Goal: Task Accomplishment & Management: Use online tool/utility

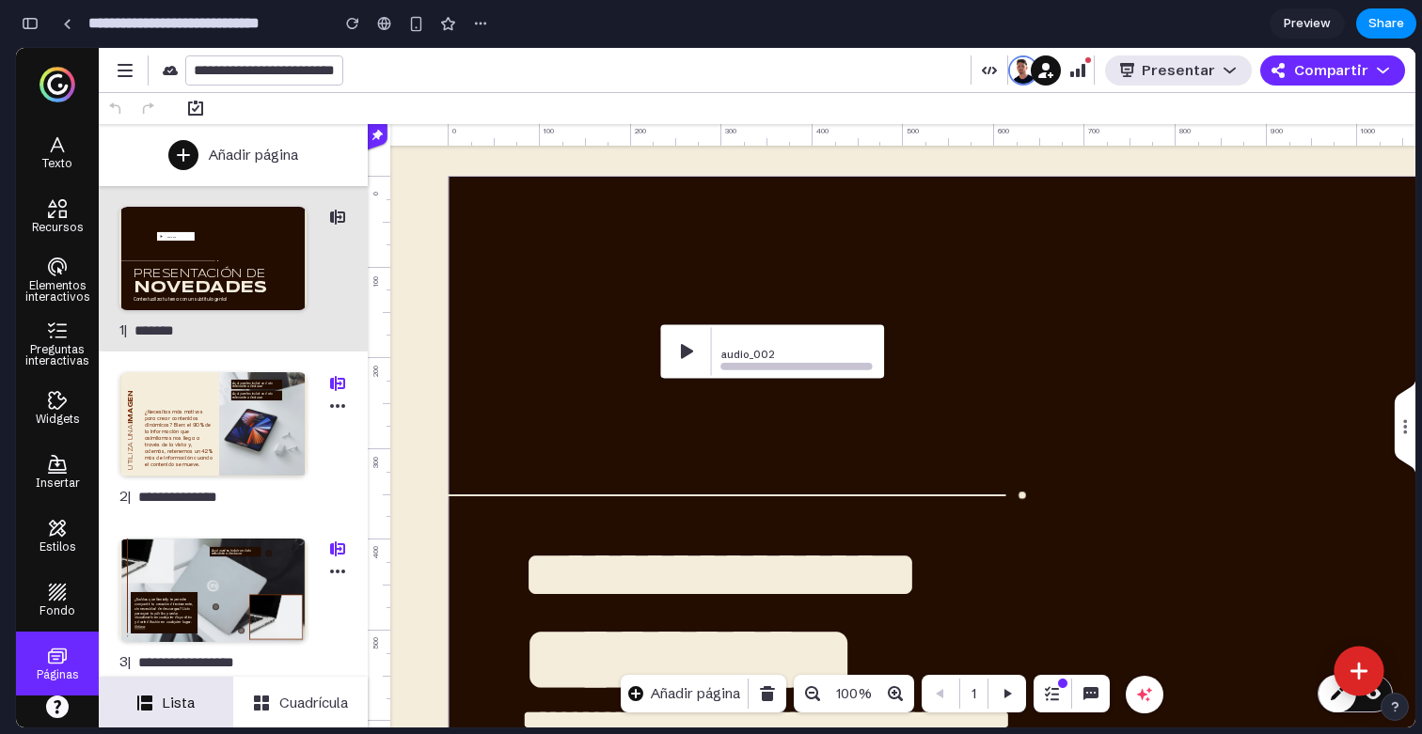
click at [1353, 663] on icon at bounding box center [1359, 671] width 25 height 25
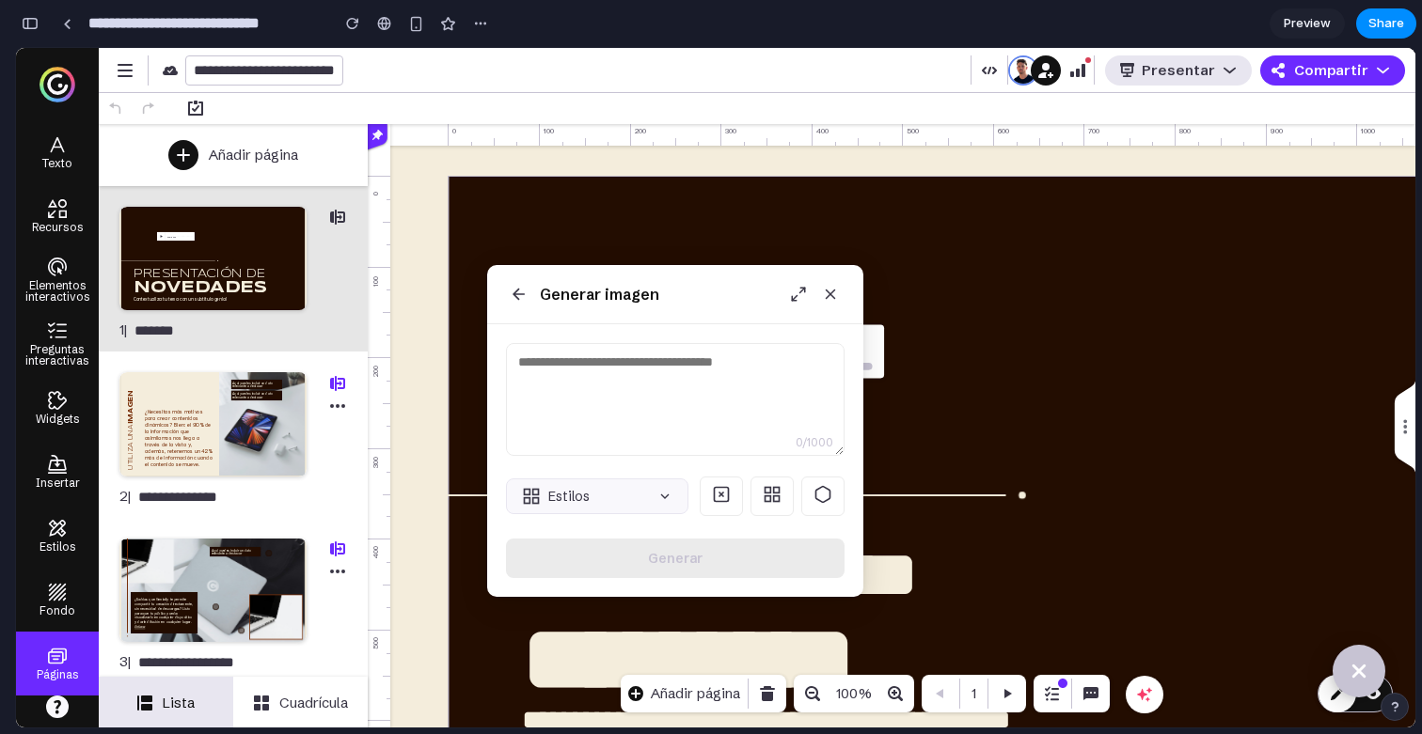
drag, startPoint x: 276, startPoint y: 167, endPoint x: 654, endPoint y: 291, distance: 396.7
click at [654, 291] on h3 "Generar imagen" at bounding box center [599, 295] width 119 height 22
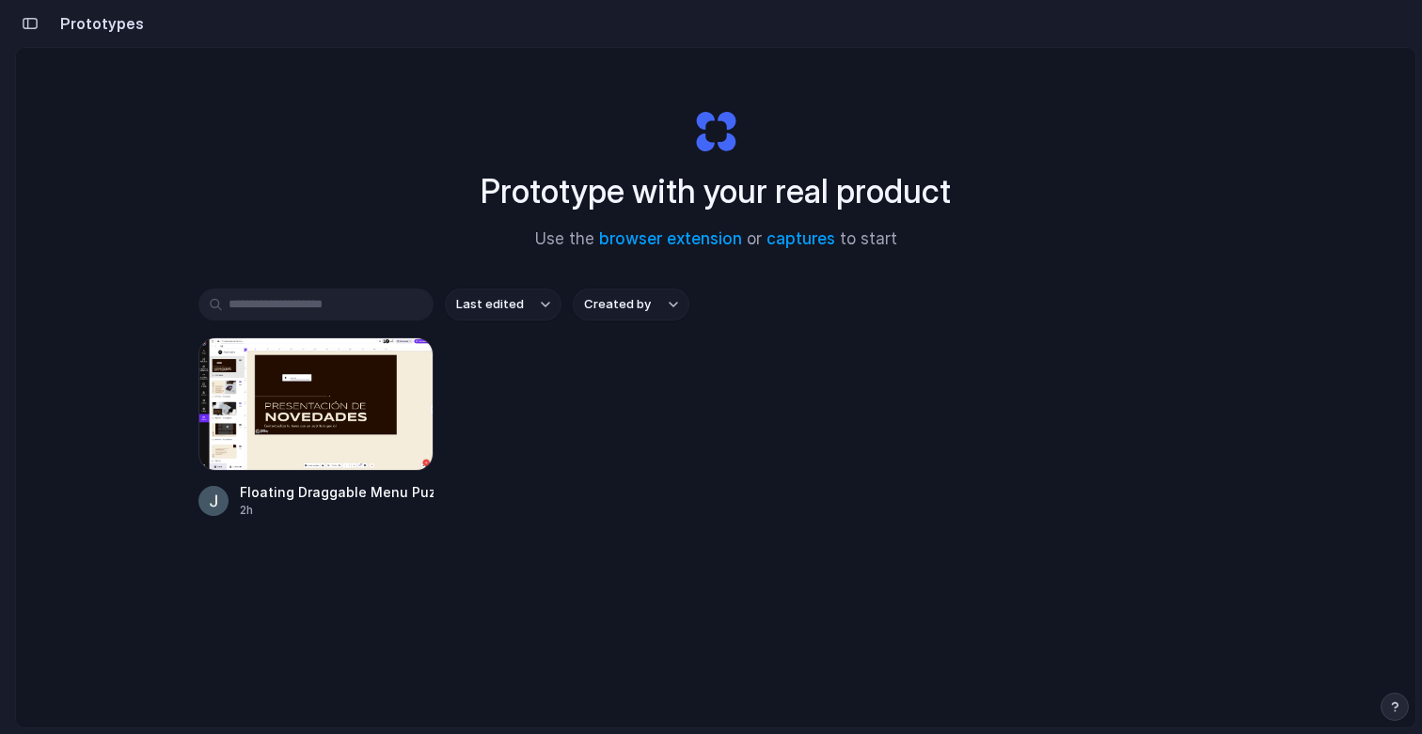
click at [726, 141] on div "Prototype with your real product Use the browser extension or captures to start" at bounding box center [715, 172] width 752 height 203
click at [319, 416] on div at bounding box center [315, 405] width 235 height 134
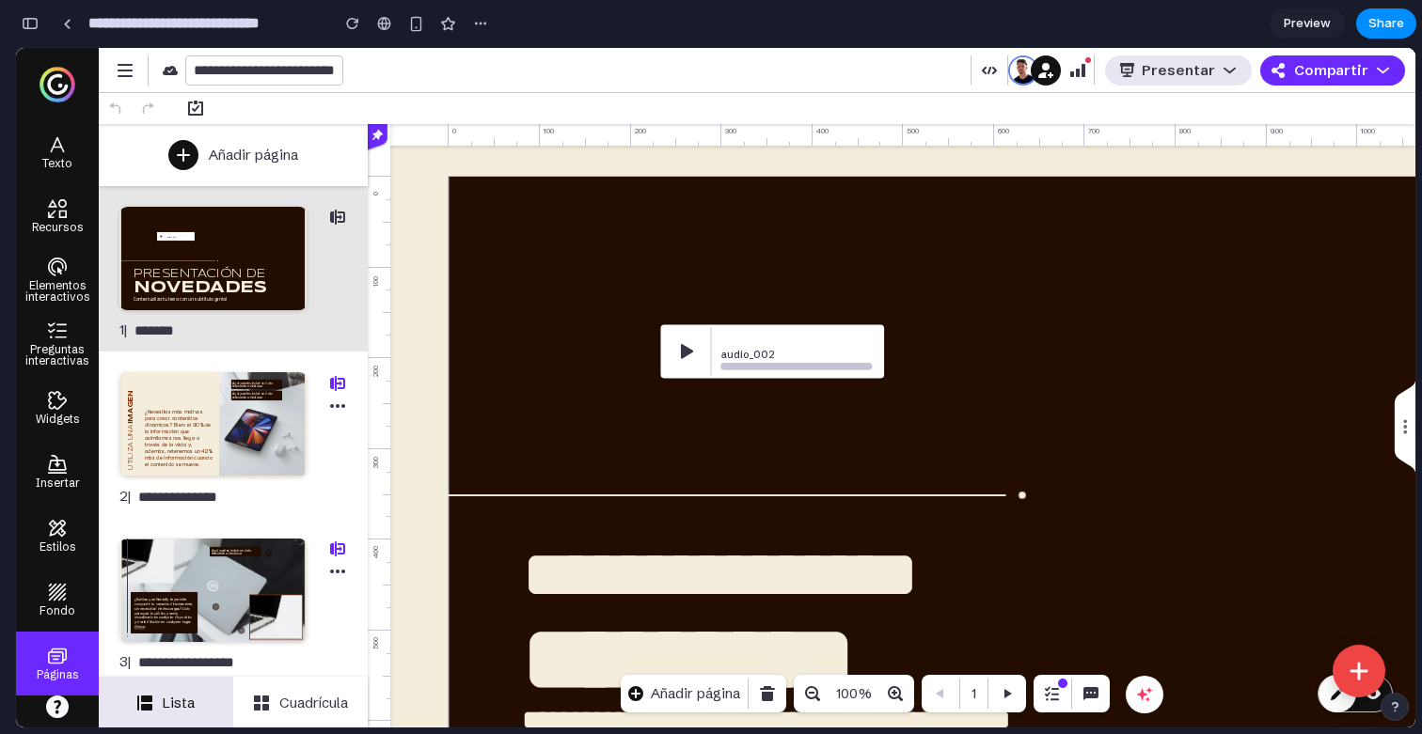
click at [28, 17] on div "button" at bounding box center [30, 23] width 17 height 13
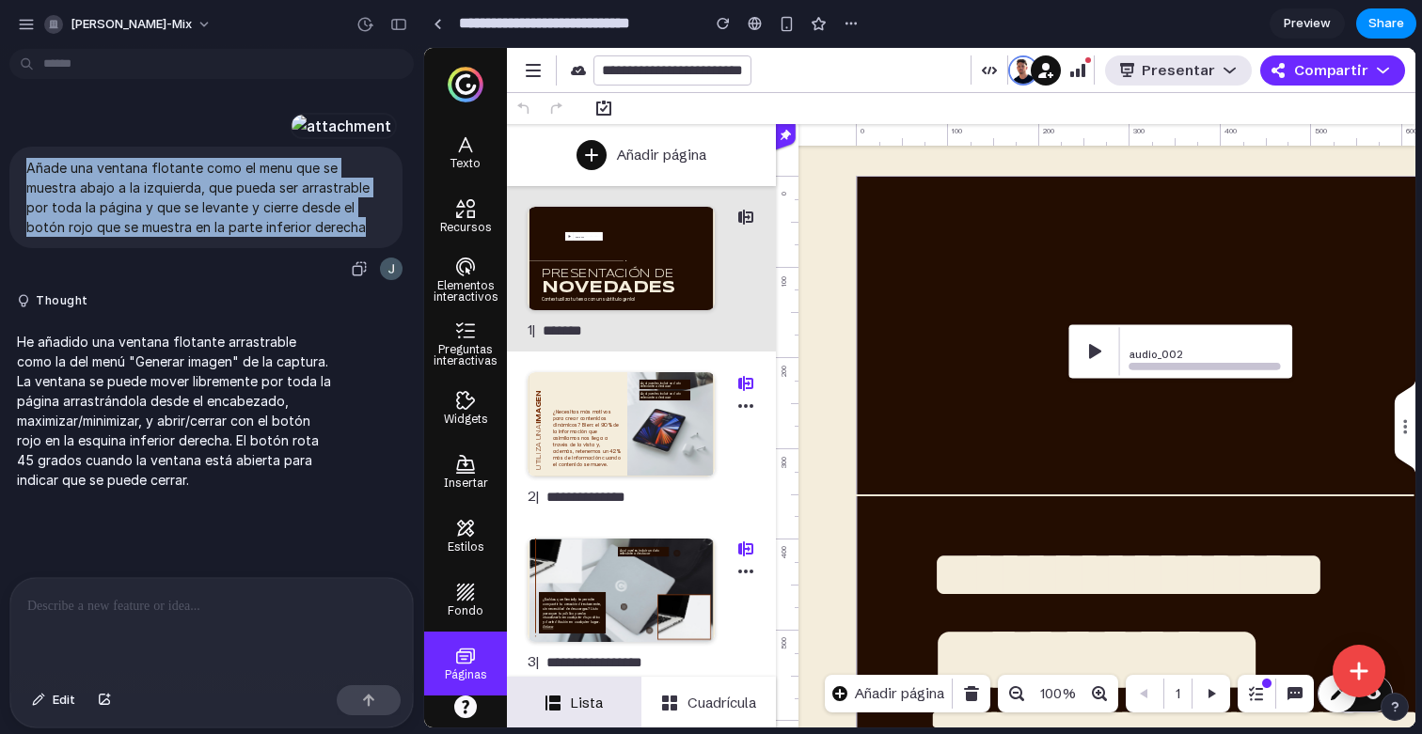
drag, startPoint x: 370, startPoint y: 392, endPoint x: 26, endPoint y: 318, distance: 352.1
click at [26, 248] on div "Añade una ventana flotante como el menu que se muestra abajo a la izquierda, qu…" at bounding box center [205, 198] width 393 height 102
copy p "Añade una ventana flotante como el menu que se muestra abajo a la izquierda, qu…"
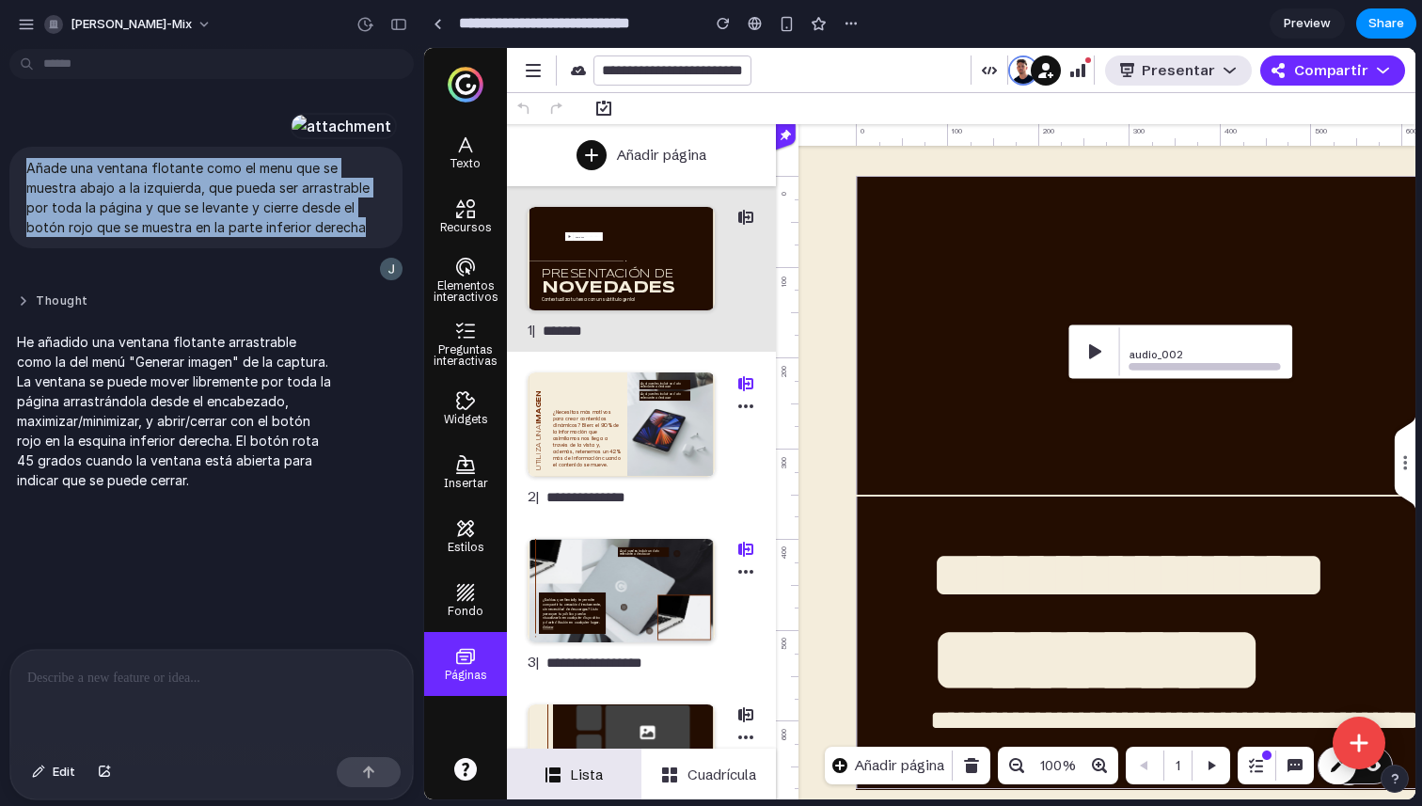
scroll to position [33, 0]
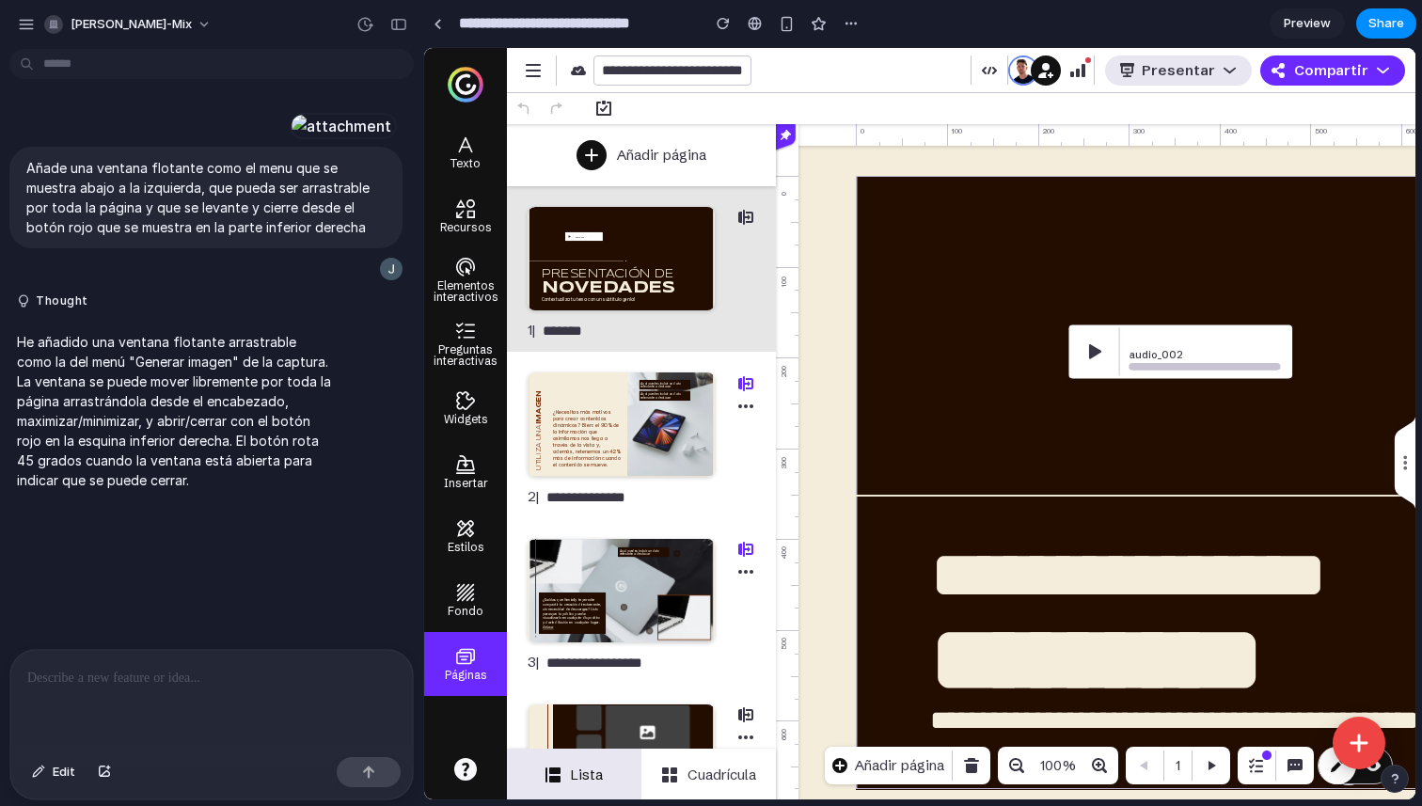
click at [296, 481] on p "He añadido una ventana flotante arrastrable como la del menú "Generar imagen" d…" at bounding box center [174, 411] width 314 height 158
drag, startPoint x: 418, startPoint y: 380, endPoint x: 0, endPoint y: 433, distance: 421.8
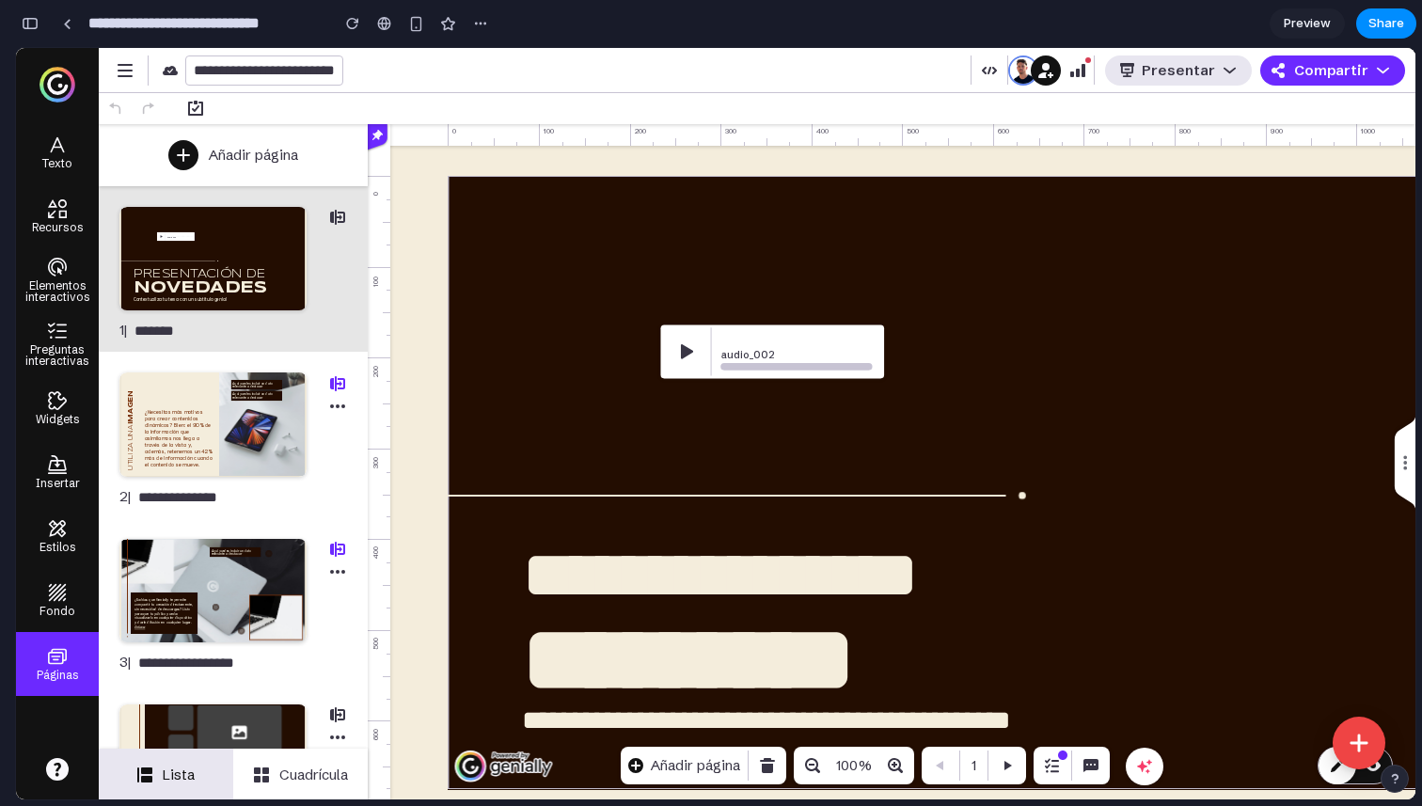
click at [1144, 733] on icon at bounding box center [1144, 766] width 15 height 15
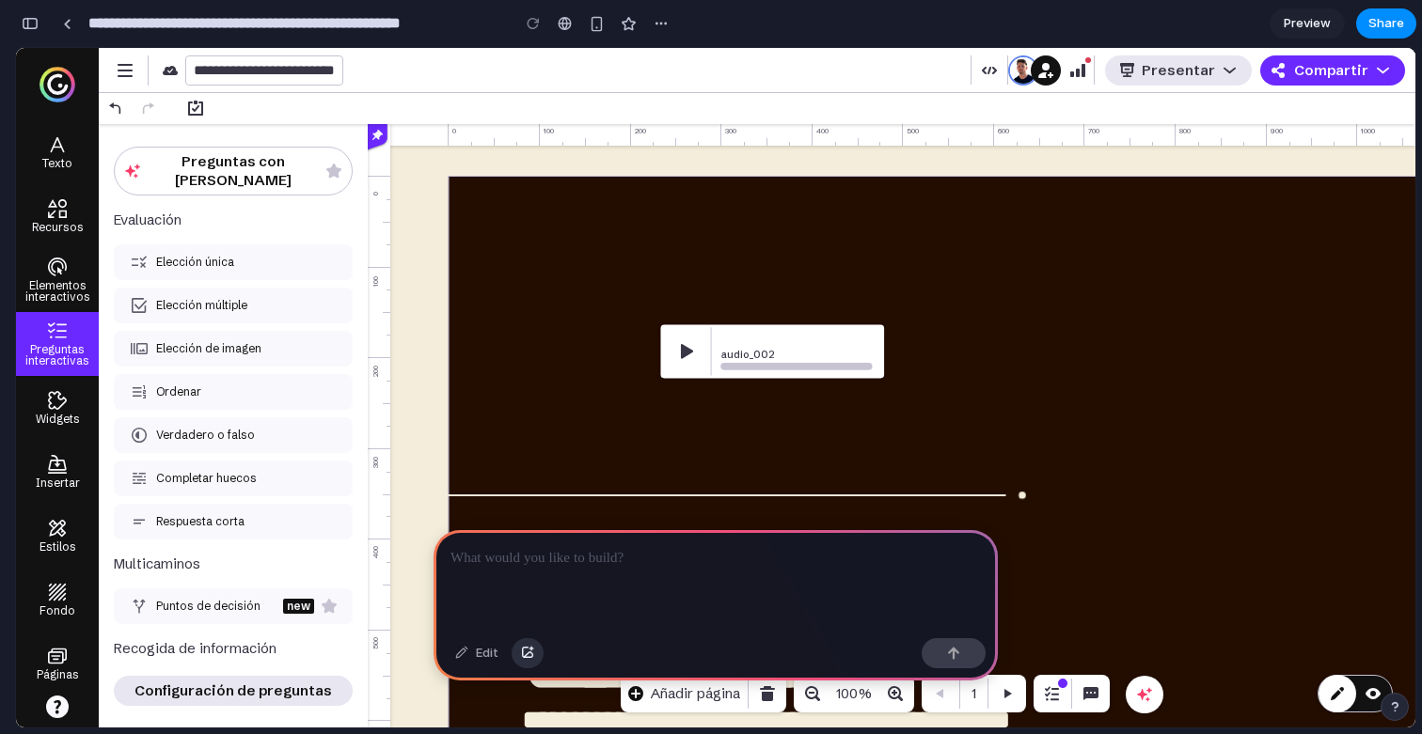
click at [535, 660] on button "button" at bounding box center [528, 653] width 32 height 30
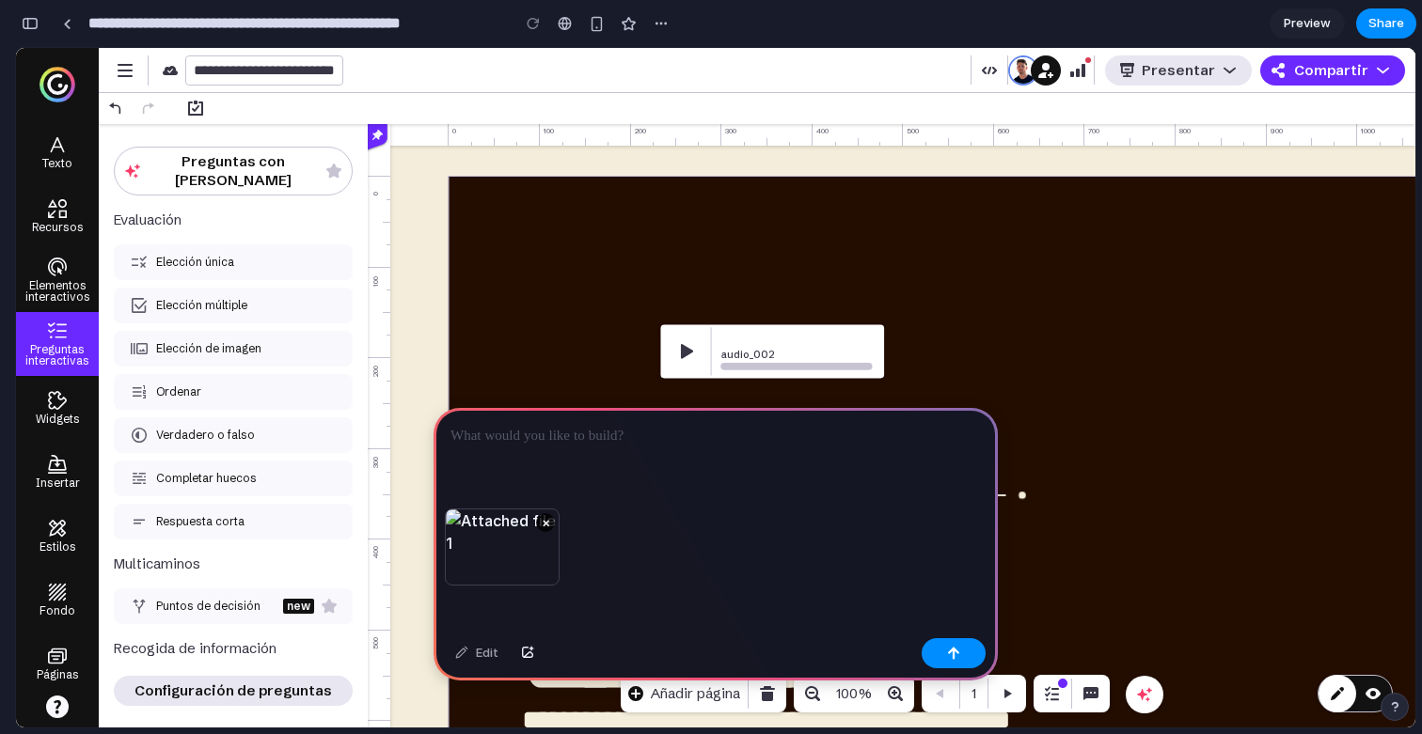
click at [572, 428] on p at bounding box center [715, 436] width 530 height 23
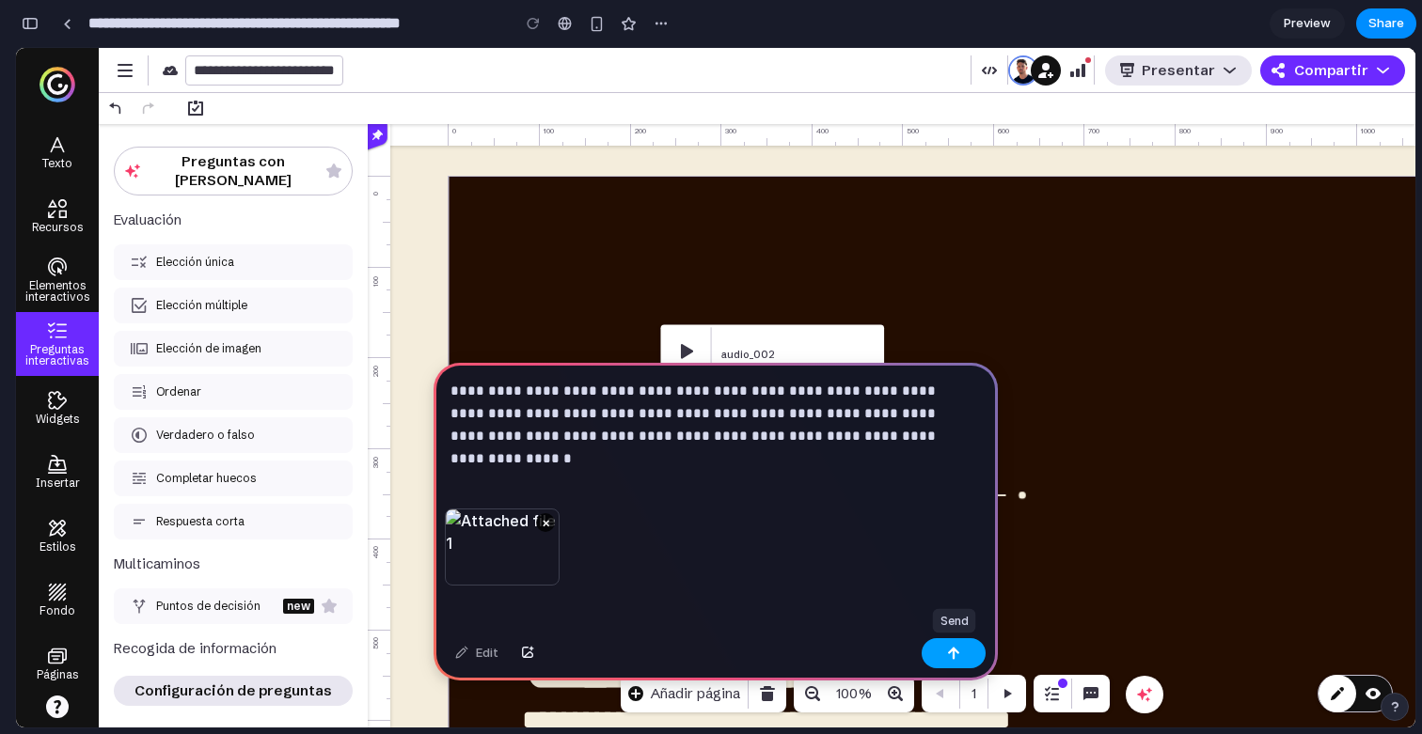
click at [955, 660] on button "button" at bounding box center [954, 653] width 64 height 30
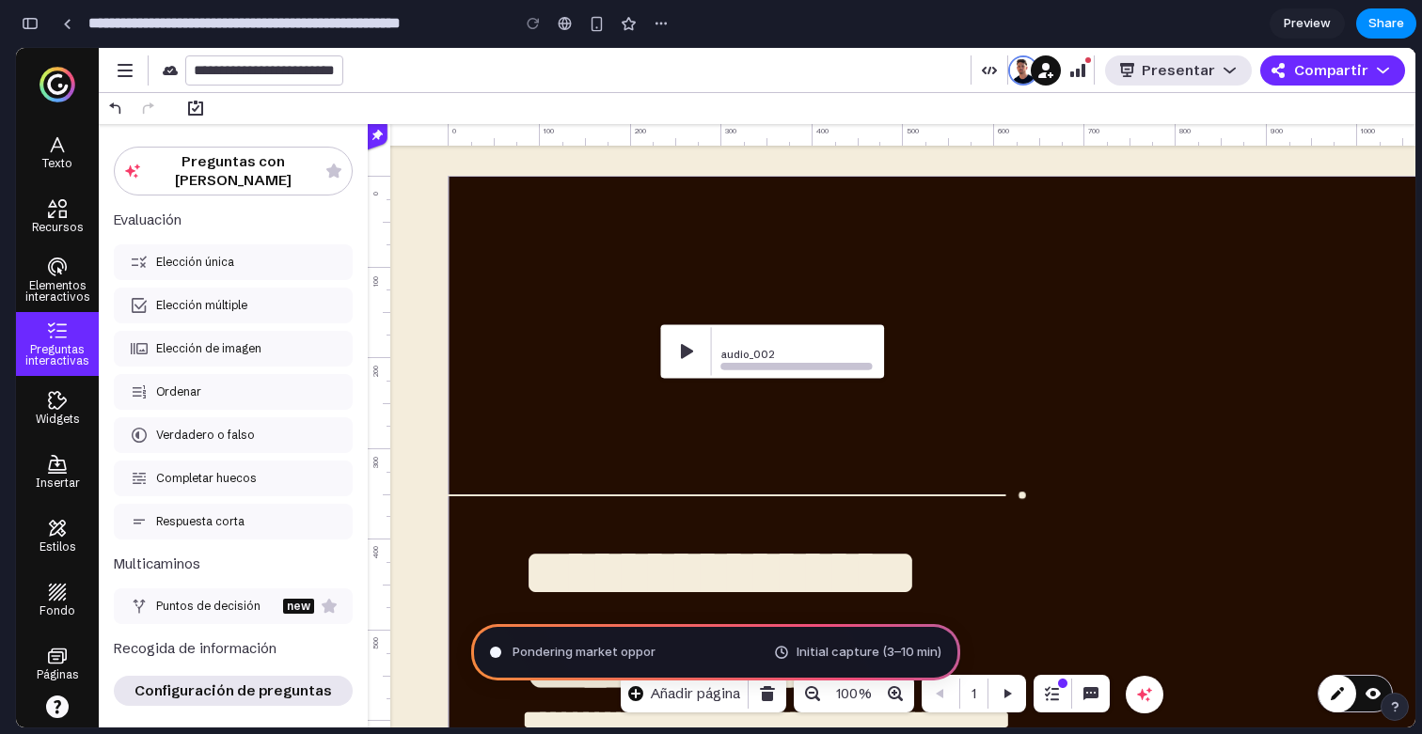
type input "**********"
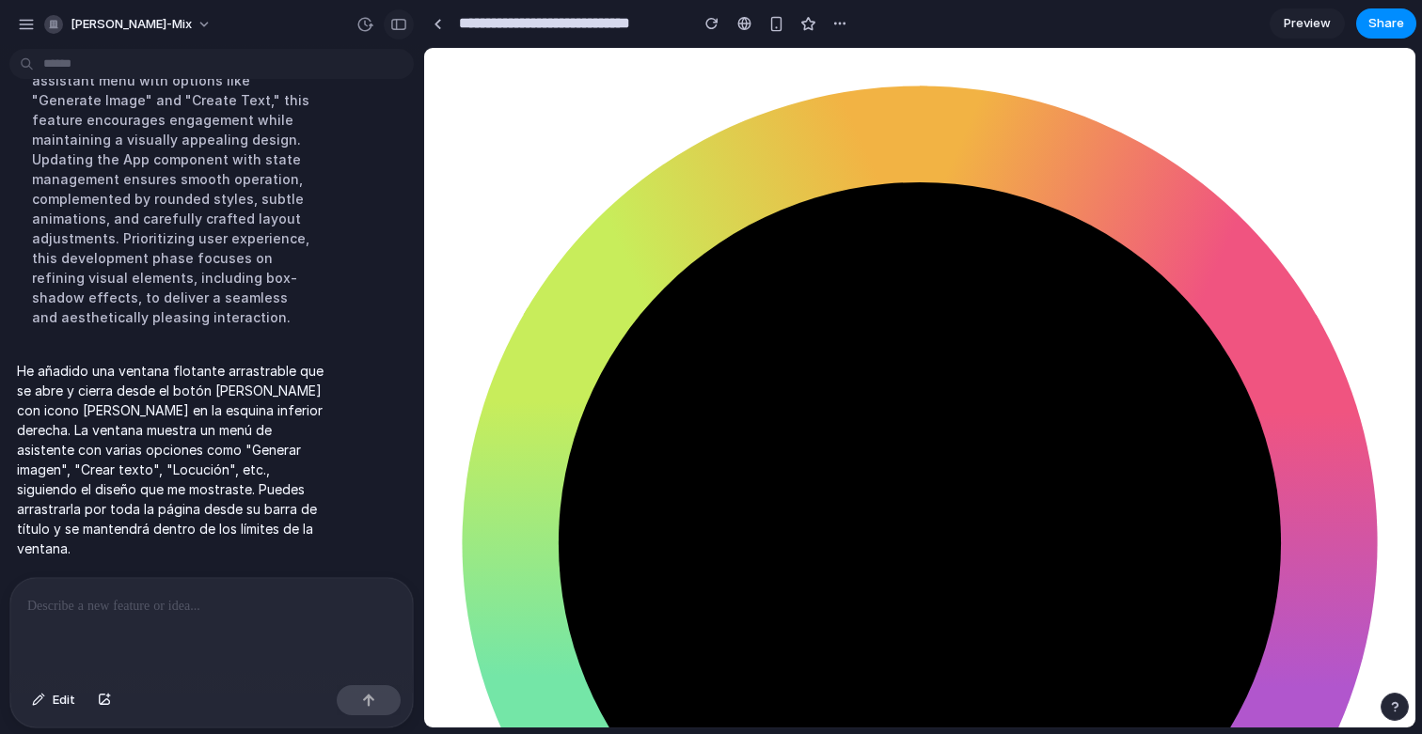
click at [393, 22] on div "button" at bounding box center [398, 24] width 17 height 13
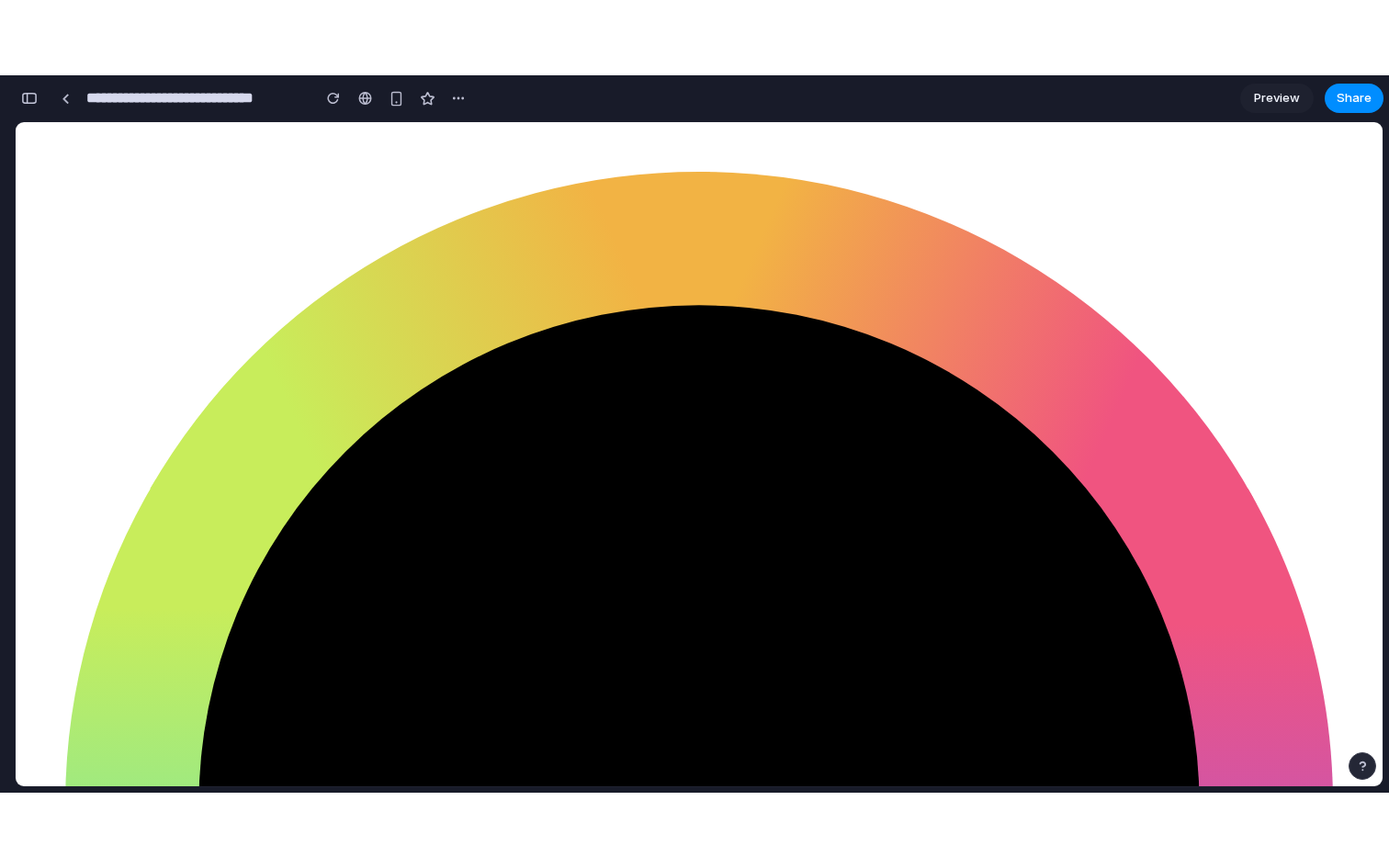
scroll to position [74, 0]
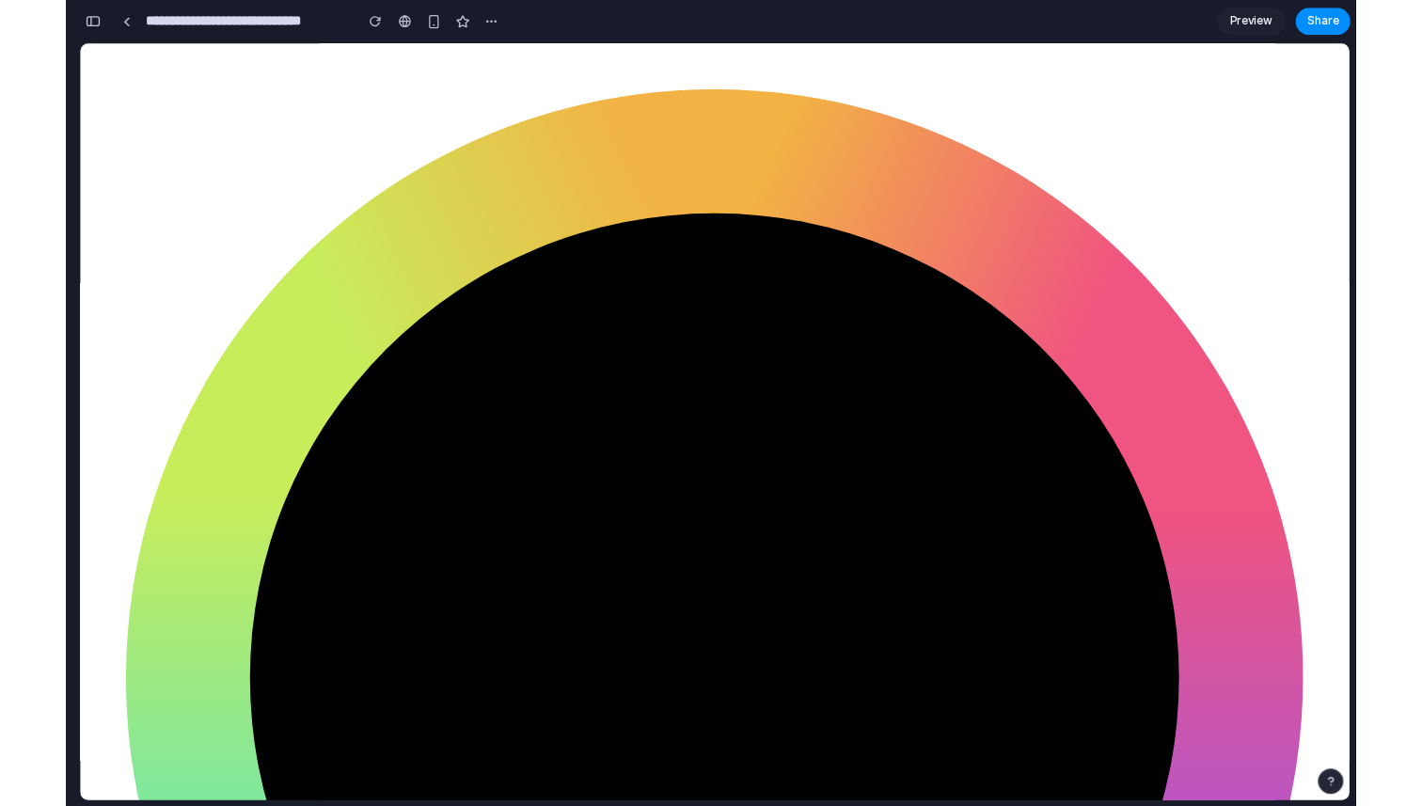
scroll to position [1336, 0]
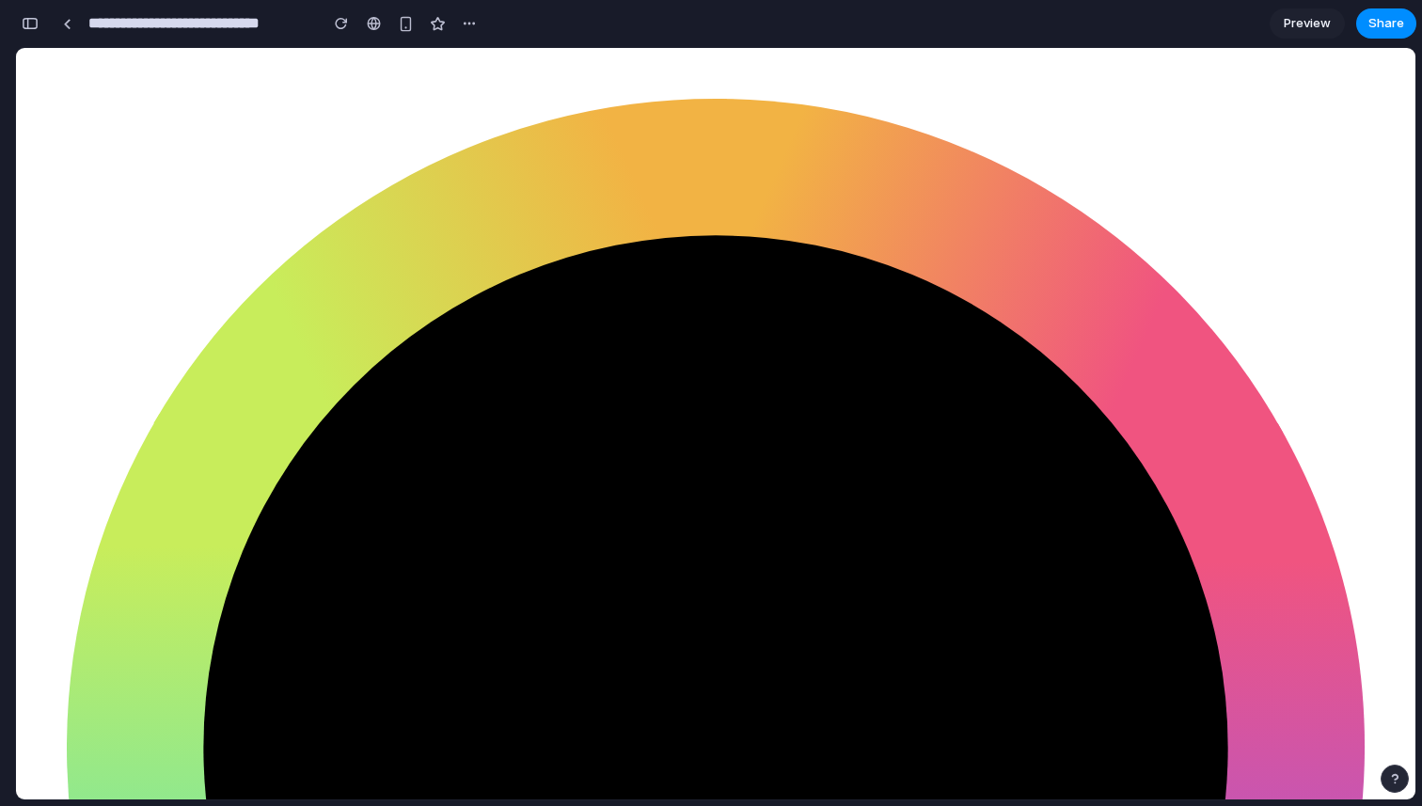
click at [1302, 7] on section "**********" at bounding box center [715, 23] width 1401 height 47
click at [1302, 16] on span "Preview" at bounding box center [1307, 23] width 47 height 19
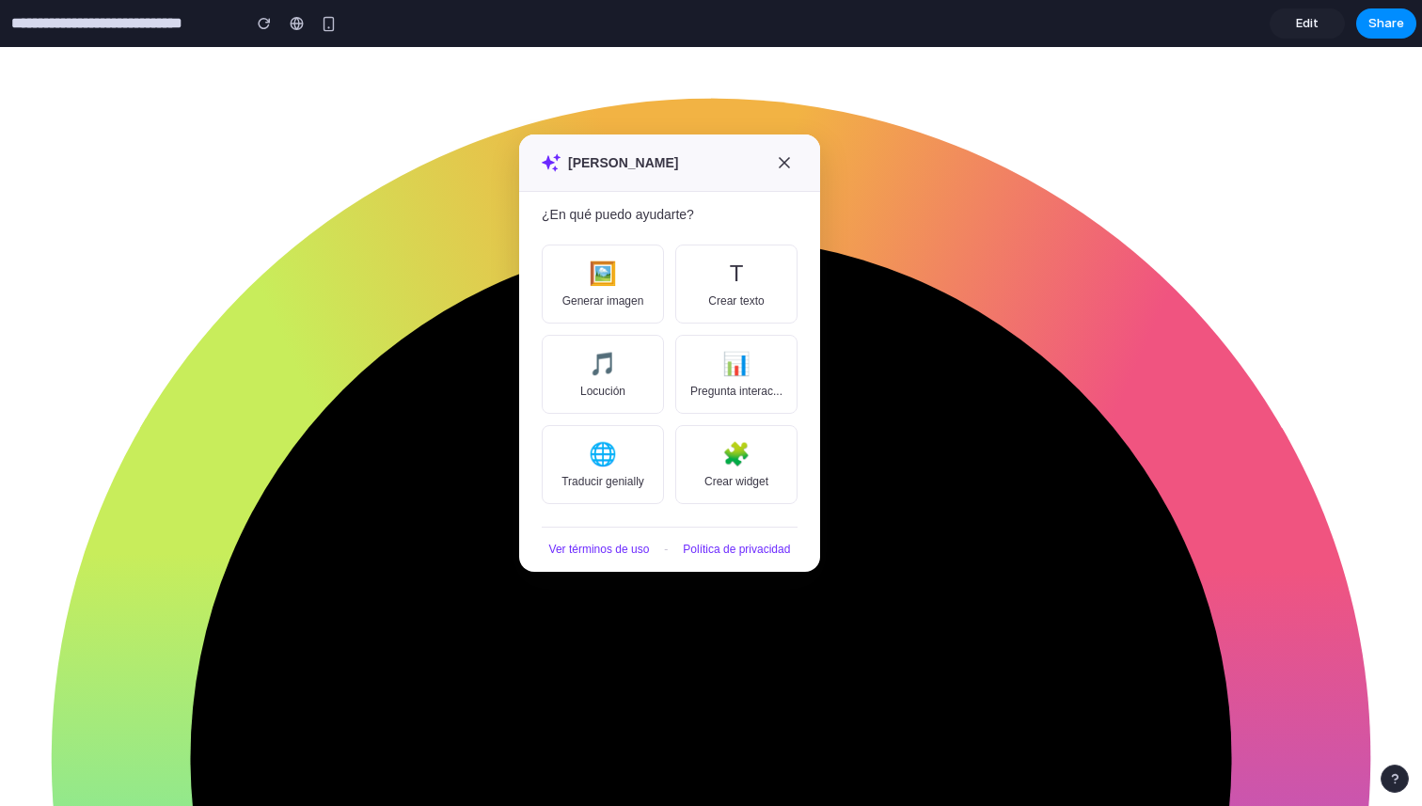
drag, startPoint x: 182, startPoint y: 393, endPoint x: 621, endPoint y: 197, distance: 480.3
click at [621, 192] on div "Hola, Alejandro" at bounding box center [669, 162] width 301 height 57
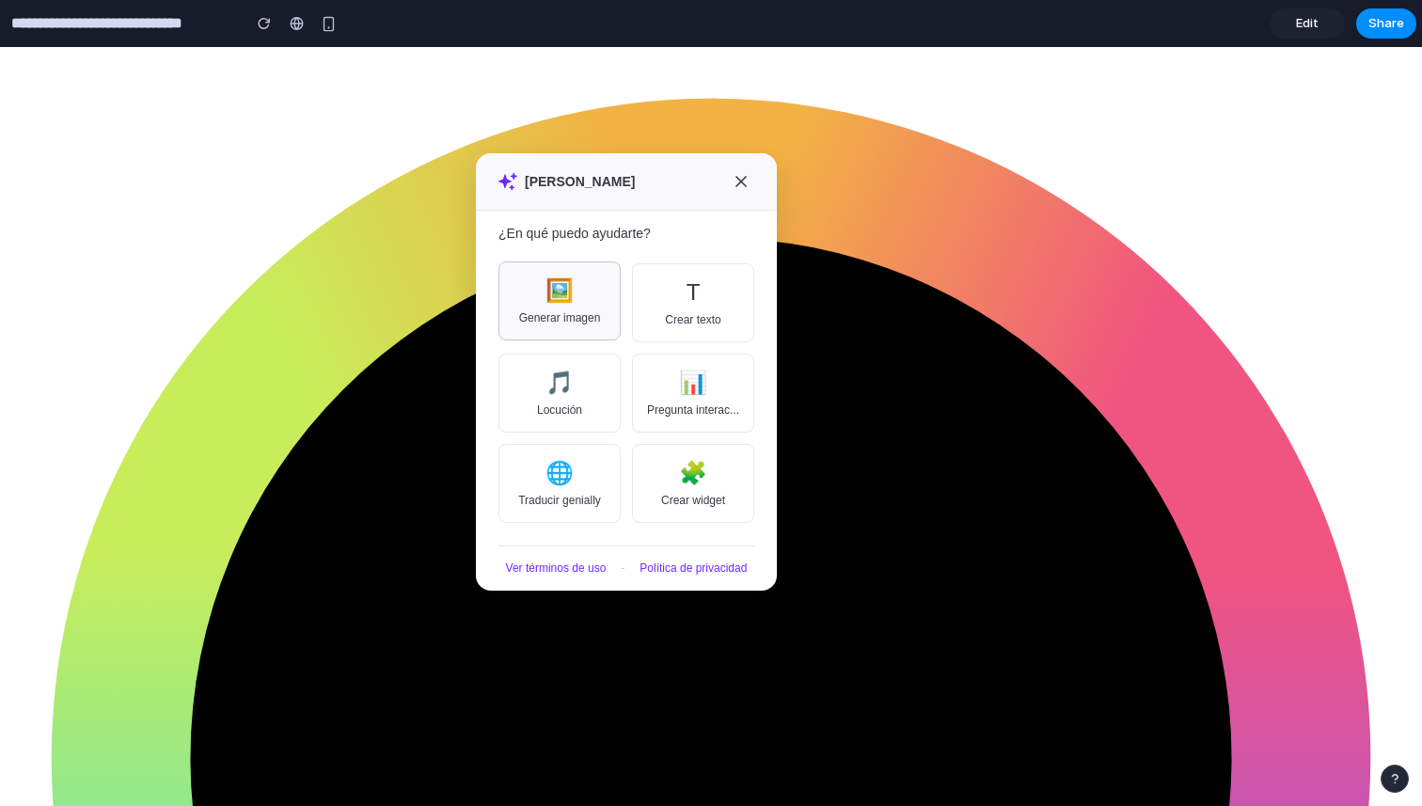
click at [544, 305] on button "🖼️ Generar imagen" at bounding box center [559, 300] width 122 height 79
click at [730, 322] on button "T Crear texto" at bounding box center [693, 300] width 122 height 79
click at [707, 433] on button "📊 Pregunta interac..." at bounding box center [693, 393] width 122 height 79
click at [562, 409] on button "🎵 Locución" at bounding box center [559, 393] width 122 height 79
click at [582, 185] on h3 "Hola, Alejandro" at bounding box center [580, 181] width 110 height 15
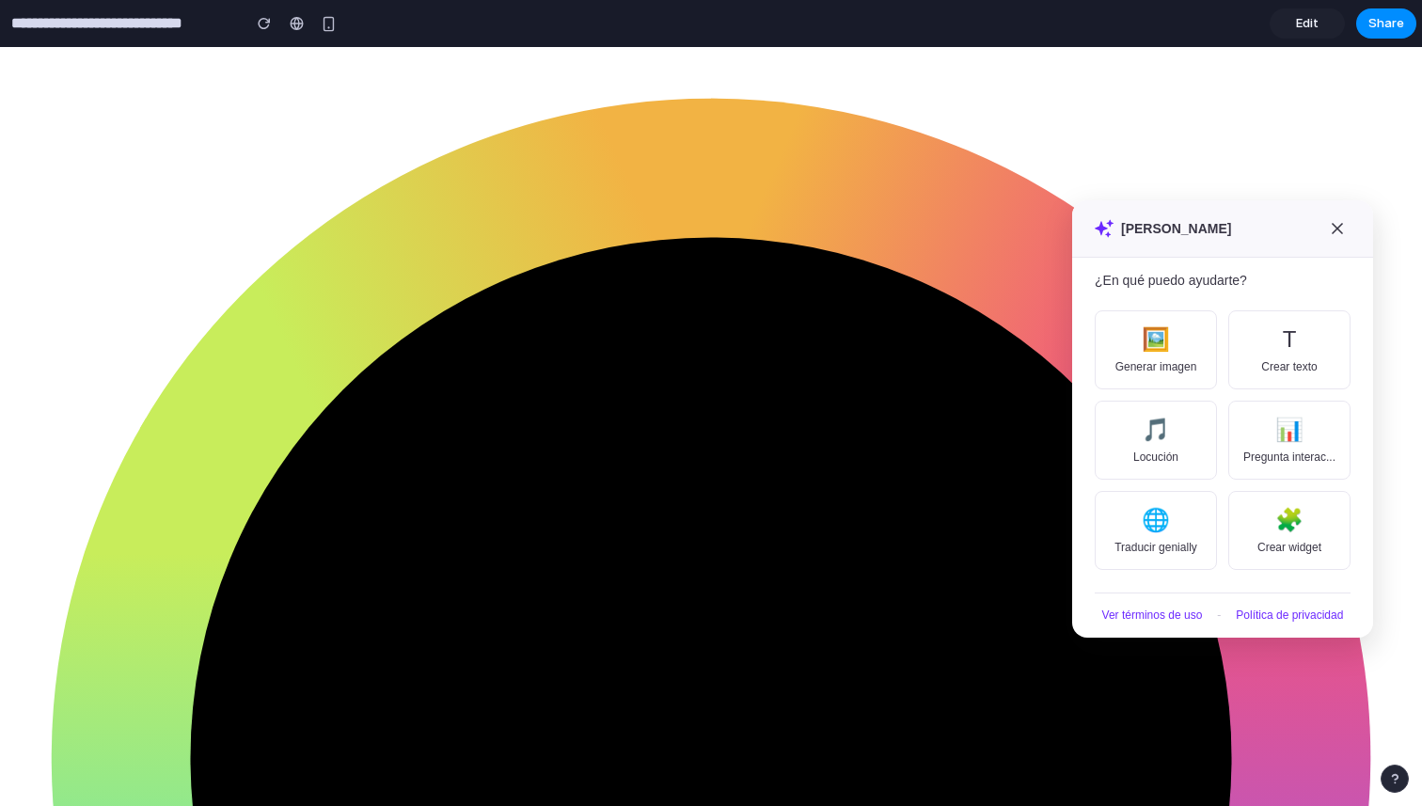
drag, startPoint x: 655, startPoint y: 173, endPoint x: 1282, endPoint y: 206, distance: 627.1
click at [1282, 210] on div "Hola, Alejandro" at bounding box center [1222, 228] width 301 height 57
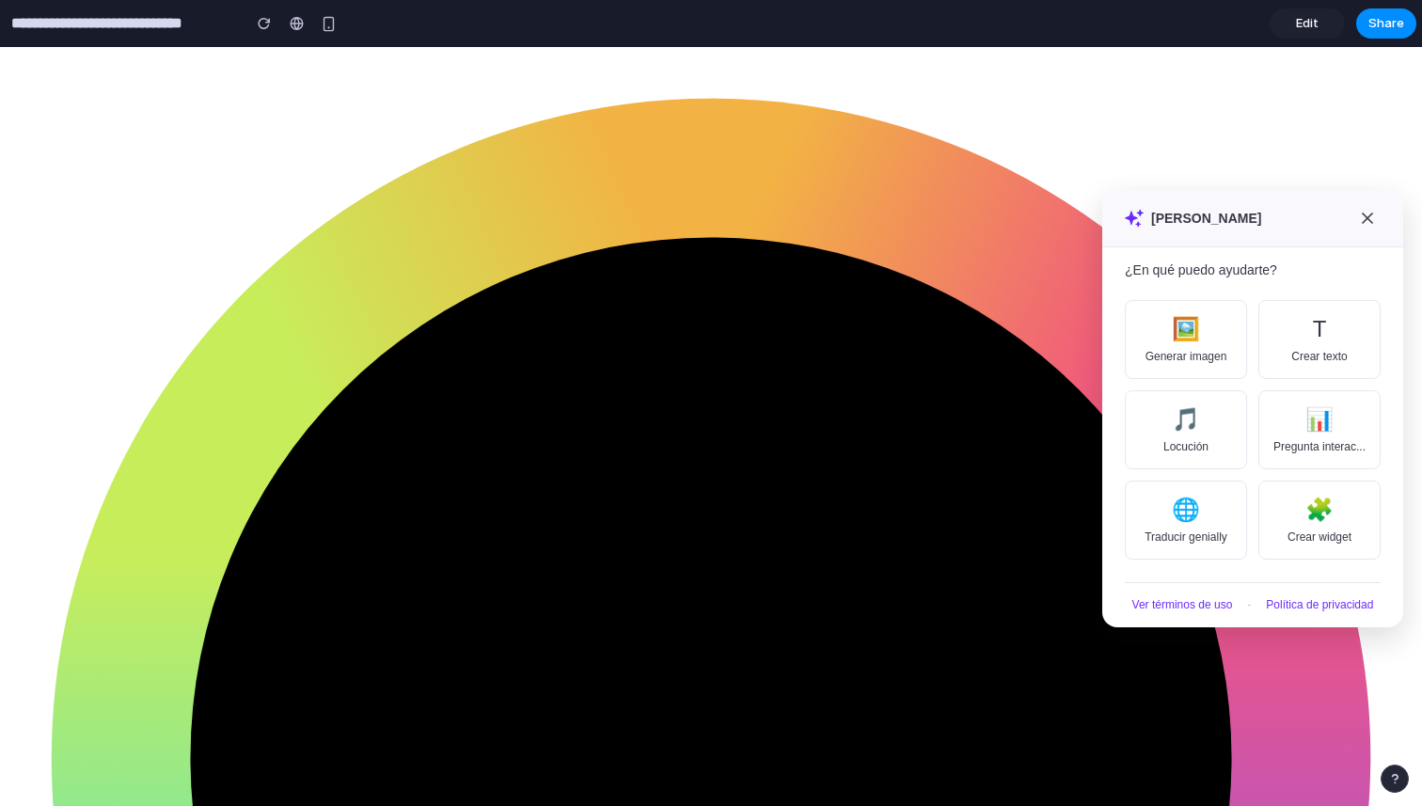
click at [1292, 24] on link "Edit" at bounding box center [1306, 23] width 75 height 30
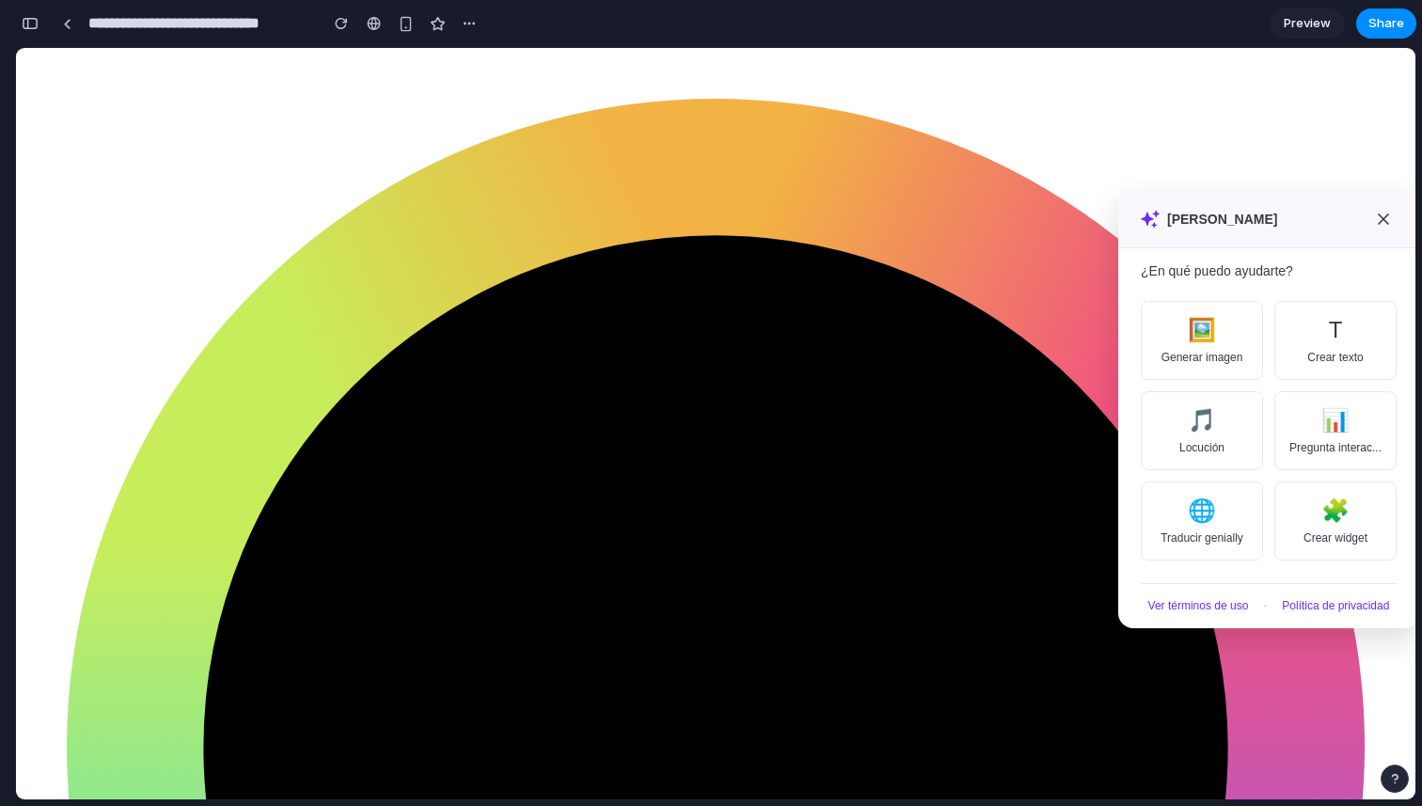
scroll to position [339, 0]
click at [32, 14] on button "button" at bounding box center [30, 23] width 30 height 30
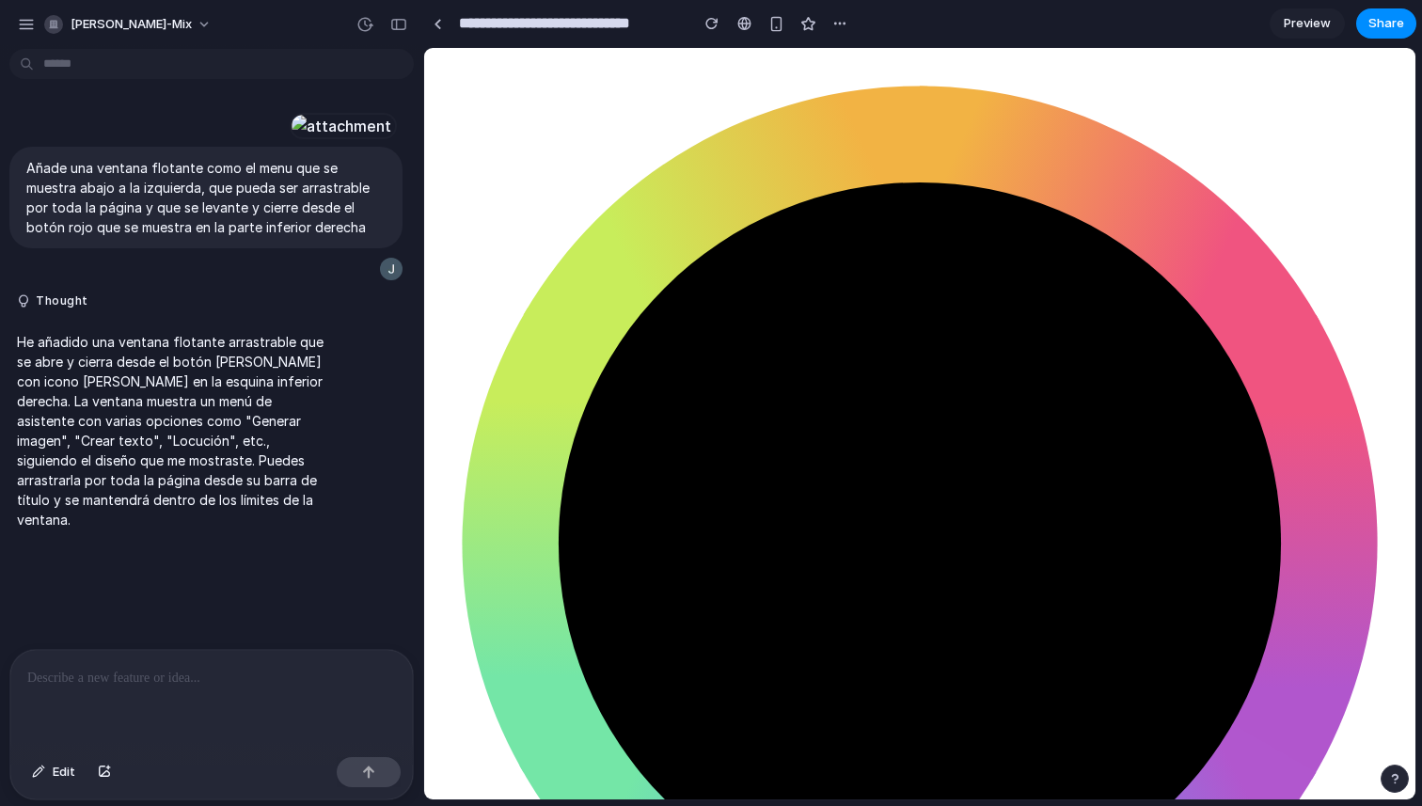
scroll to position [0, 0]
click at [133, 701] on div at bounding box center [211, 700] width 402 height 100
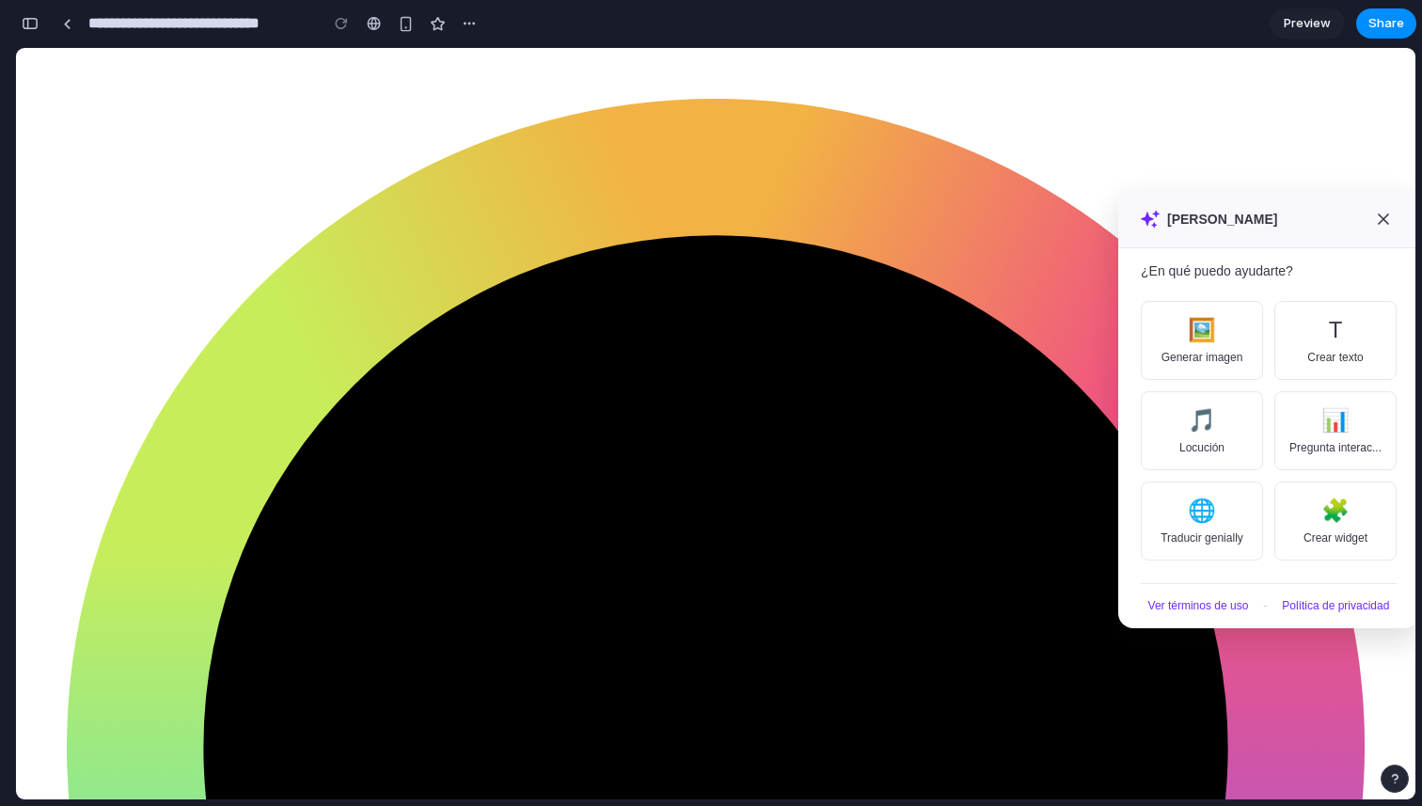
scroll to position [620, 0]
click at [35, 30] on button "button" at bounding box center [30, 23] width 30 height 30
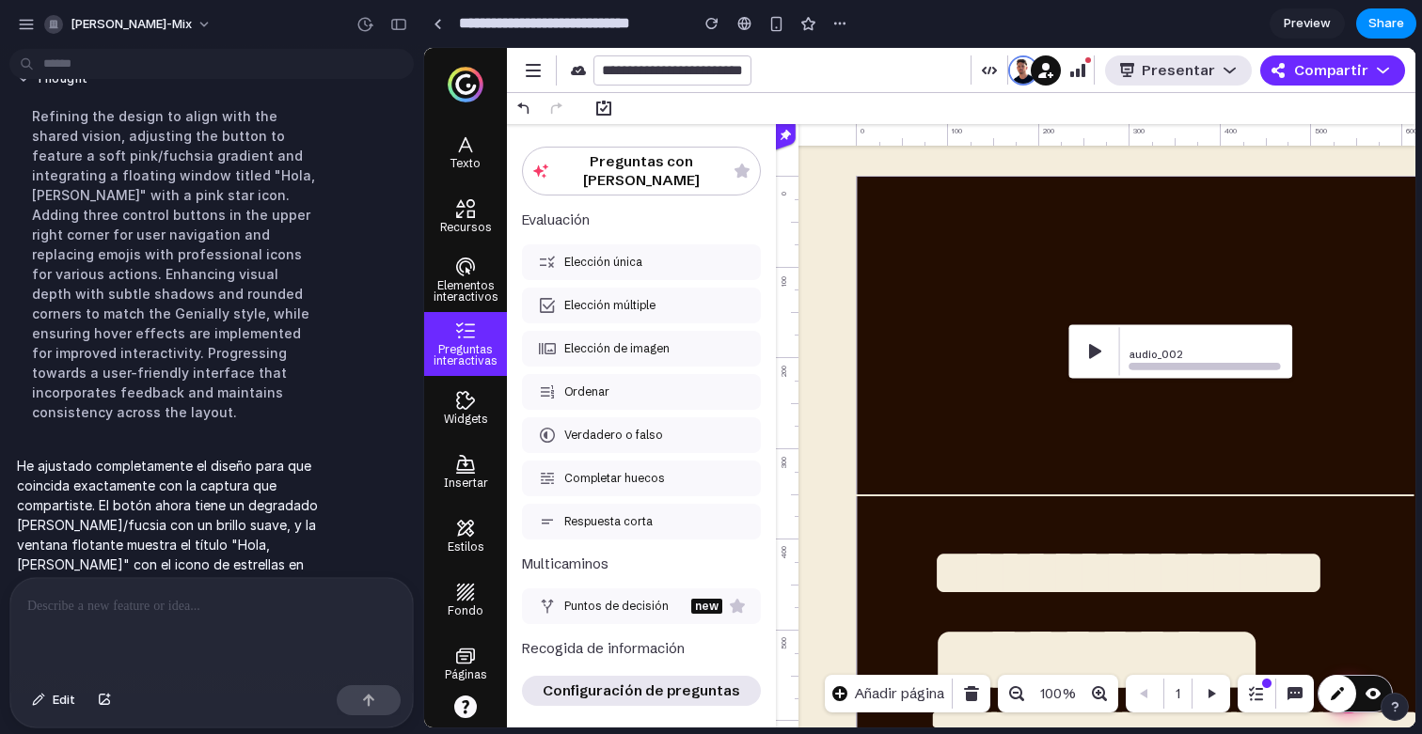
scroll to position [828, 0]
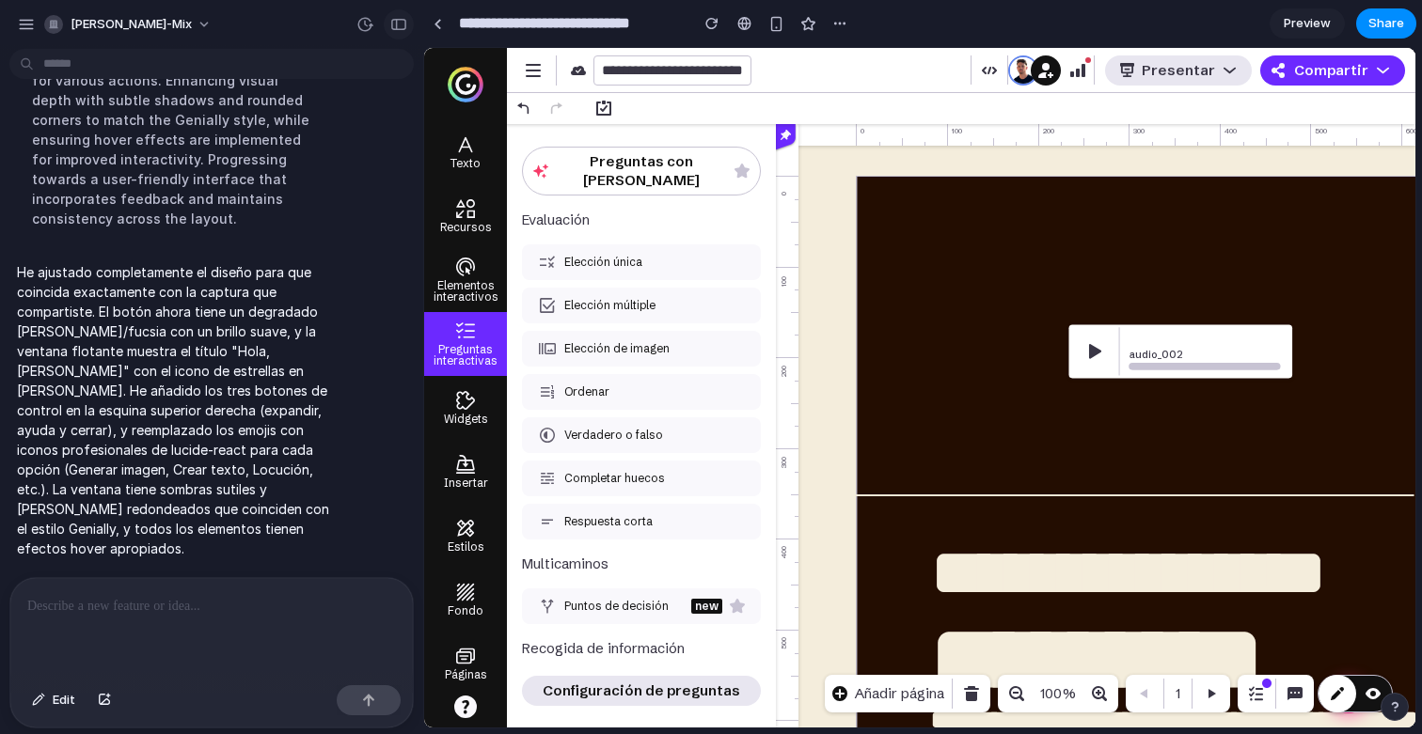
click at [401, 31] on button "button" at bounding box center [399, 24] width 30 height 30
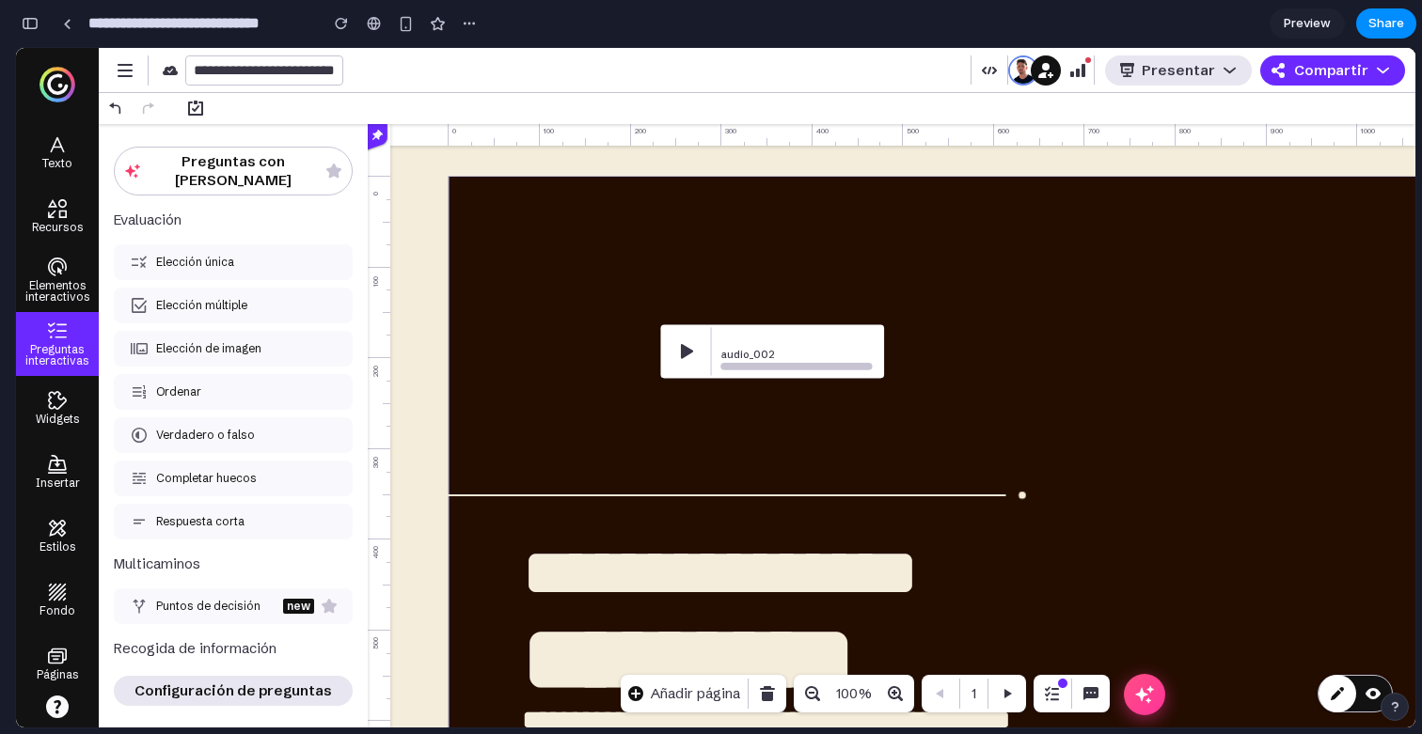
click at [1143, 697] on icon "Abrir ventana flotante" at bounding box center [1144, 694] width 18 height 17
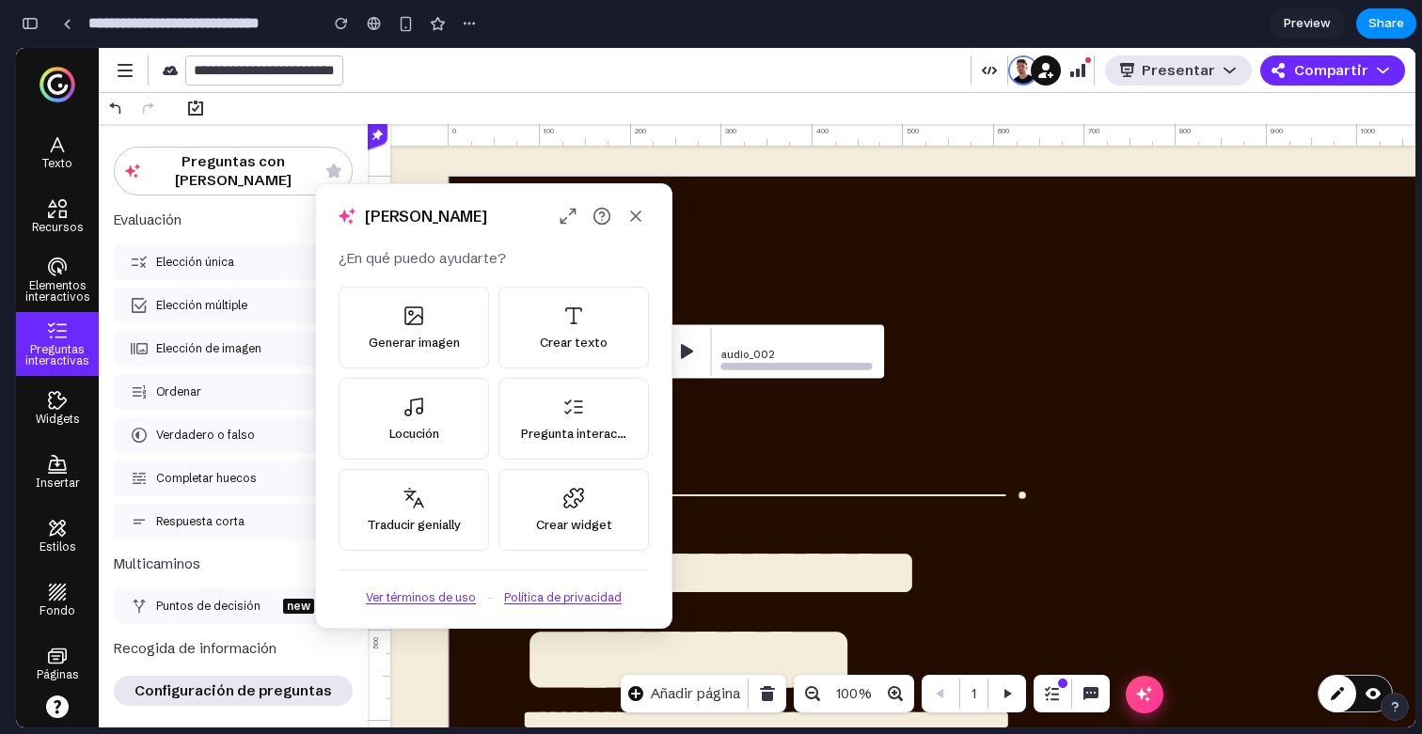
drag, startPoint x: 215, startPoint y: 442, endPoint x: 477, endPoint y: 204, distance: 353.5
click at [477, 204] on div "Hola, Alejandro" at bounding box center [493, 216] width 355 height 64
click at [418, 361] on button "Generar imagen" at bounding box center [414, 328] width 150 height 82
click at [575, 225] on icon "Expandir" at bounding box center [568, 216] width 19 height 19
click at [570, 219] on icon "Expandir" at bounding box center [568, 216] width 19 height 19
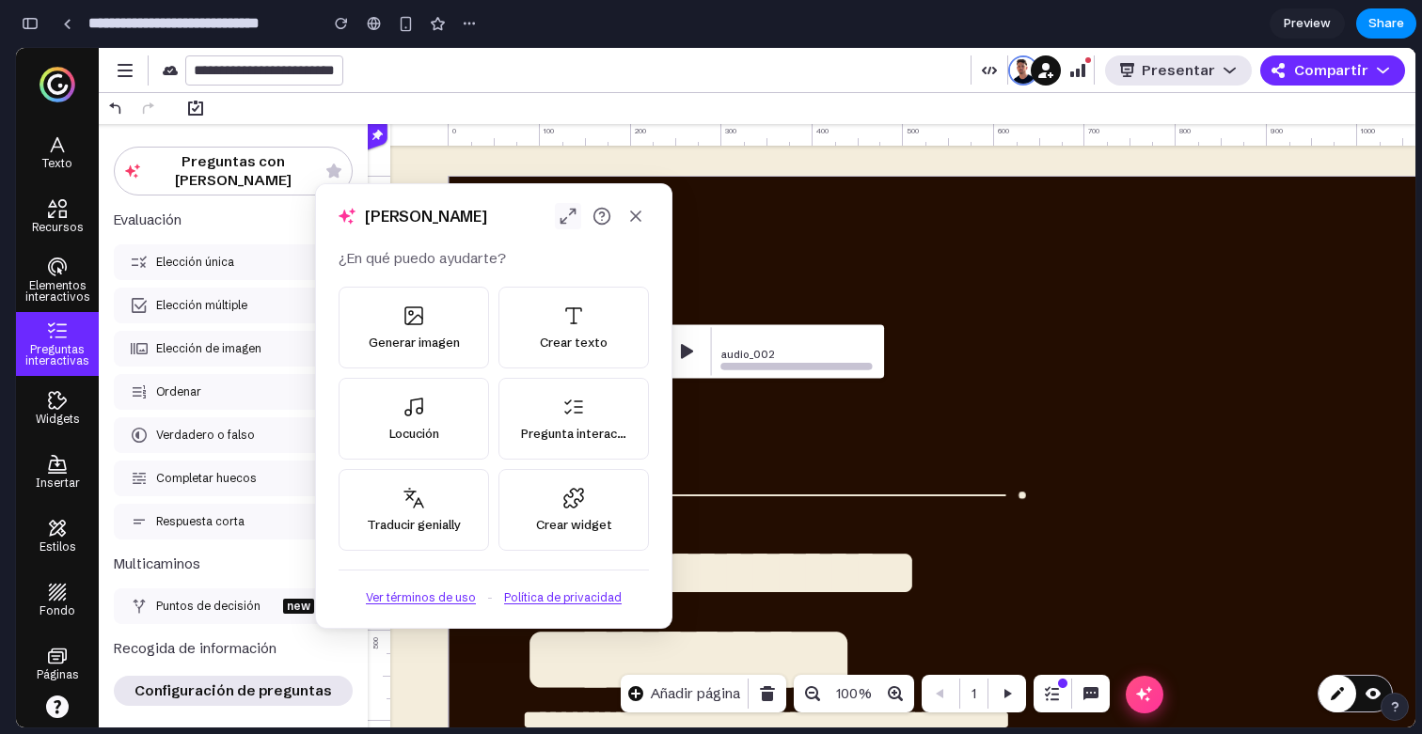
click at [570, 219] on icon "Expandir" at bounding box center [568, 216] width 19 height 19
click at [642, 216] on icon "Cerrar" at bounding box center [635, 216] width 19 height 19
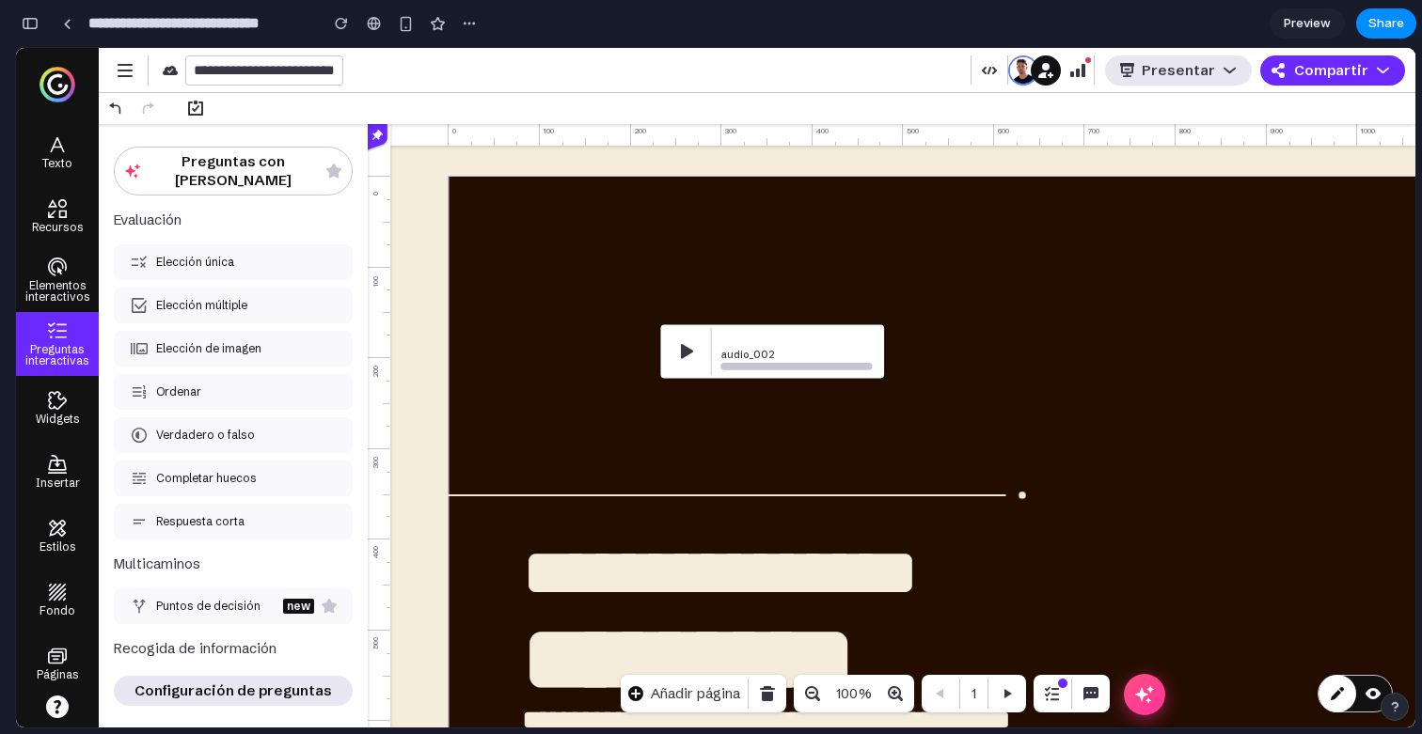
click at [1155, 695] on div "Abrir ventana flotante" at bounding box center [1144, 694] width 41 height 41
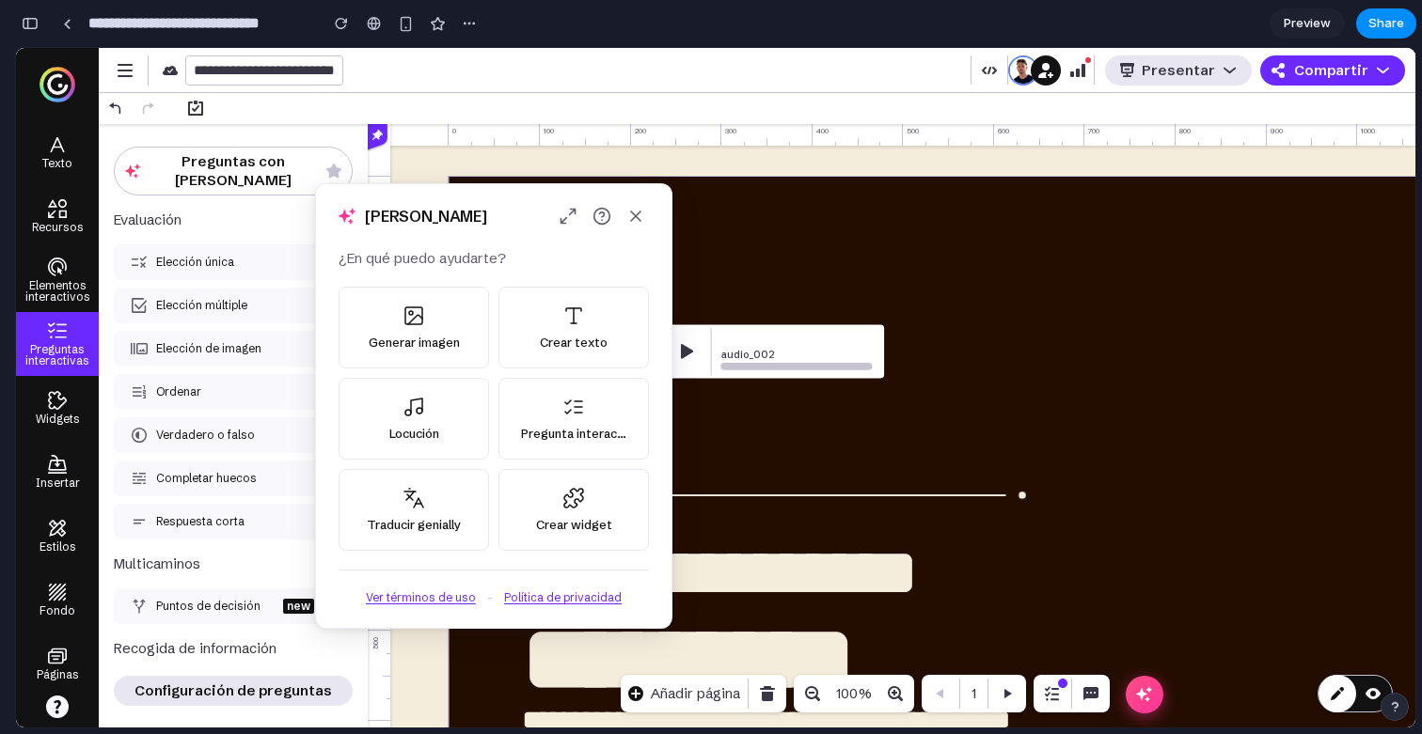
click at [41, 26] on button "button" at bounding box center [30, 23] width 30 height 30
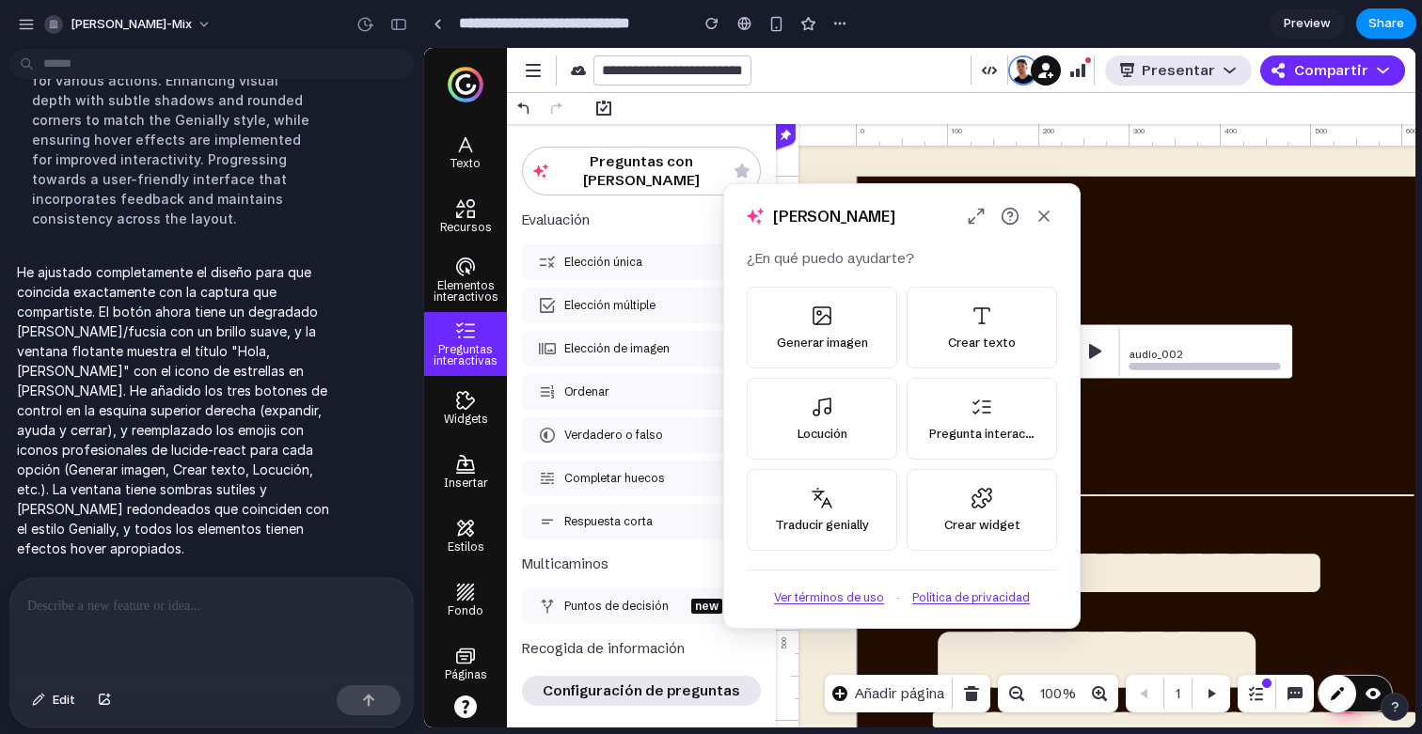
scroll to position [828, 0]
click at [200, 612] on div at bounding box center [211, 628] width 402 height 100
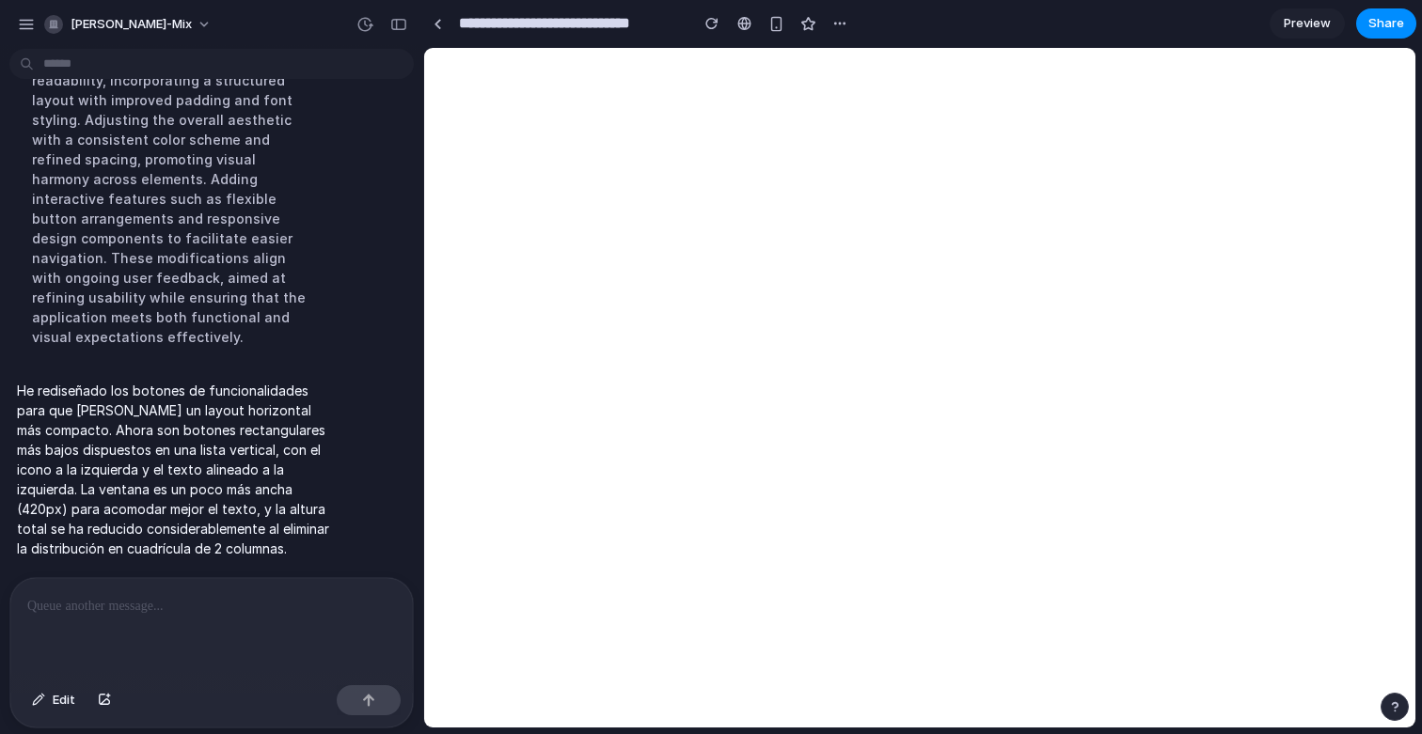
scroll to position [0, 0]
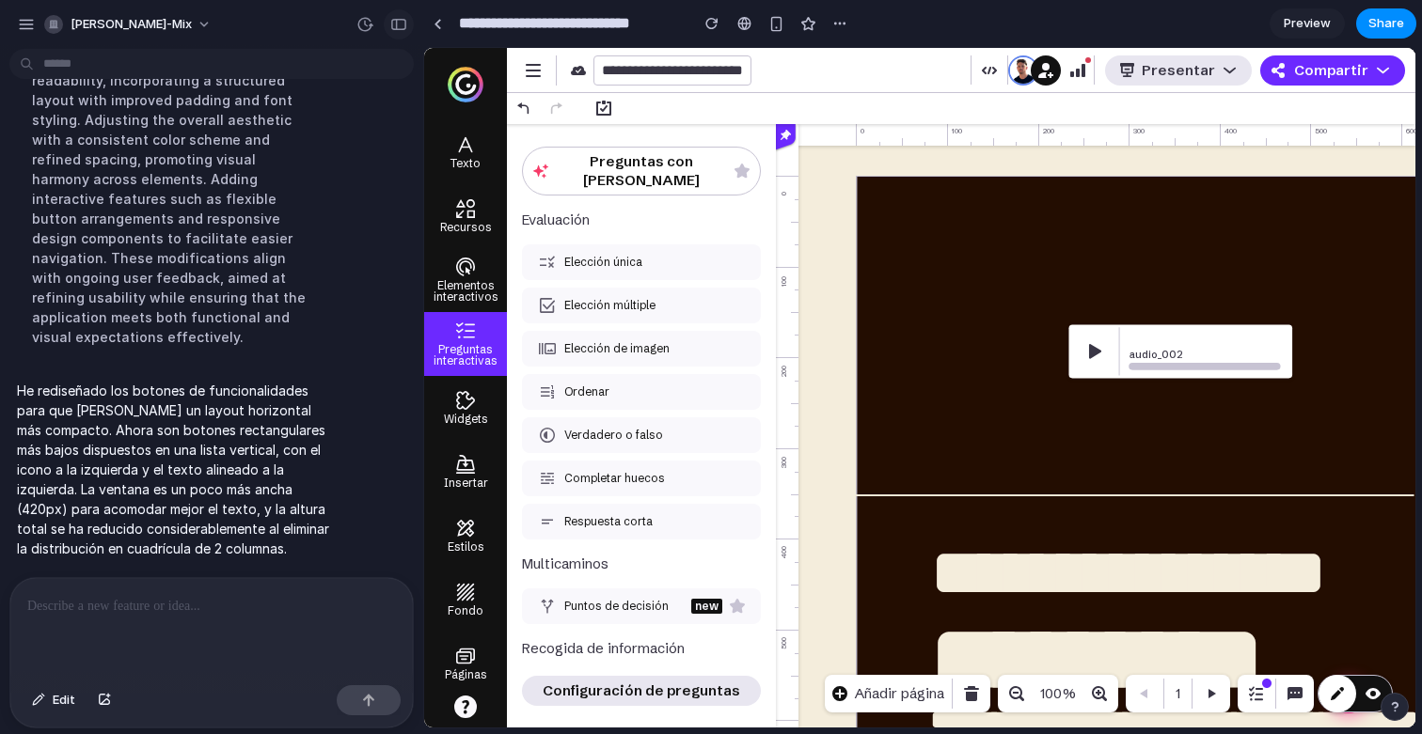
click at [405, 20] on div "button" at bounding box center [398, 24] width 17 height 13
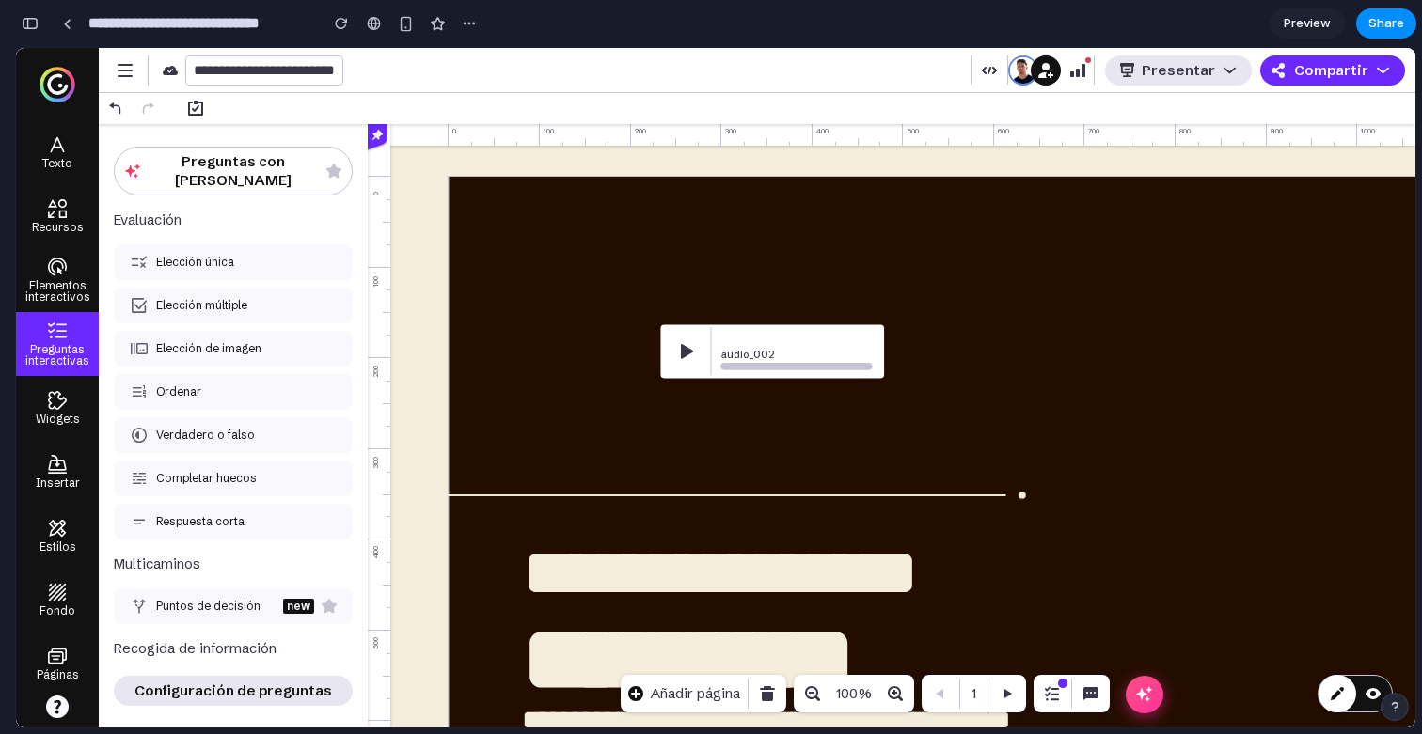
scroll to position [2209, 0]
click at [1138, 695] on icon "Abrir ventana flotante" at bounding box center [1144, 695] width 18 height 18
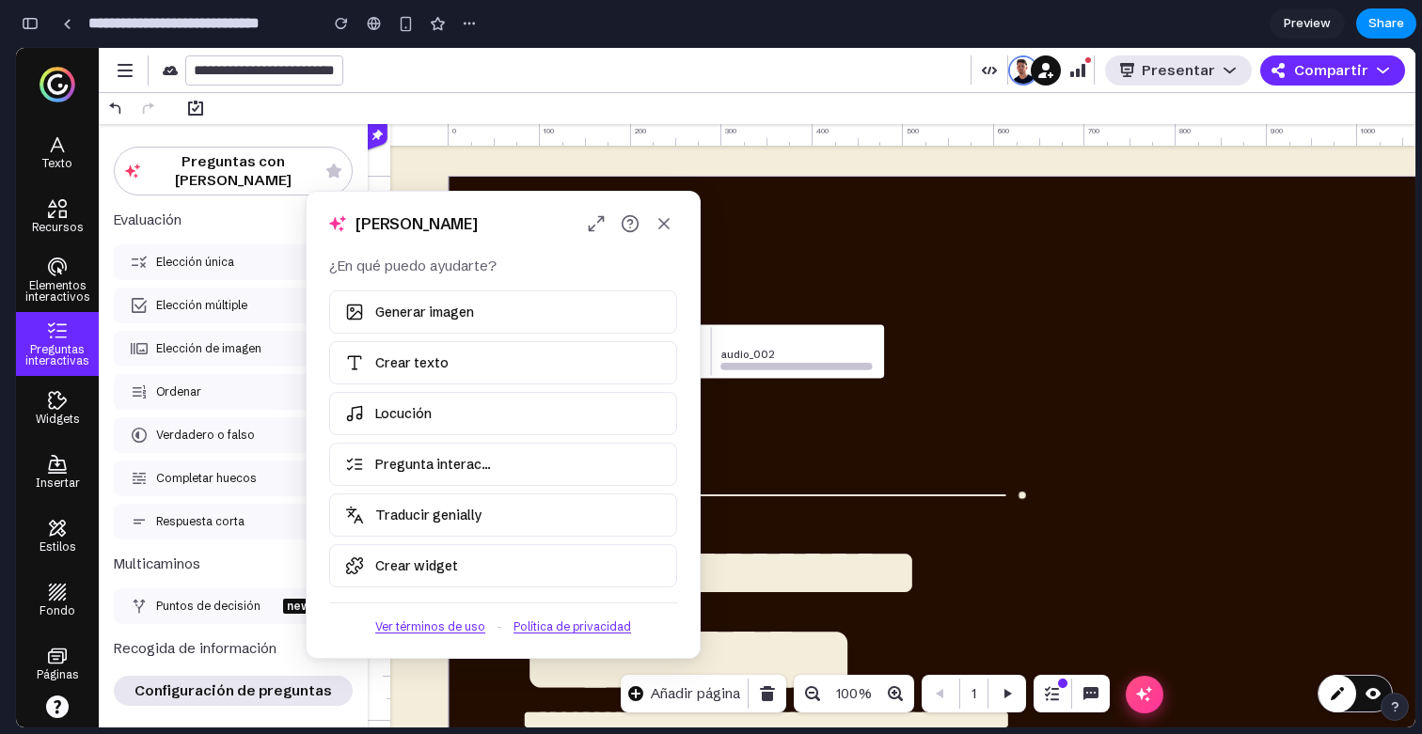
drag, startPoint x: 272, startPoint y: 382, endPoint x: 531, endPoint y: 181, distance: 328.4
click at [531, 192] on div "Hola, Alejandro" at bounding box center [503, 224] width 393 height 64
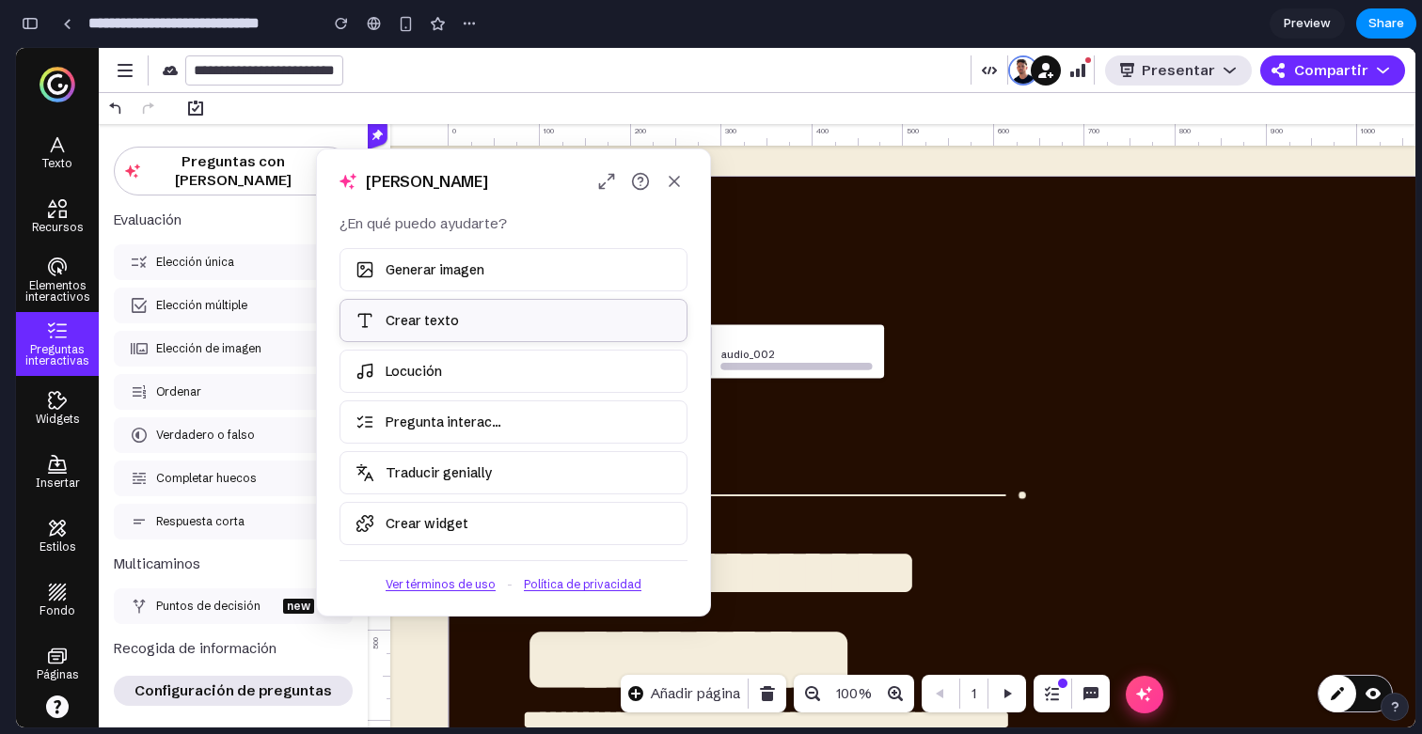
click at [486, 323] on button "Crear texto" at bounding box center [513, 320] width 348 height 43
click at [47, 26] on div "**********" at bounding box center [249, 23] width 468 height 41
click at [32, 26] on div "button" at bounding box center [30, 23] width 17 height 13
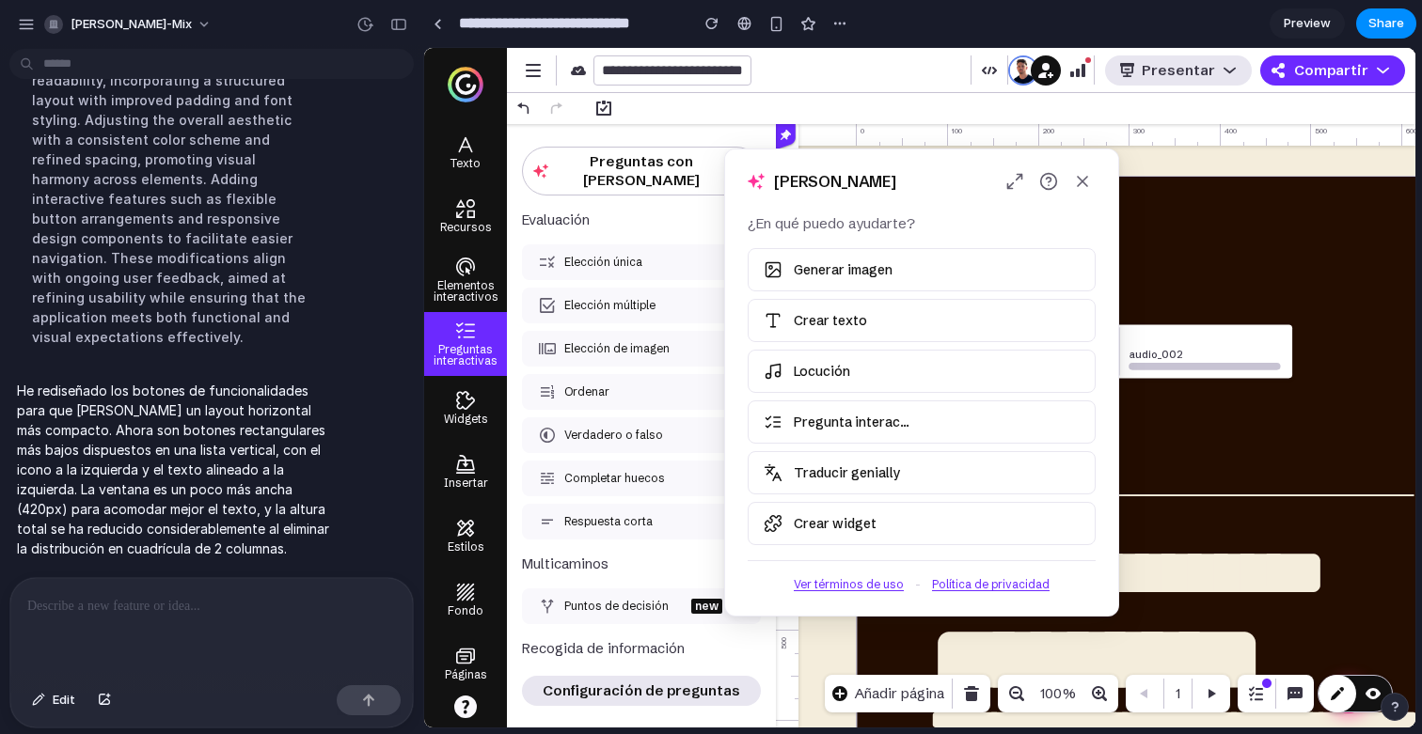
click at [147, 578] on div at bounding box center [211, 628] width 402 height 100
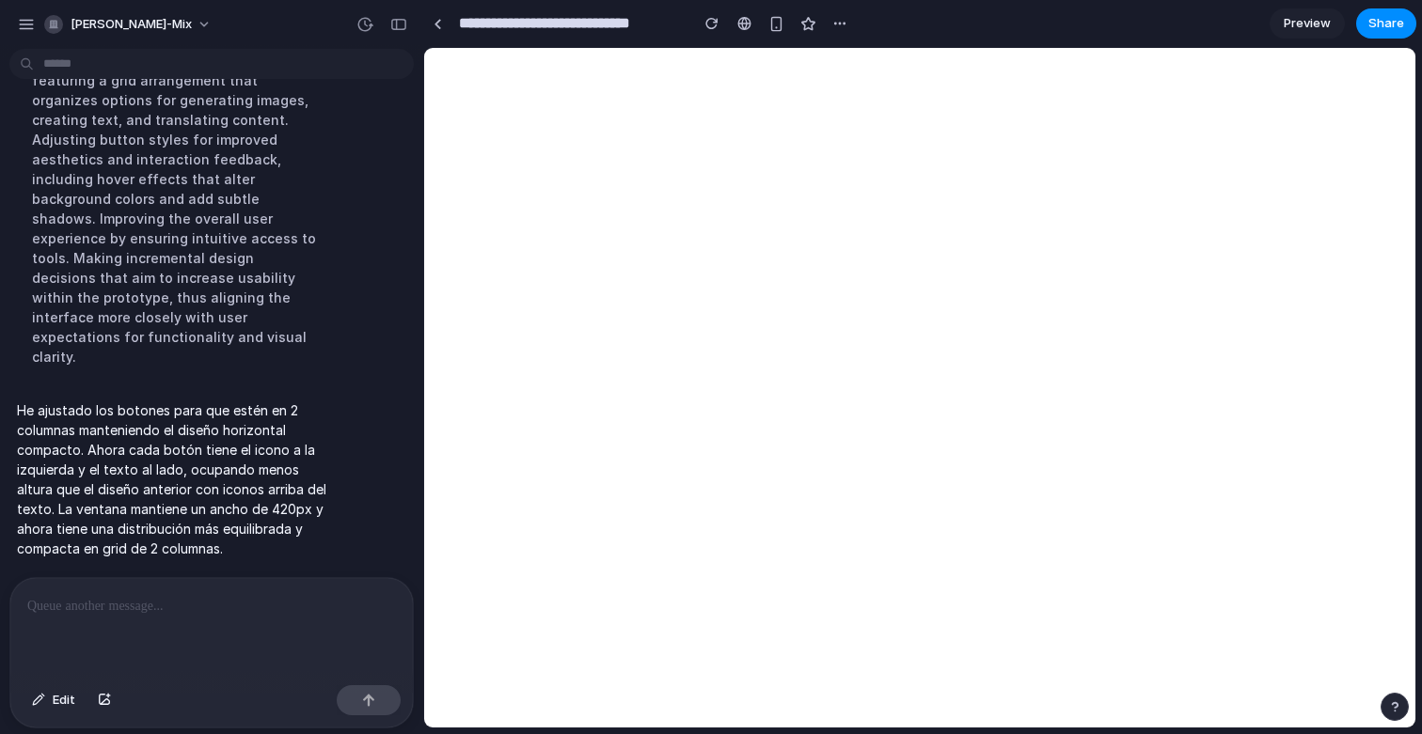
scroll to position [0, 0]
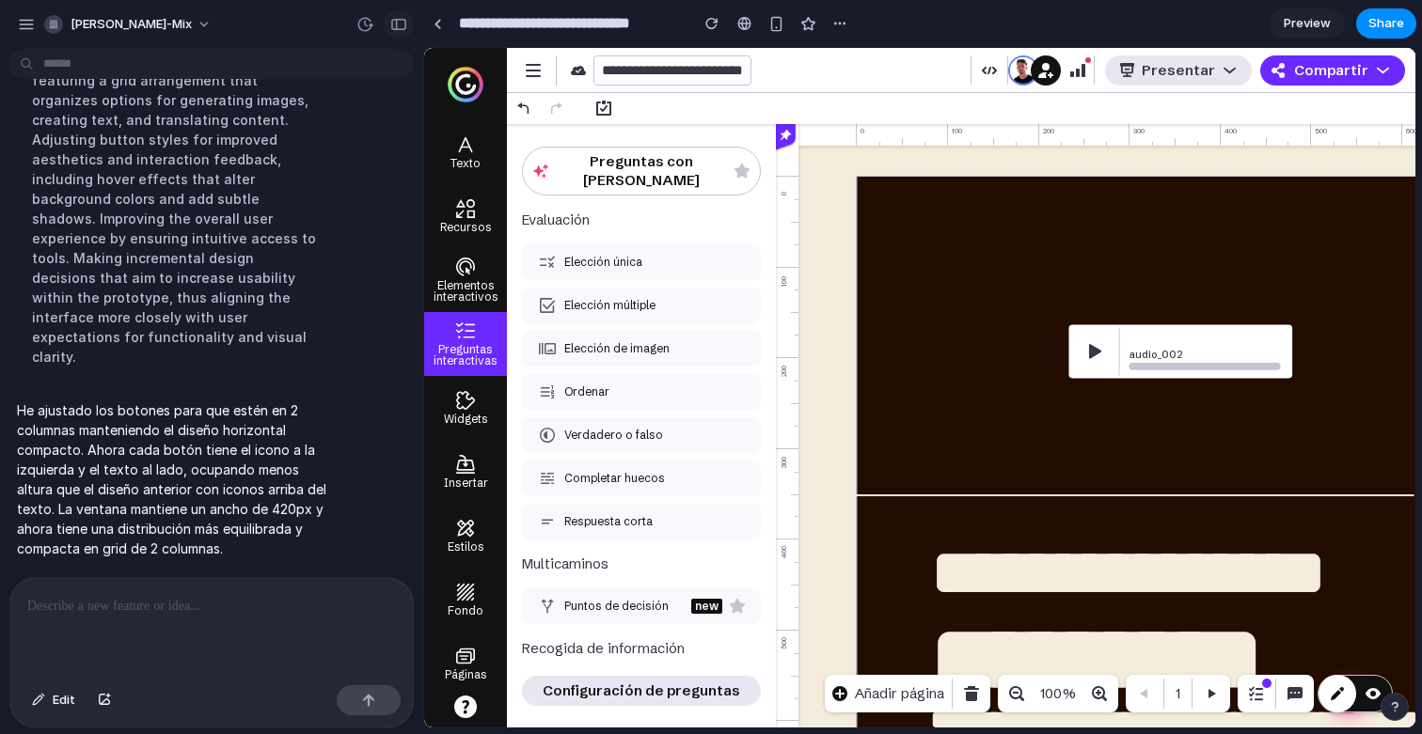
click at [407, 31] on button "button" at bounding box center [399, 24] width 30 height 30
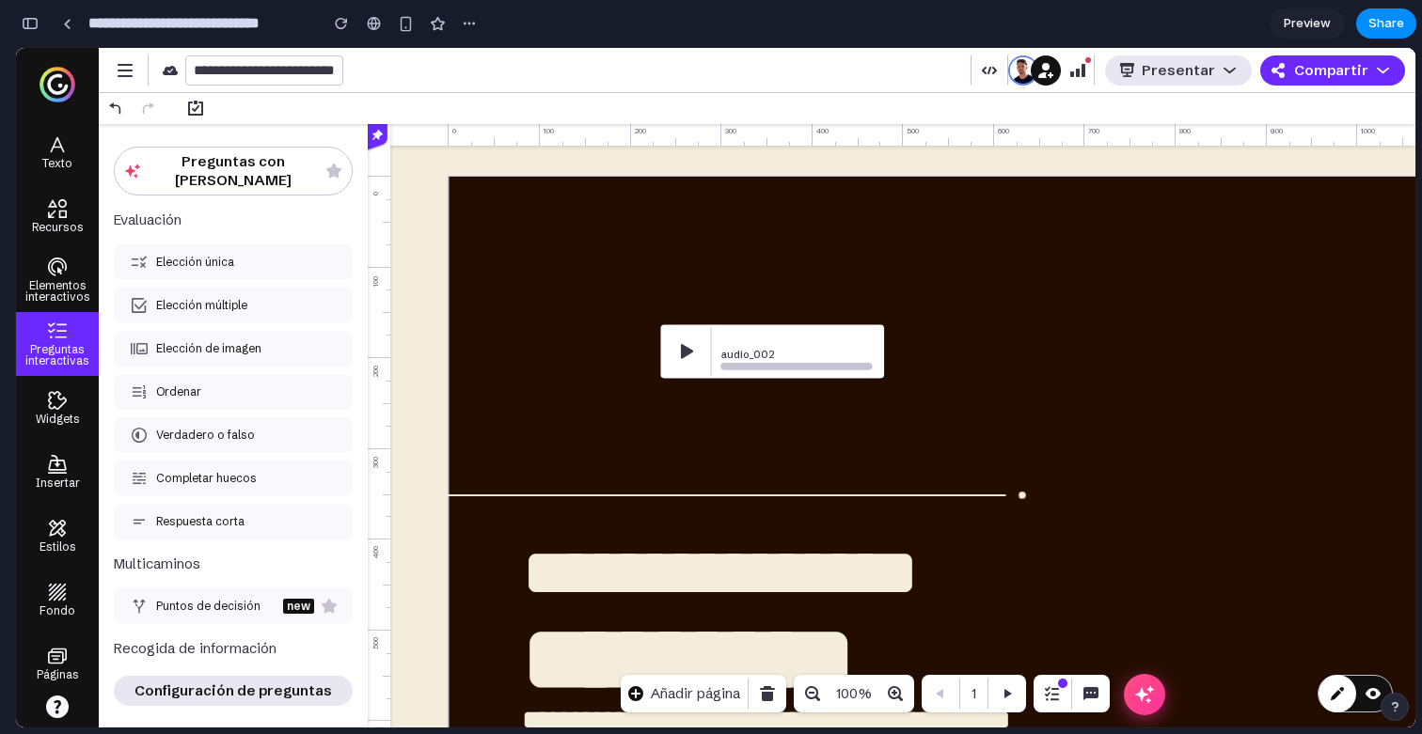
click at [1132, 698] on div "Abrir ventana flotante" at bounding box center [1144, 694] width 41 height 41
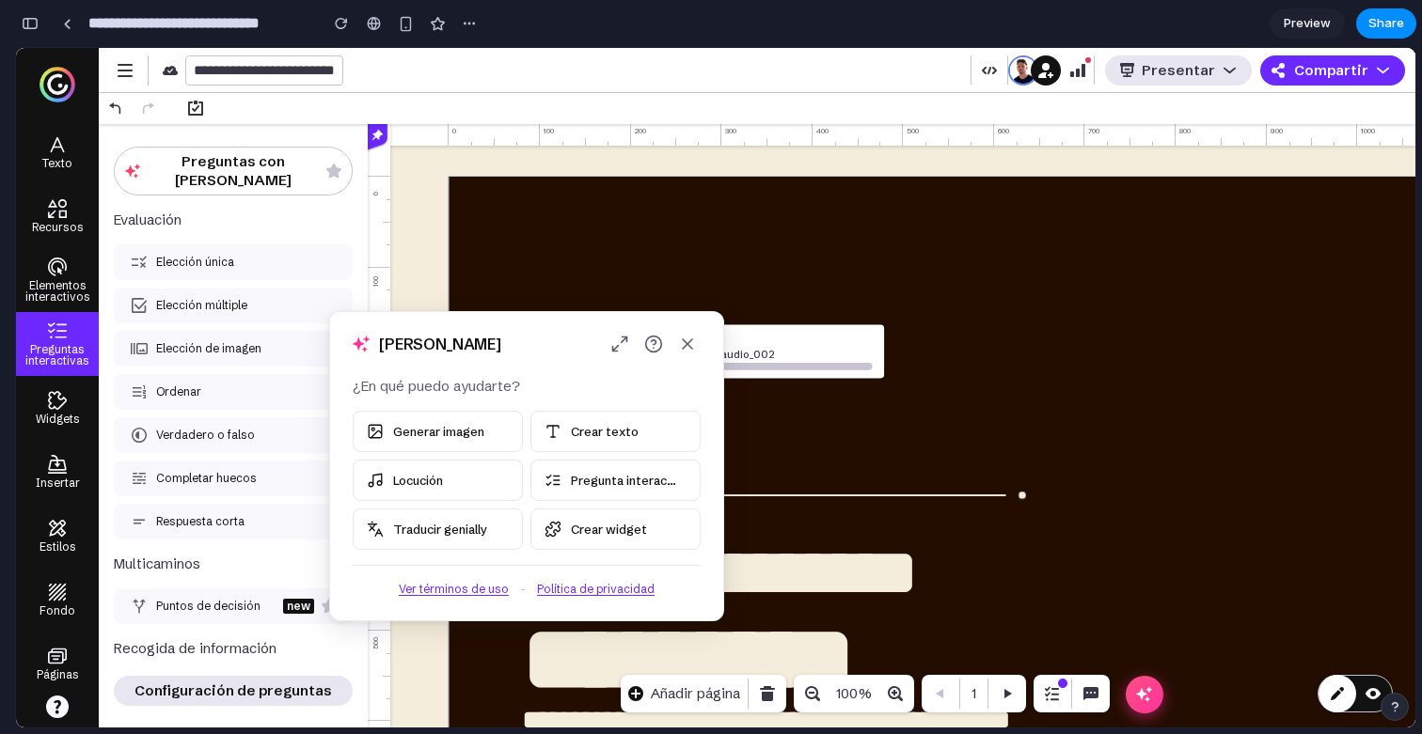
drag, startPoint x: 279, startPoint y: 386, endPoint x: 554, endPoint y: 341, distance: 278.1
click at [553, 345] on div "Hola, Alejandro" at bounding box center [526, 344] width 393 height 64
click at [38, 18] on div "button" at bounding box center [30, 23] width 17 height 13
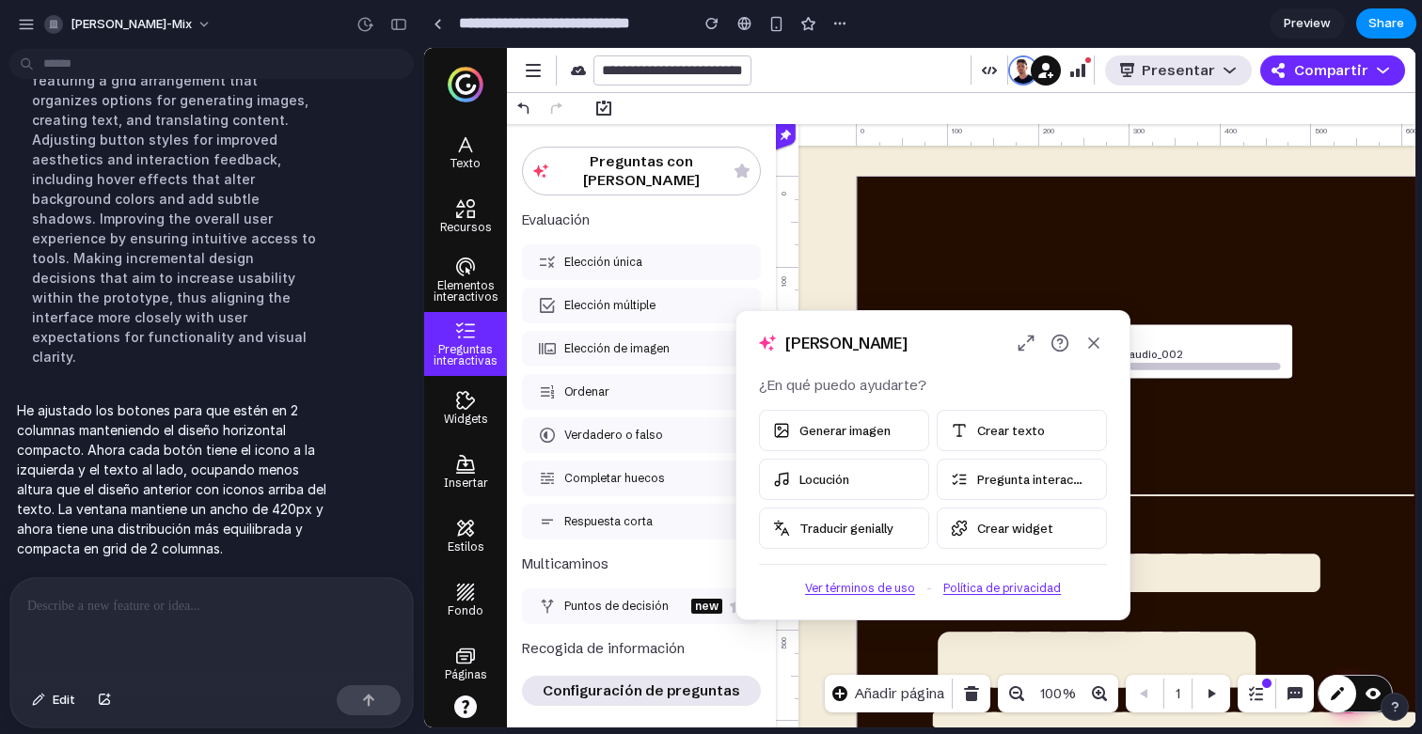
click at [204, 619] on div at bounding box center [211, 628] width 402 height 100
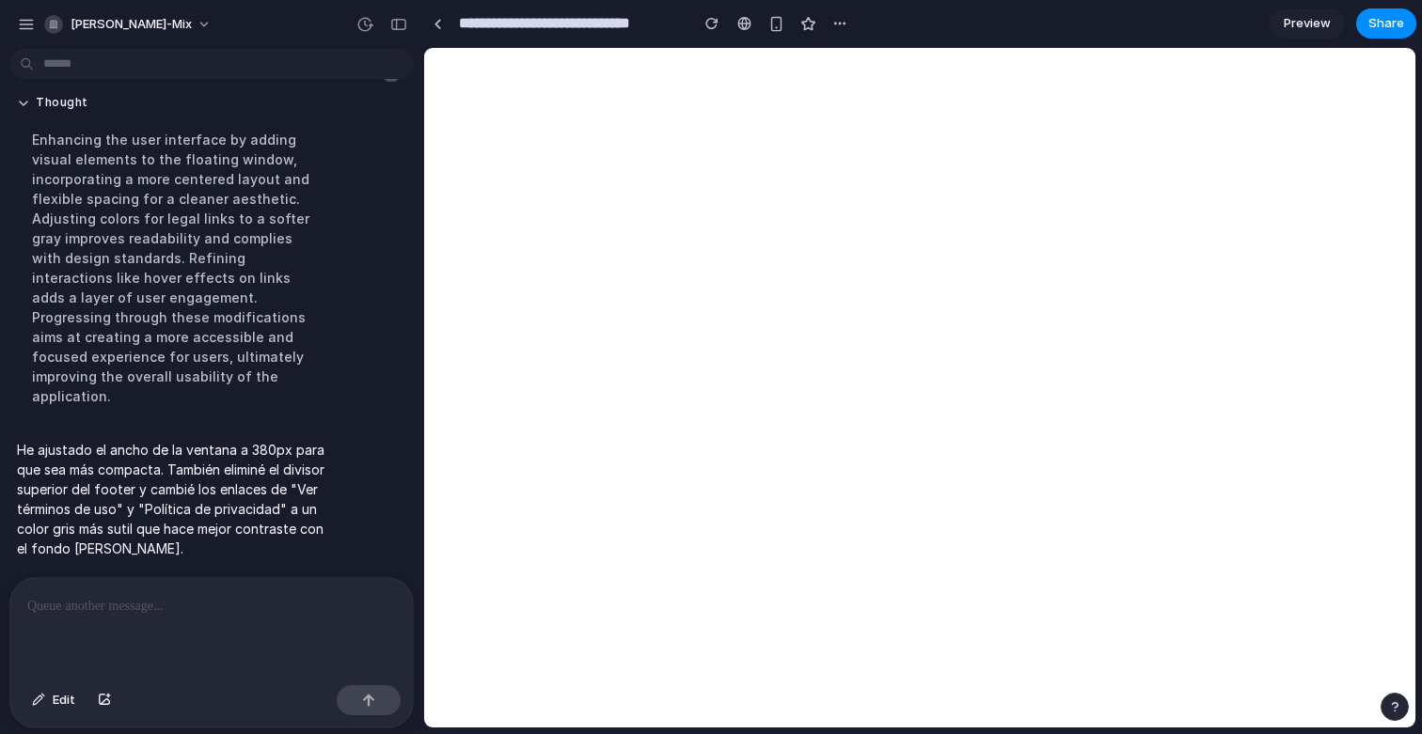
scroll to position [0, 0]
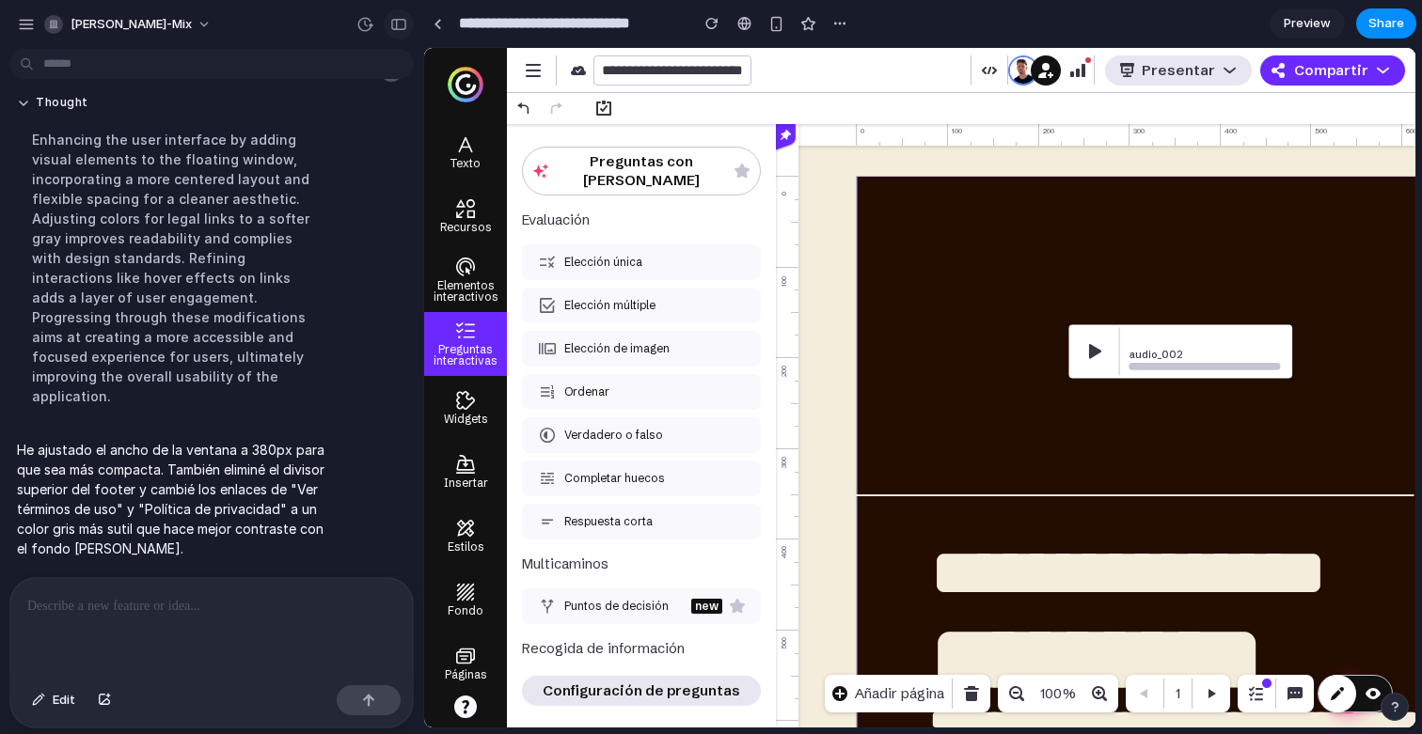
click at [386, 29] on button "button" at bounding box center [399, 24] width 30 height 30
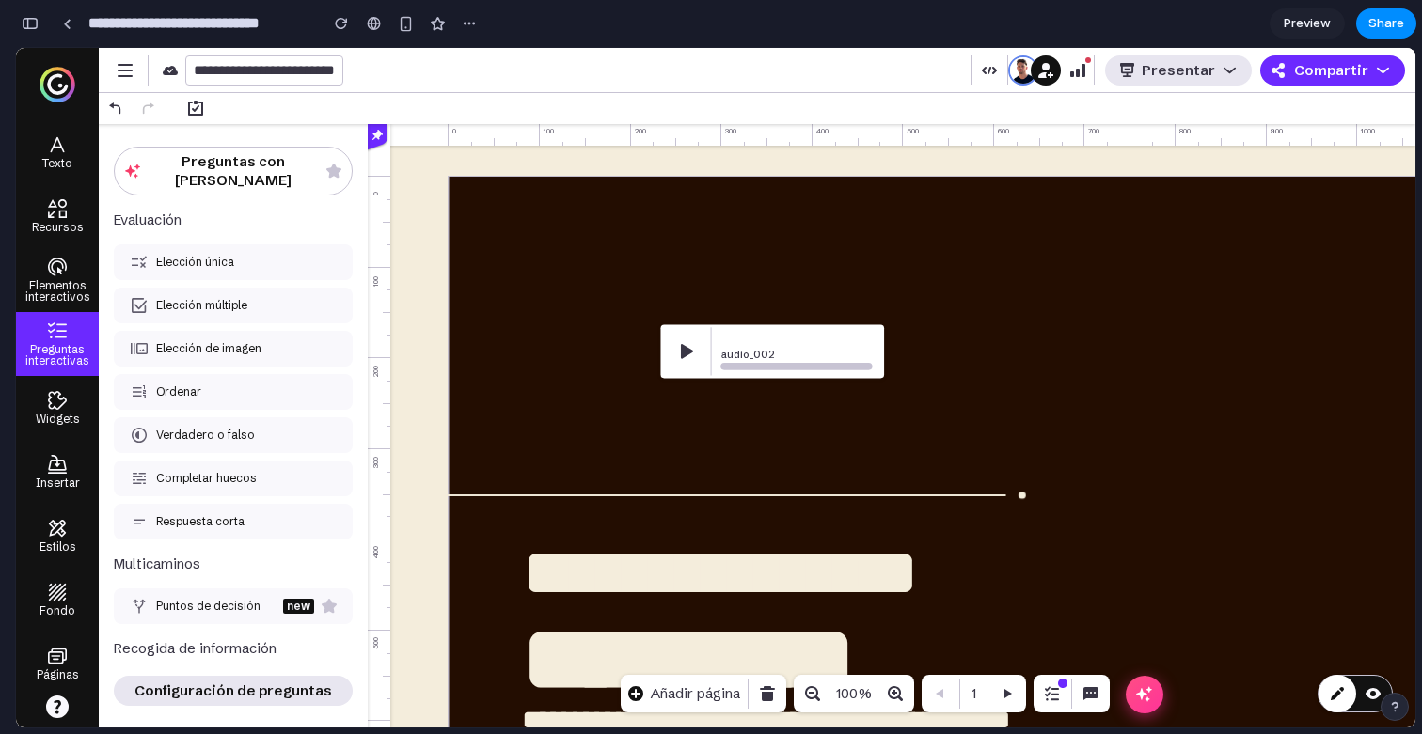
click at [1118, 683] on div at bounding box center [1139, 694] width 45 height 38
click at [1145, 699] on icon "Abrir ventana flotante" at bounding box center [1144, 694] width 18 height 17
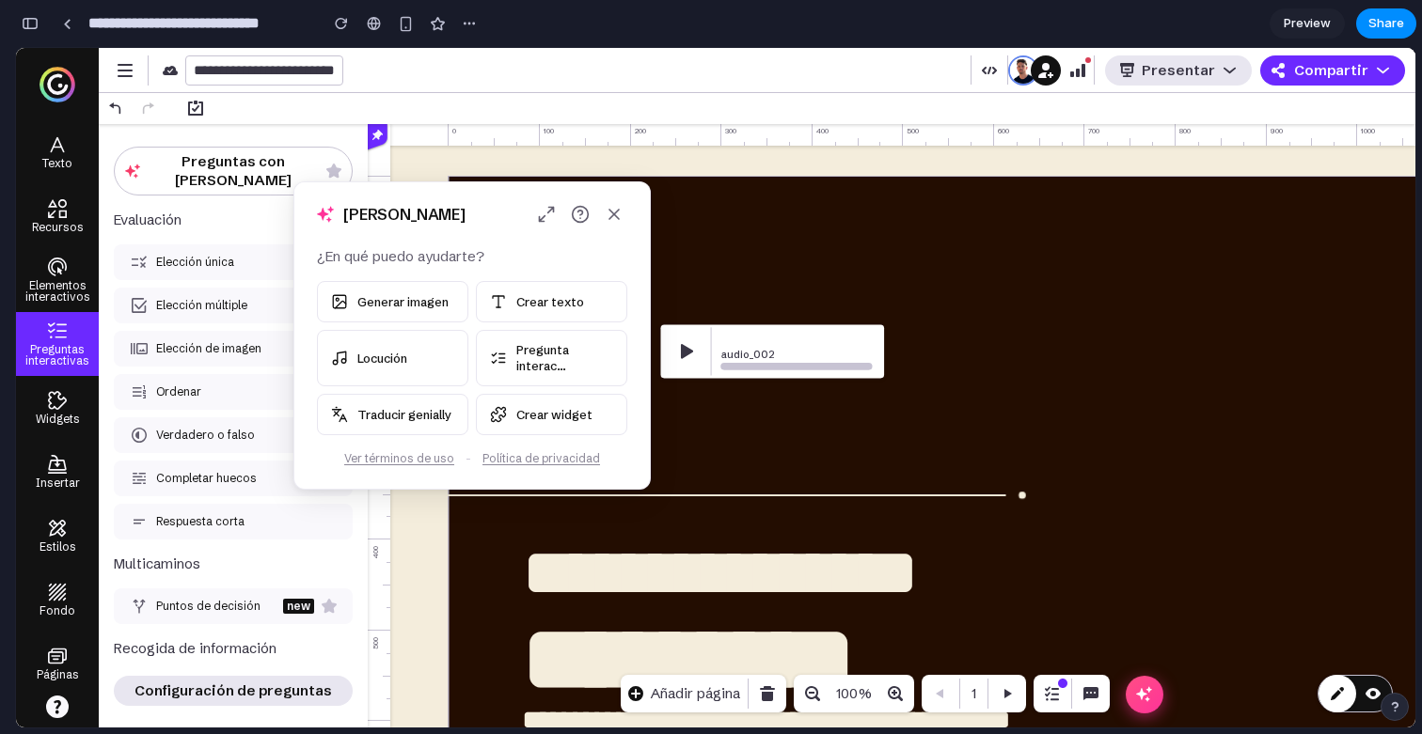
drag, startPoint x: 227, startPoint y: 398, endPoint x: 463, endPoint y: 227, distance: 291.5
click at [464, 227] on div "Hola, Alejandro" at bounding box center [471, 214] width 355 height 64
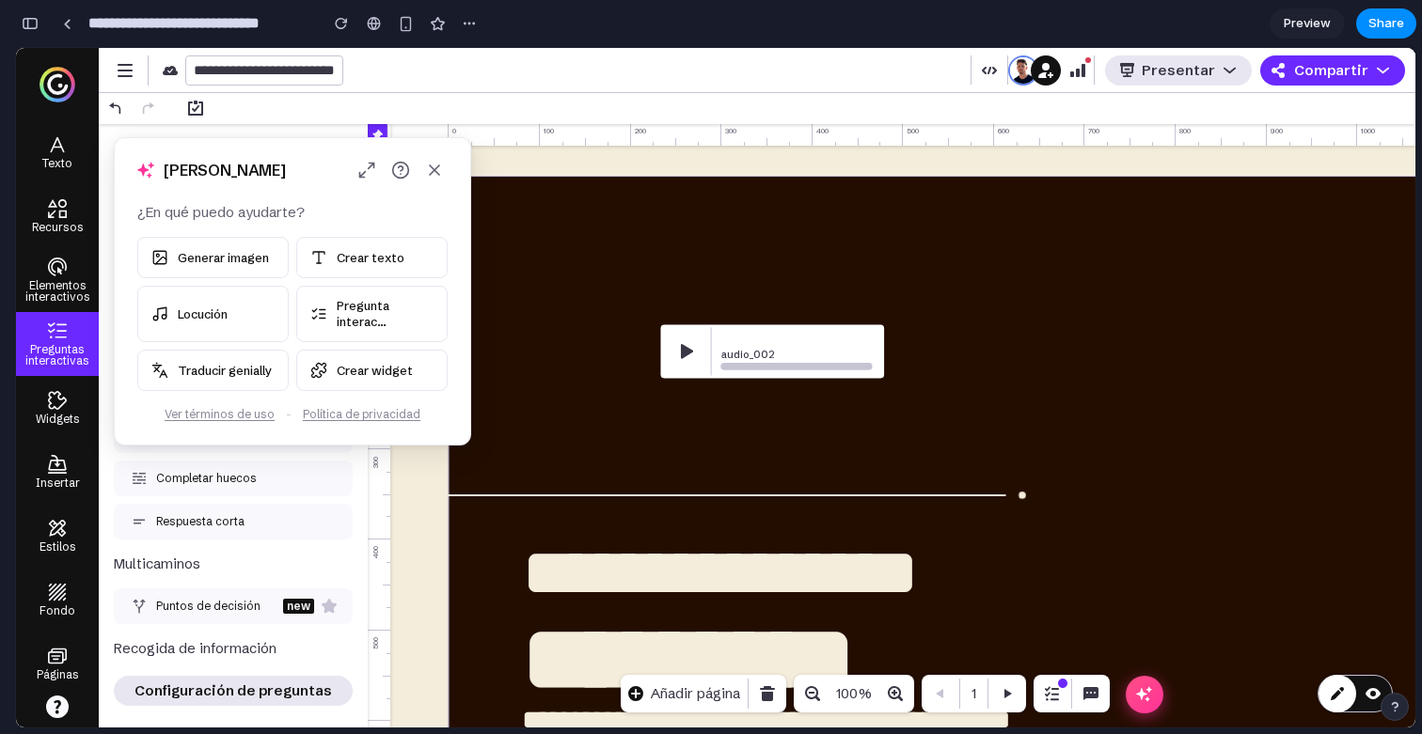
drag, startPoint x: 498, startPoint y: 208, endPoint x: 327, endPoint y: 168, distance: 175.6
click at [327, 168] on div "Hola, Alejandro" at bounding box center [292, 170] width 355 height 64
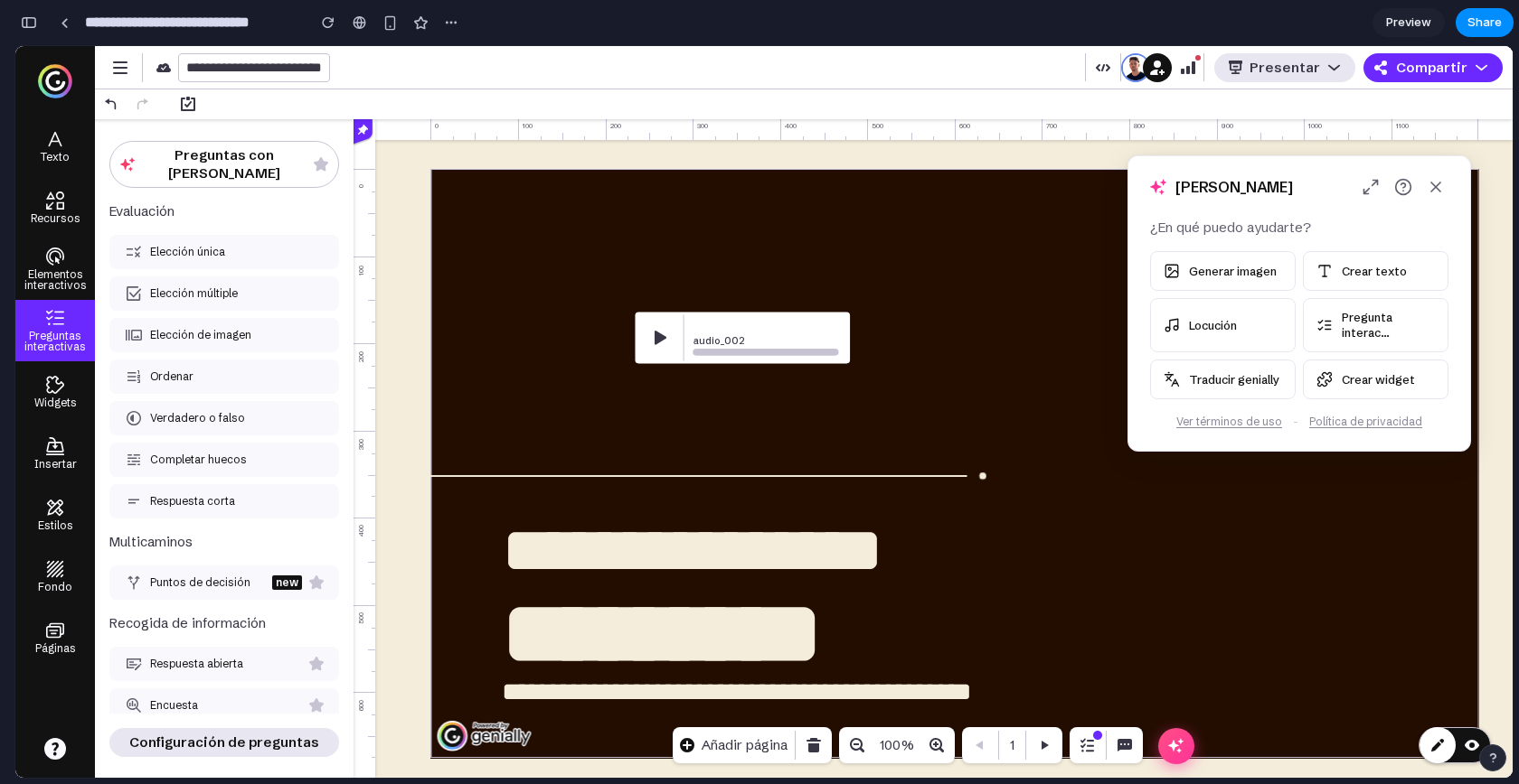
drag, startPoint x: 298, startPoint y: 148, endPoint x: 1355, endPoint y: 158, distance: 1057.0
click at [1355, 159] on div "Hola, Alejandro" at bounding box center [1299, 187] width 341 height 61
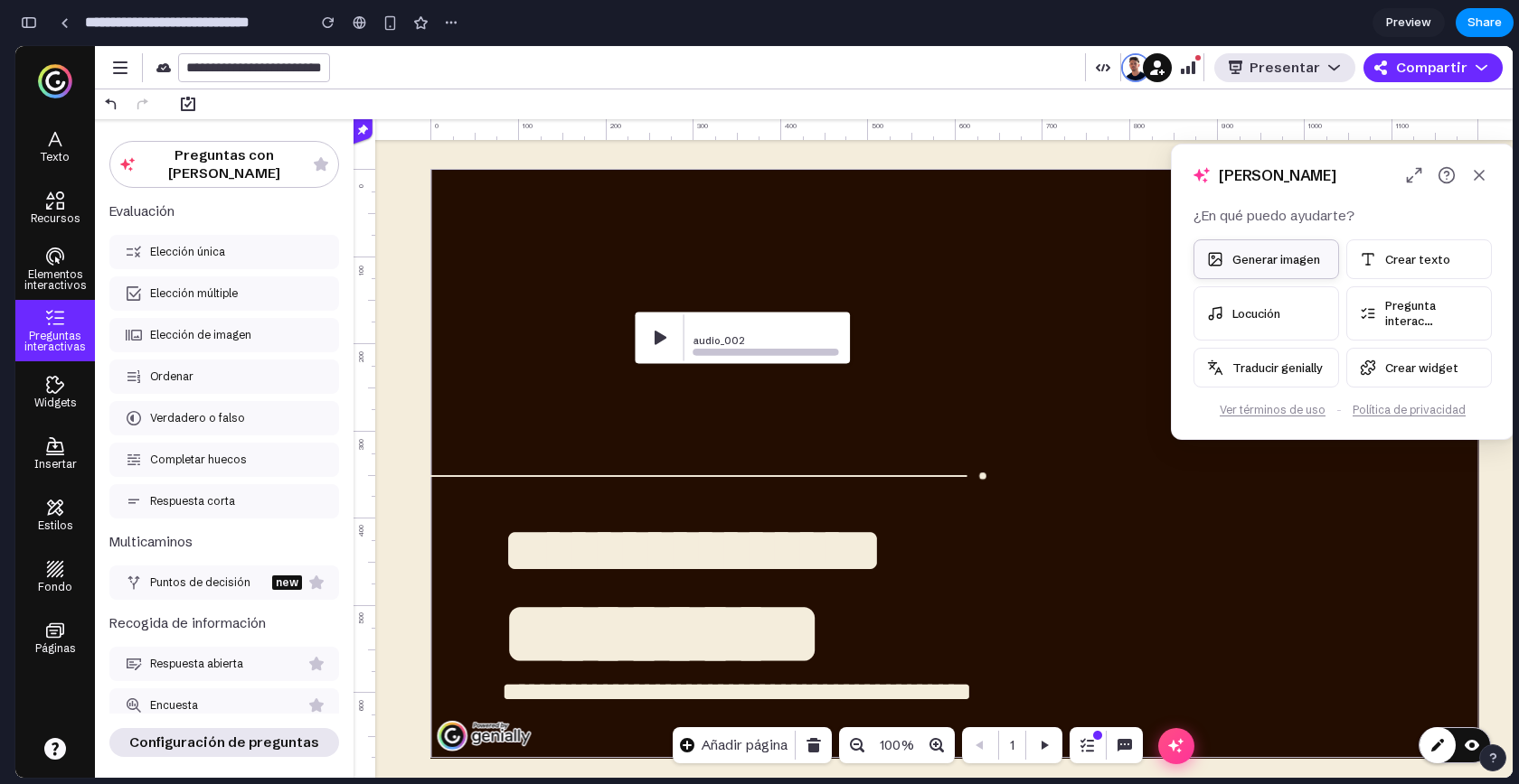
click at [1257, 286] on button "Locución" at bounding box center [1265, 313] width 145 height 54
click at [1257, 258] on span "Generar imagen" at bounding box center [1276, 259] width 87 height 15
click at [1157, 704] on div "Cerrar ventana flotante" at bounding box center [1176, 746] width 39 height 39
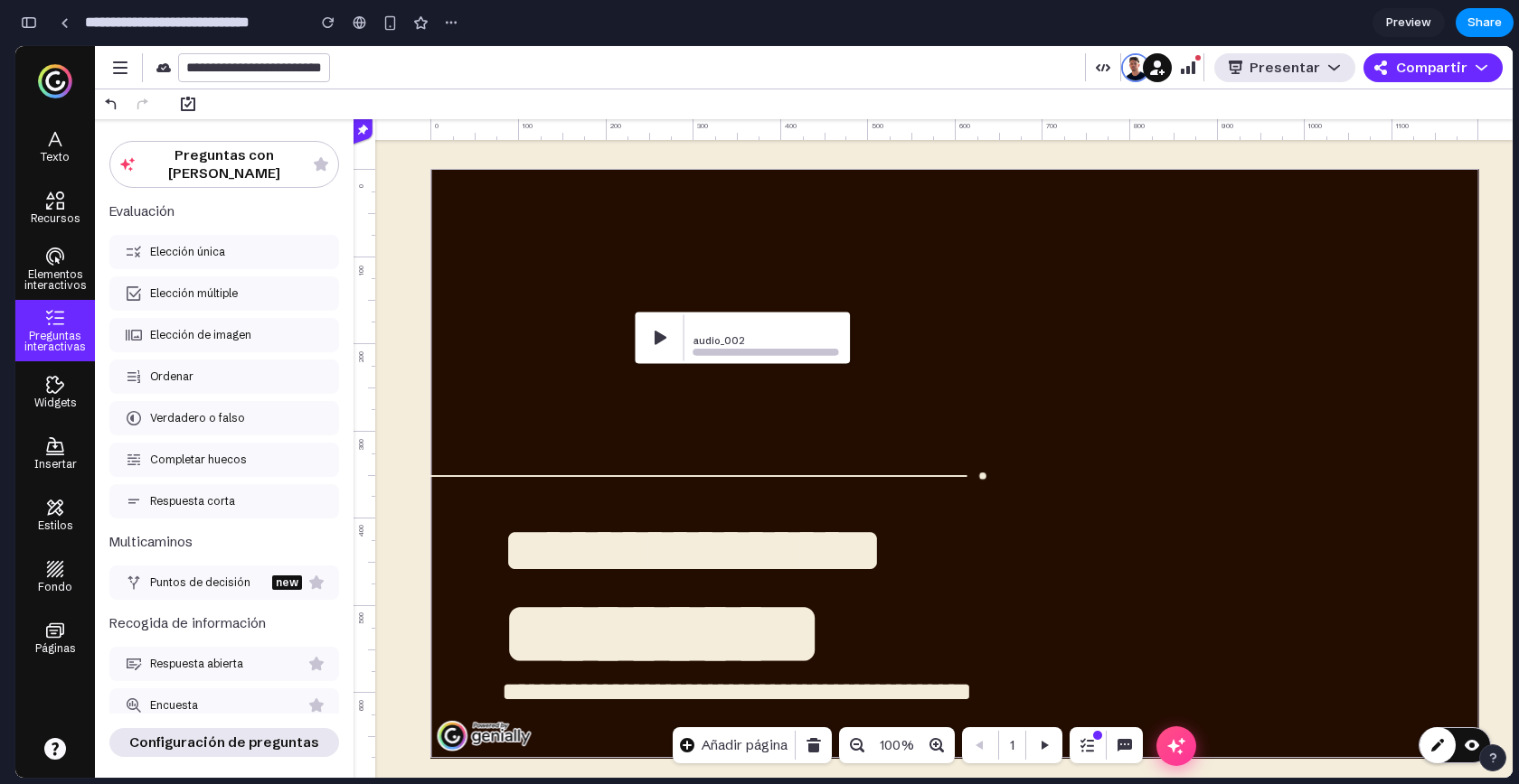
click at [1175, 704] on icon "Abrir ventana flotante" at bounding box center [1176, 746] width 17 height 17
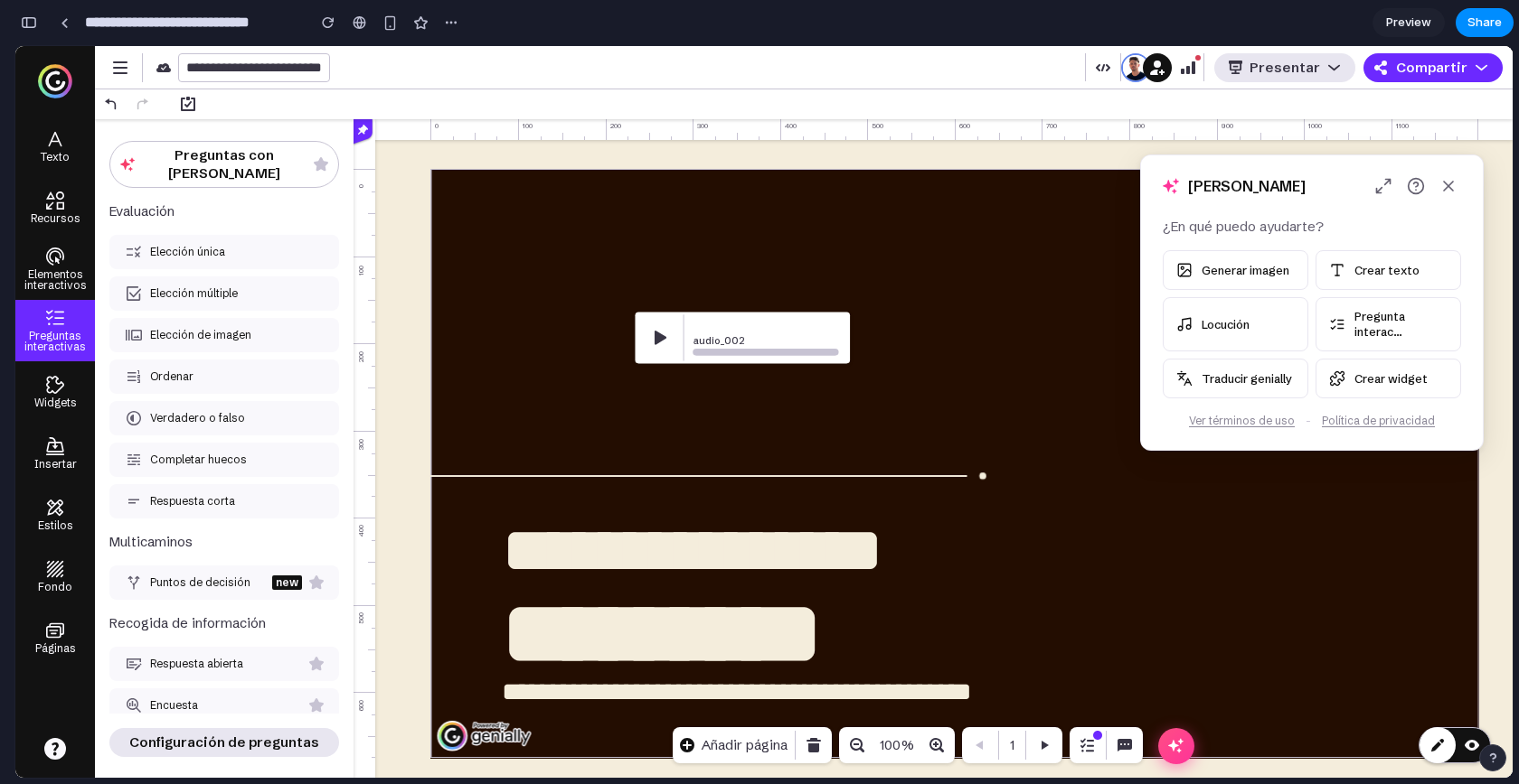
drag, startPoint x: 1294, startPoint y: 184, endPoint x: 1263, endPoint y: 192, distance: 32.0
click at [1263, 192] on h3 "Hola, Alejandro" at bounding box center [1247, 186] width 117 height 21
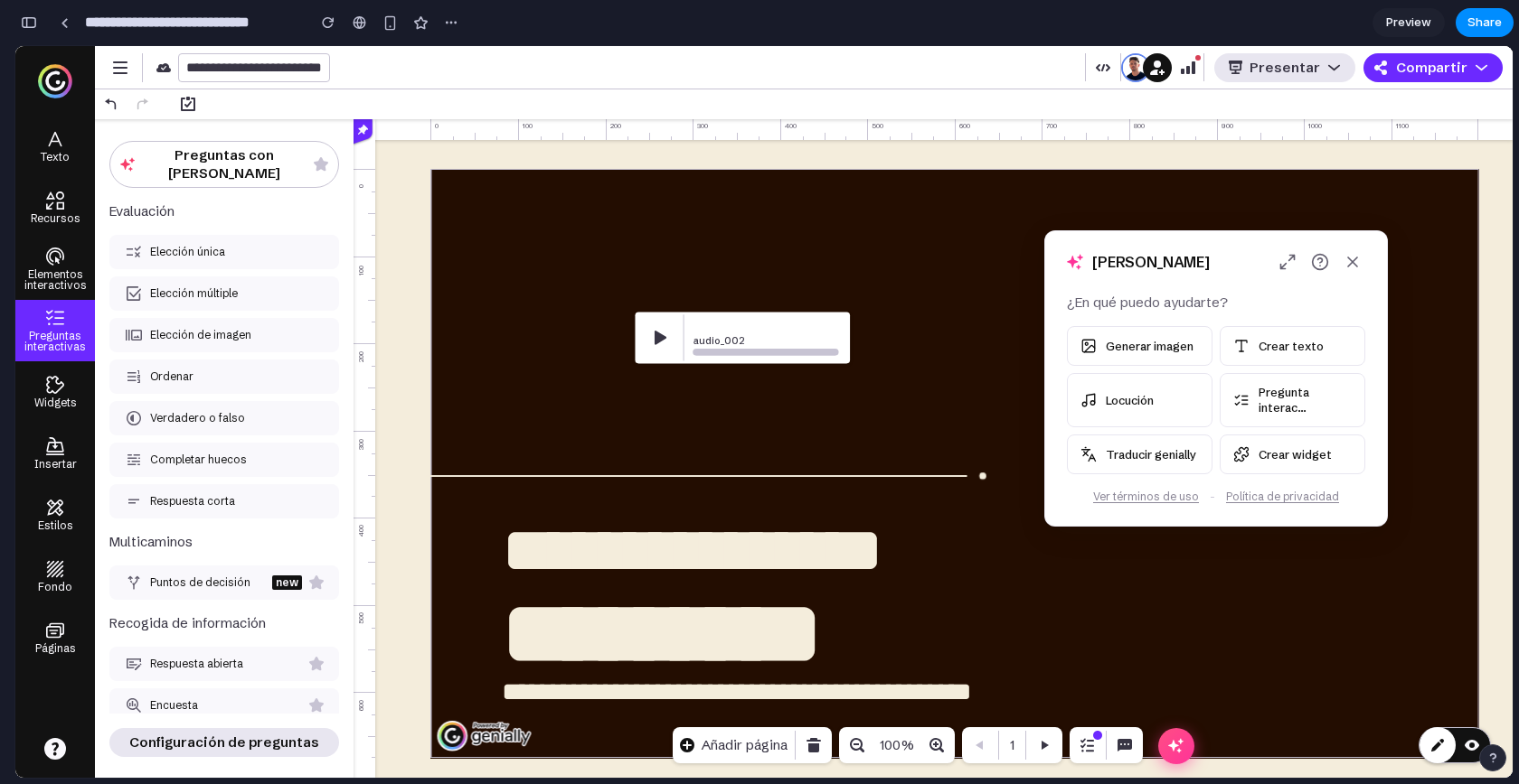
drag, startPoint x: 1306, startPoint y: 192, endPoint x: 1210, endPoint y: 270, distance: 123.7
click at [1210, 270] on div "Hola, Alejandro" at bounding box center [1215, 262] width 341 height 61
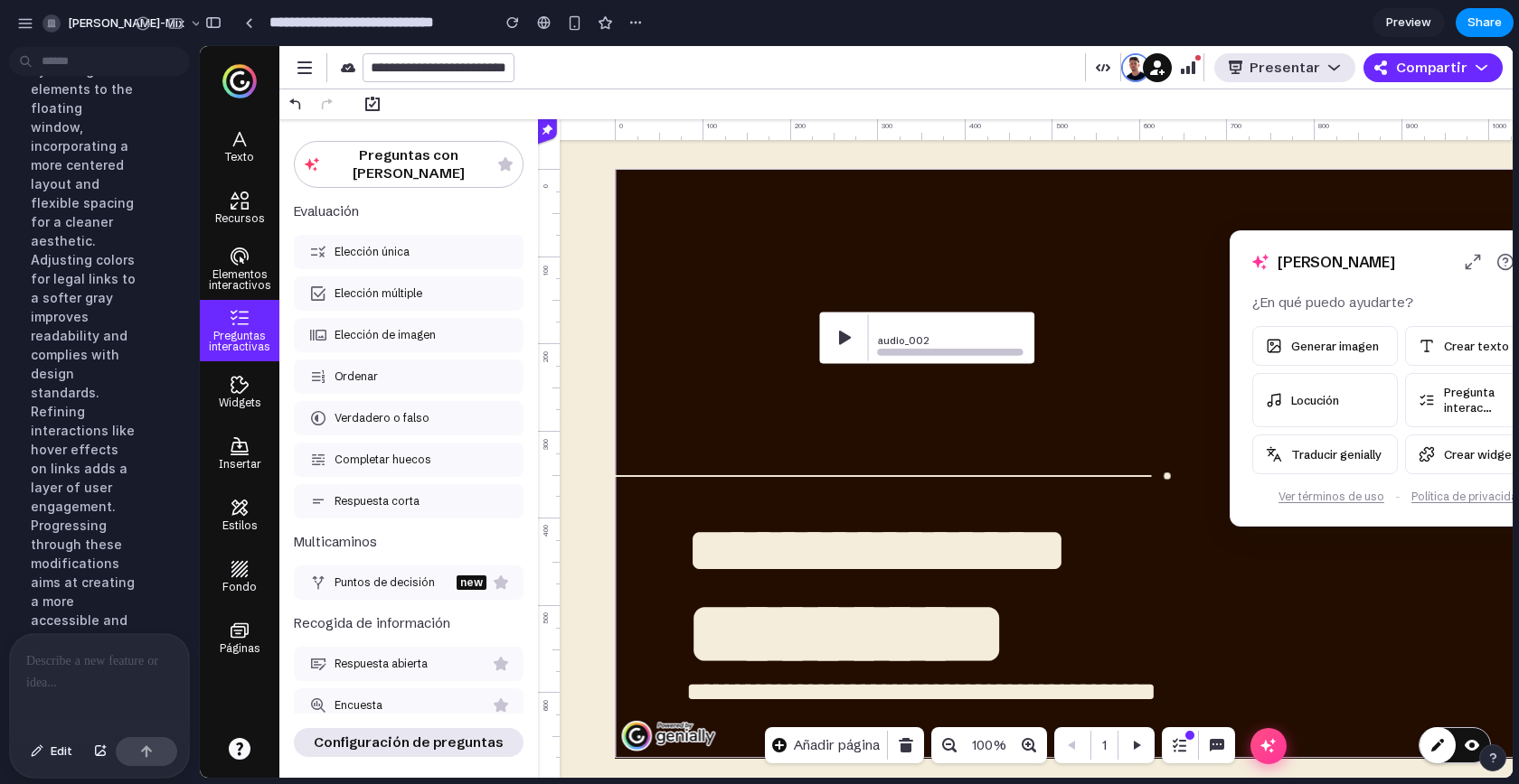
click at [67, 681] on div at bounding box center [99, 682] width 179 height 96
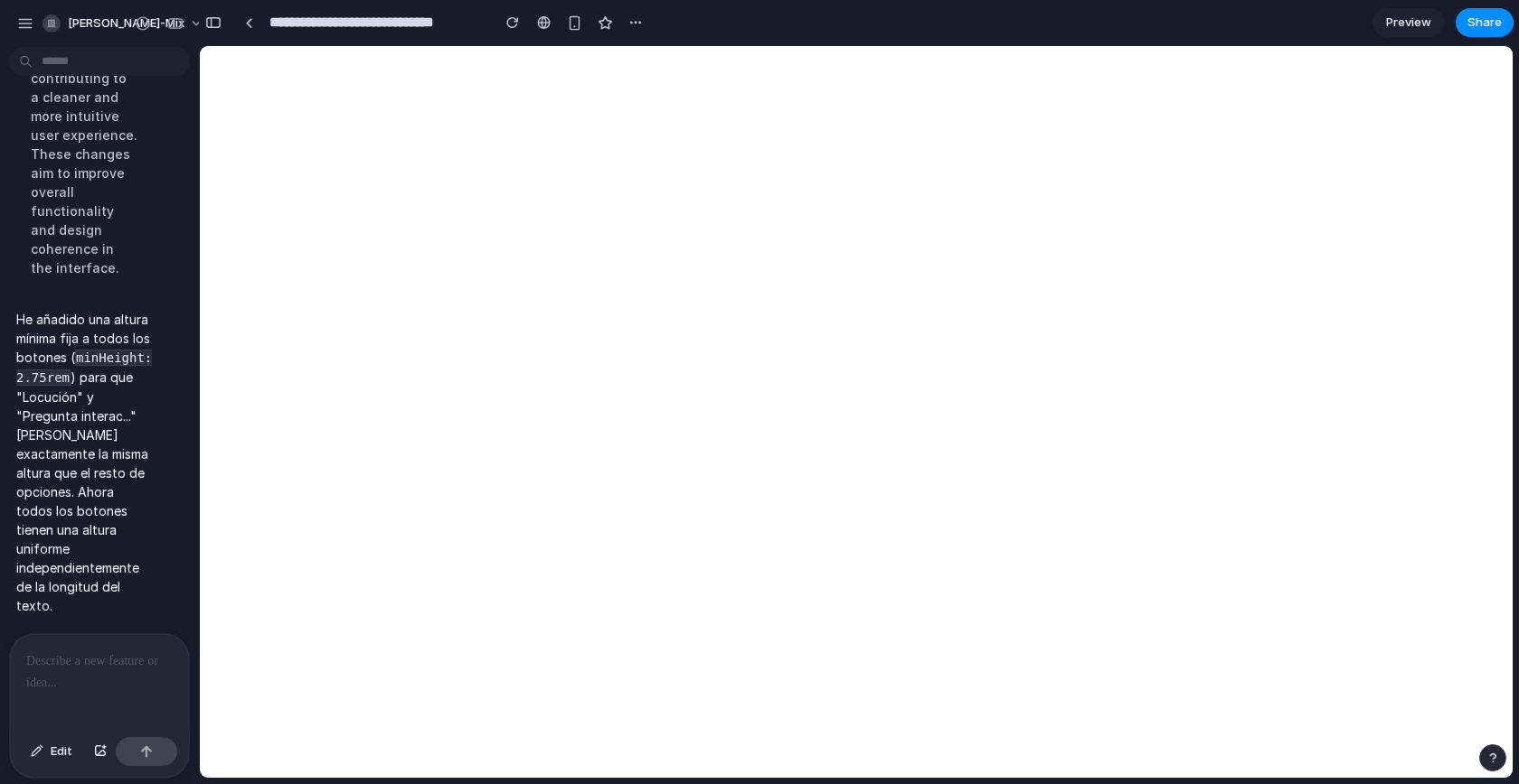
scroll to position [0, 0]
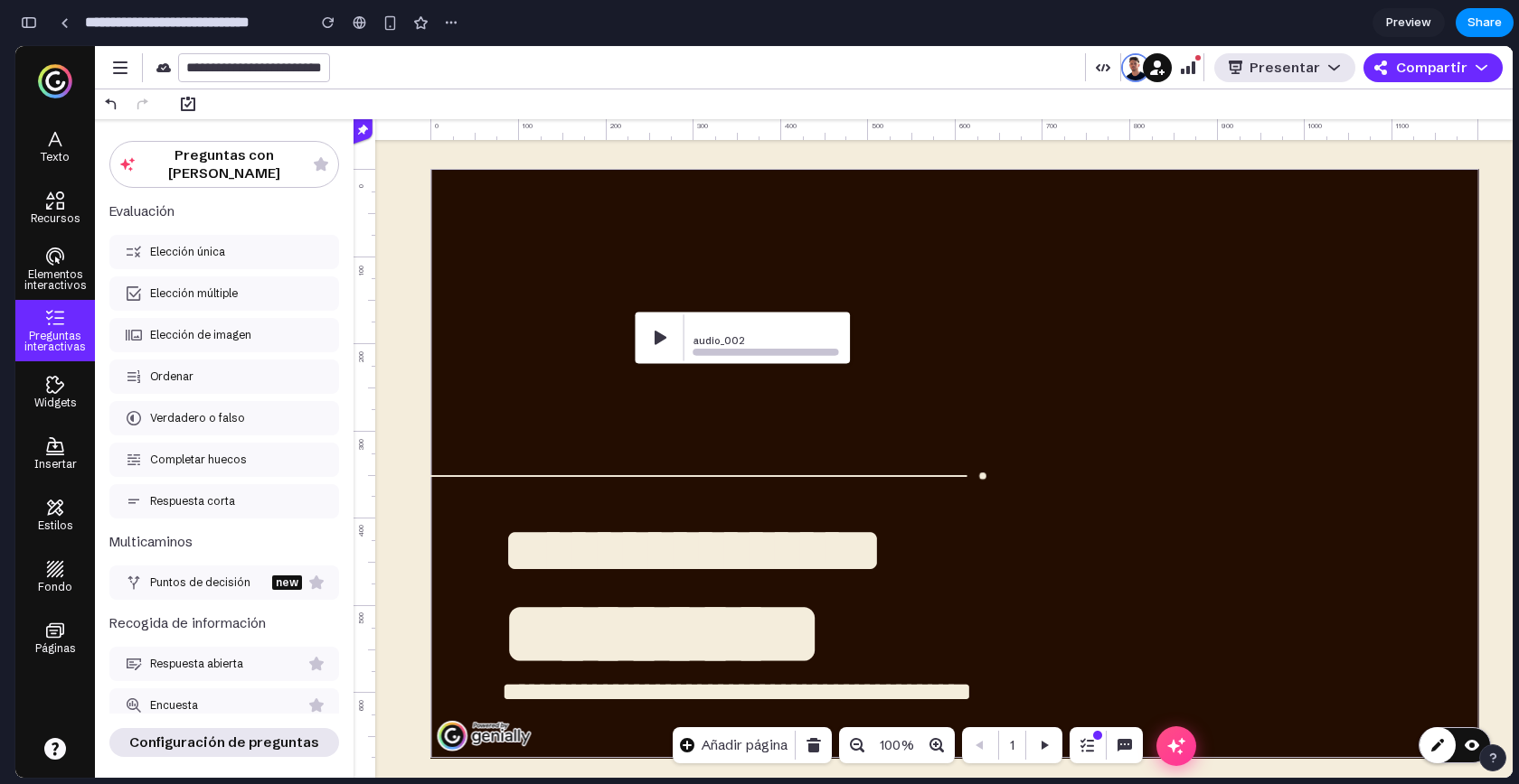
click at [1171, 704] on icon "Abrir ventana flotante" at bounding box center [1176, 746] width 17 height 17
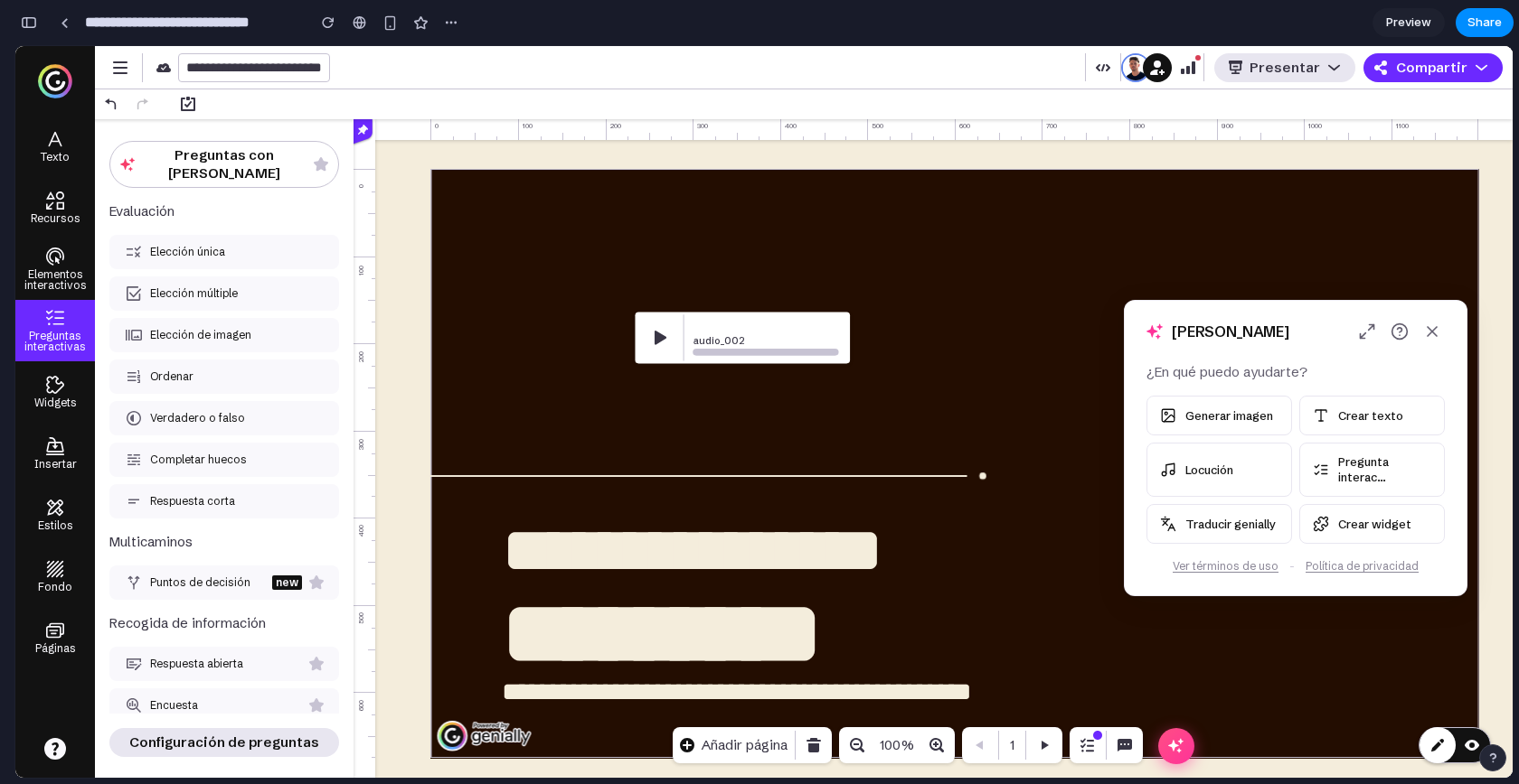
drag, startPoint x: 226, startPoint y: 455, endPoint x: 1298, endPoint y: 340, distance: 1078.2
click at [1298, 340] on div "Hola, Alejandro" at bounding box center [1295, 331] width 341 height 61
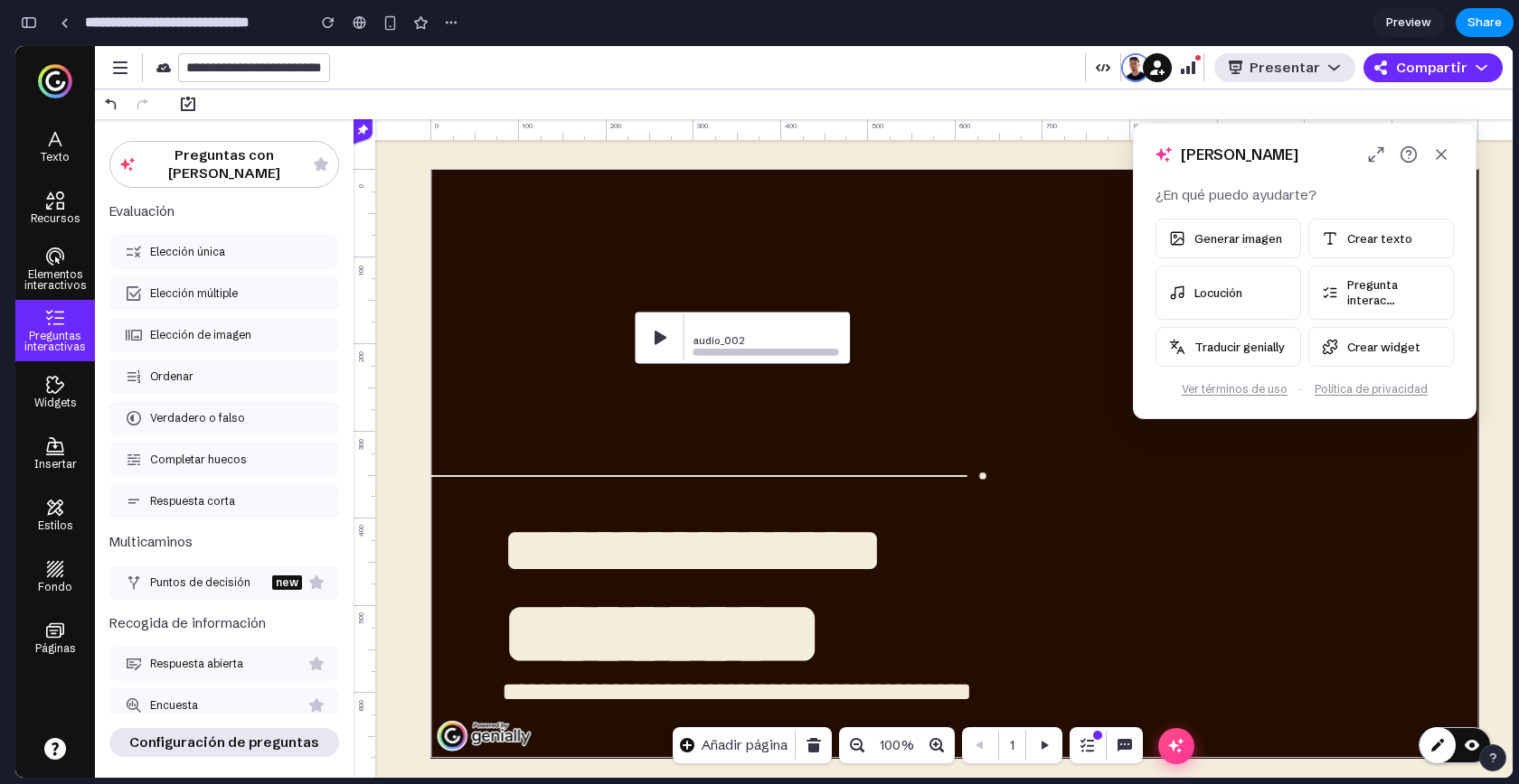
drag, startPoint x: 1298, startPoint y: 340, endPoint x: 1308, endPoint y: 162, distance: 178.3
click at [1308, 162] on div "Hola, Alejandro" at bounding box center [1304, 155] width 341 height 61
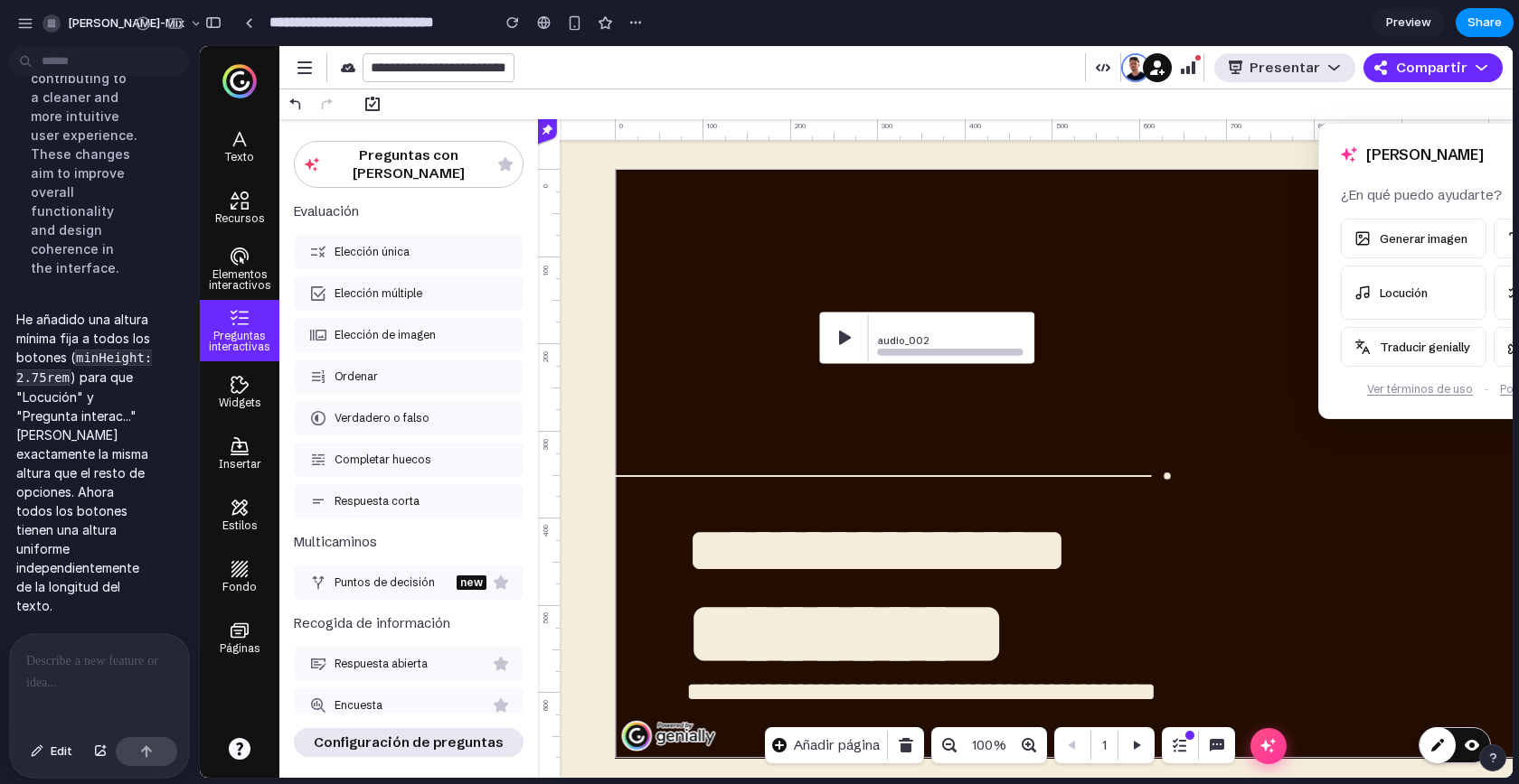
click at [101, 677] on div at bounding box center [99, 682] width 179 height 96
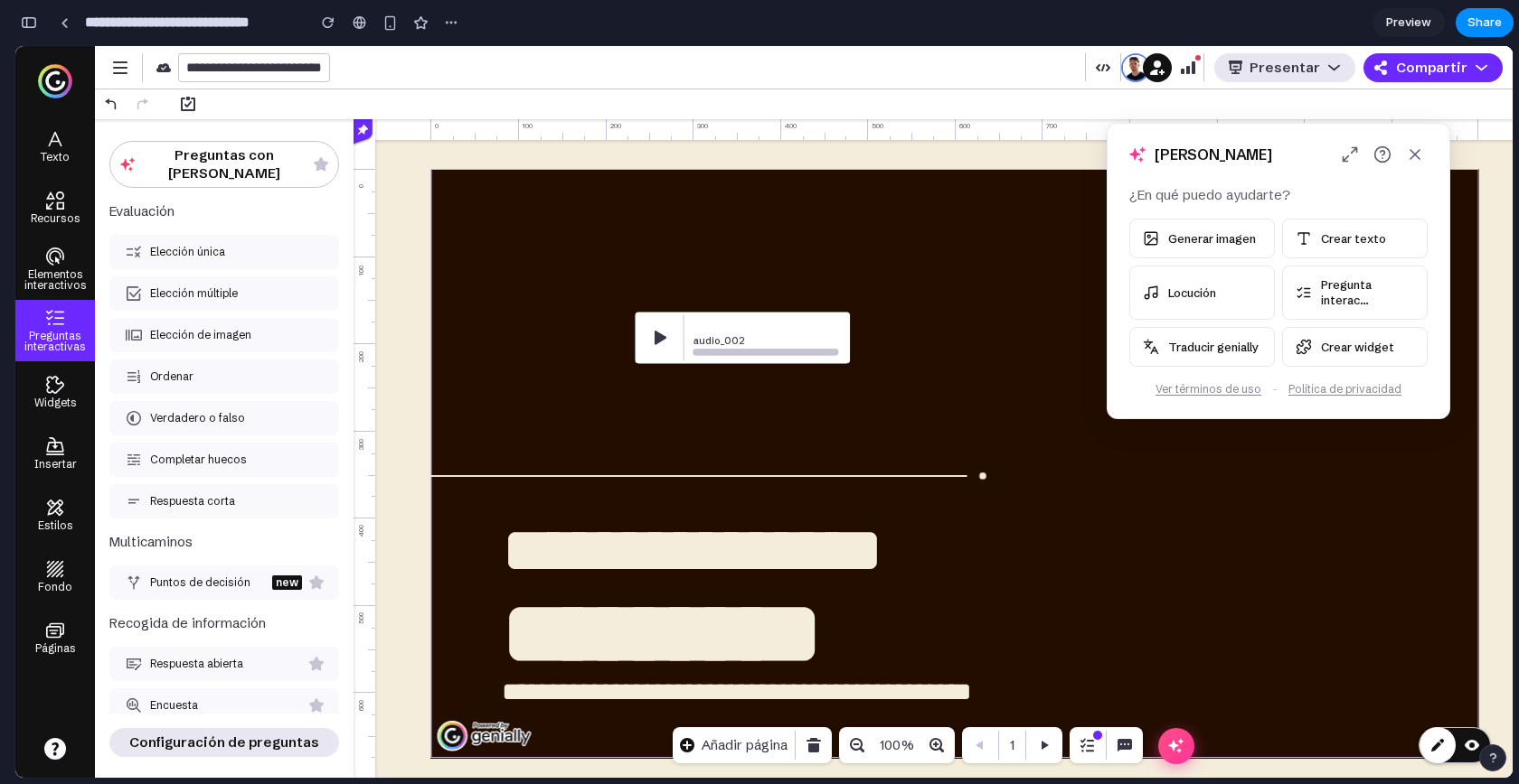
drag, startPoint x: 1249, startPoint y: 153, endPoint x: 1023, endPoint y: 153, distance: 226.0
click at [1155, 153] on h3 "Hola, Alejandro" at bounding box center [1213, 155] width 117 height 21
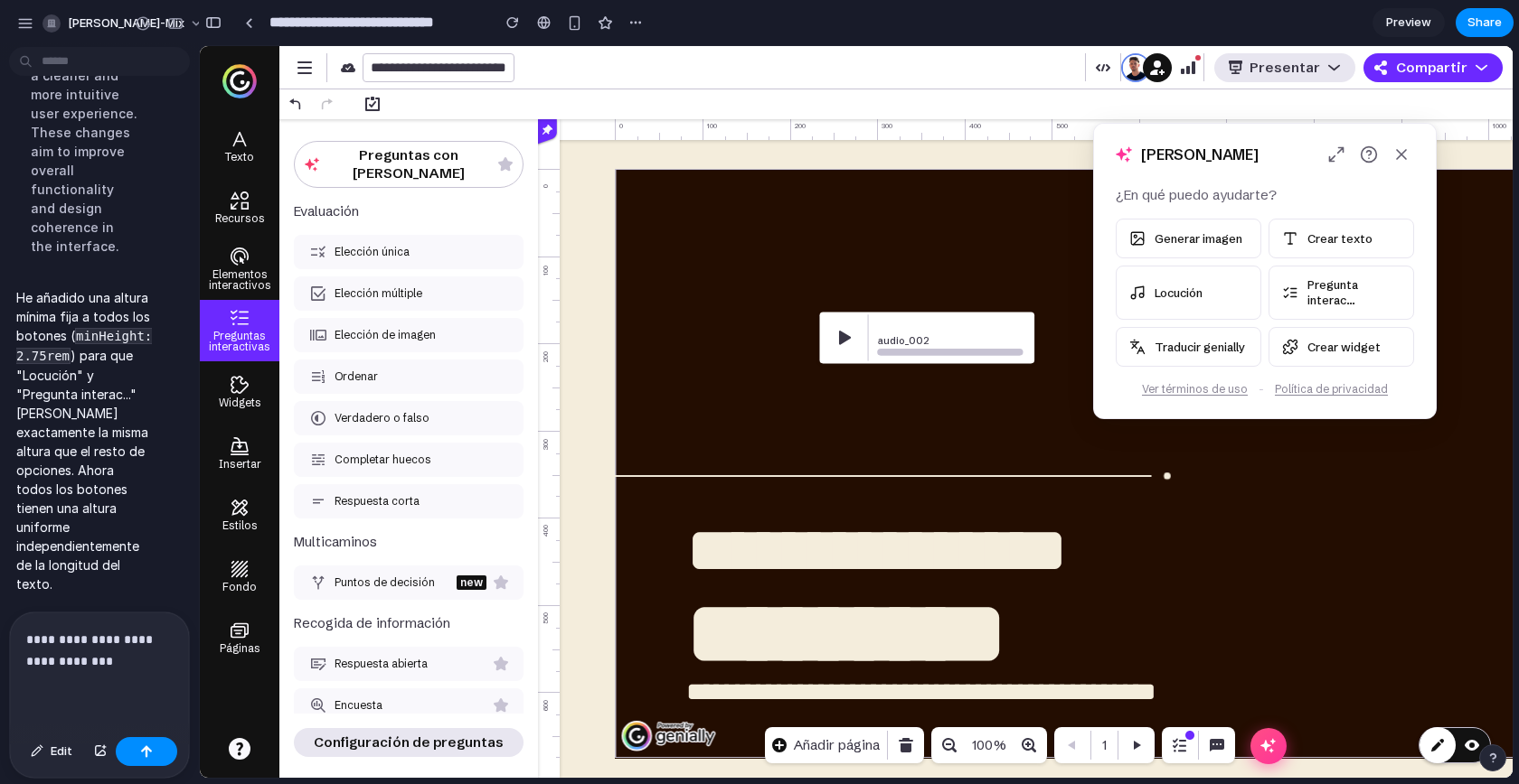
click at [137, 650] on p "**********" at bounding box center [95, 649] width 139 height 43
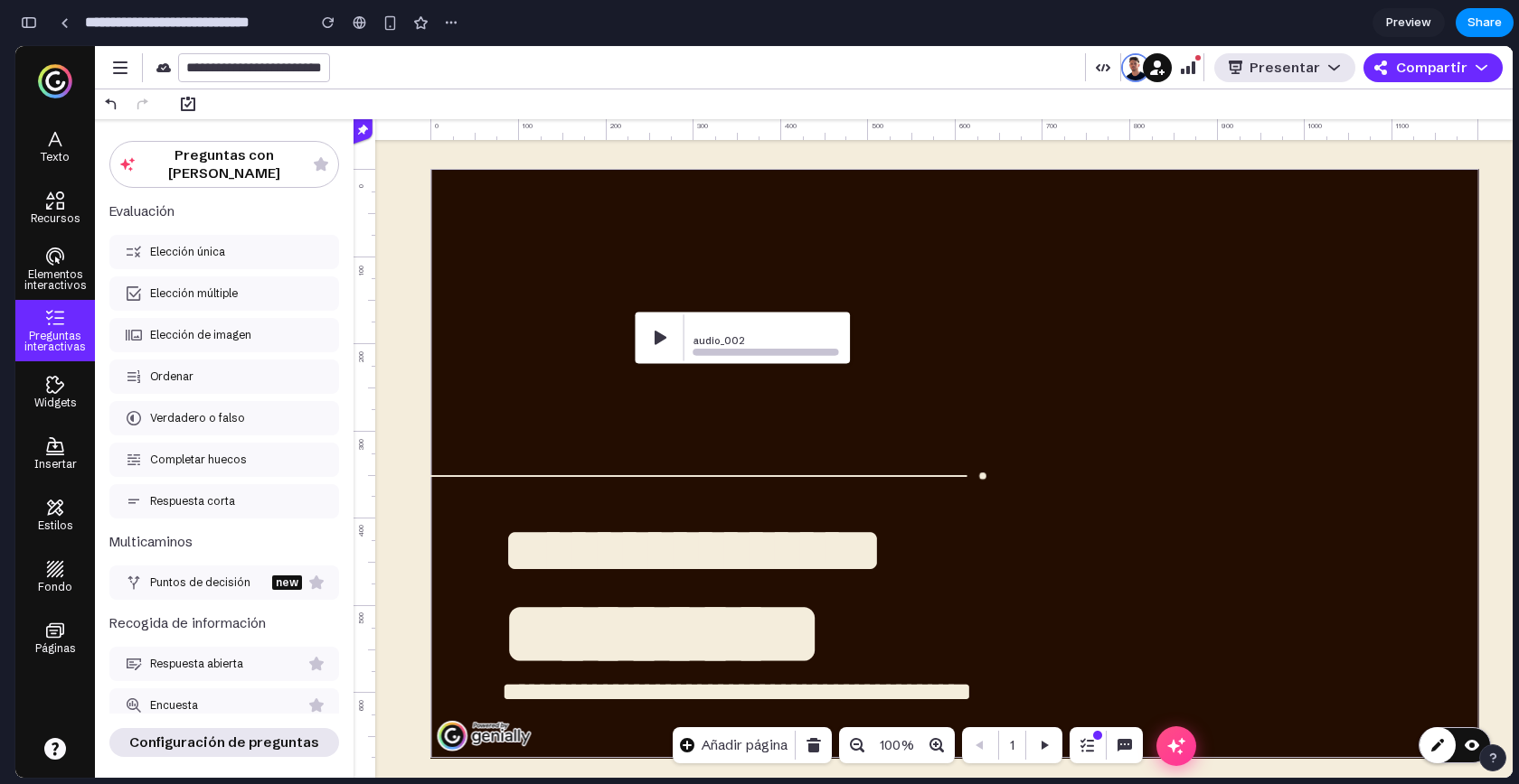
click at [1164, 704] on div "Abrir ventana flotante" at bounding box center [1176, 746] width 39 height 39
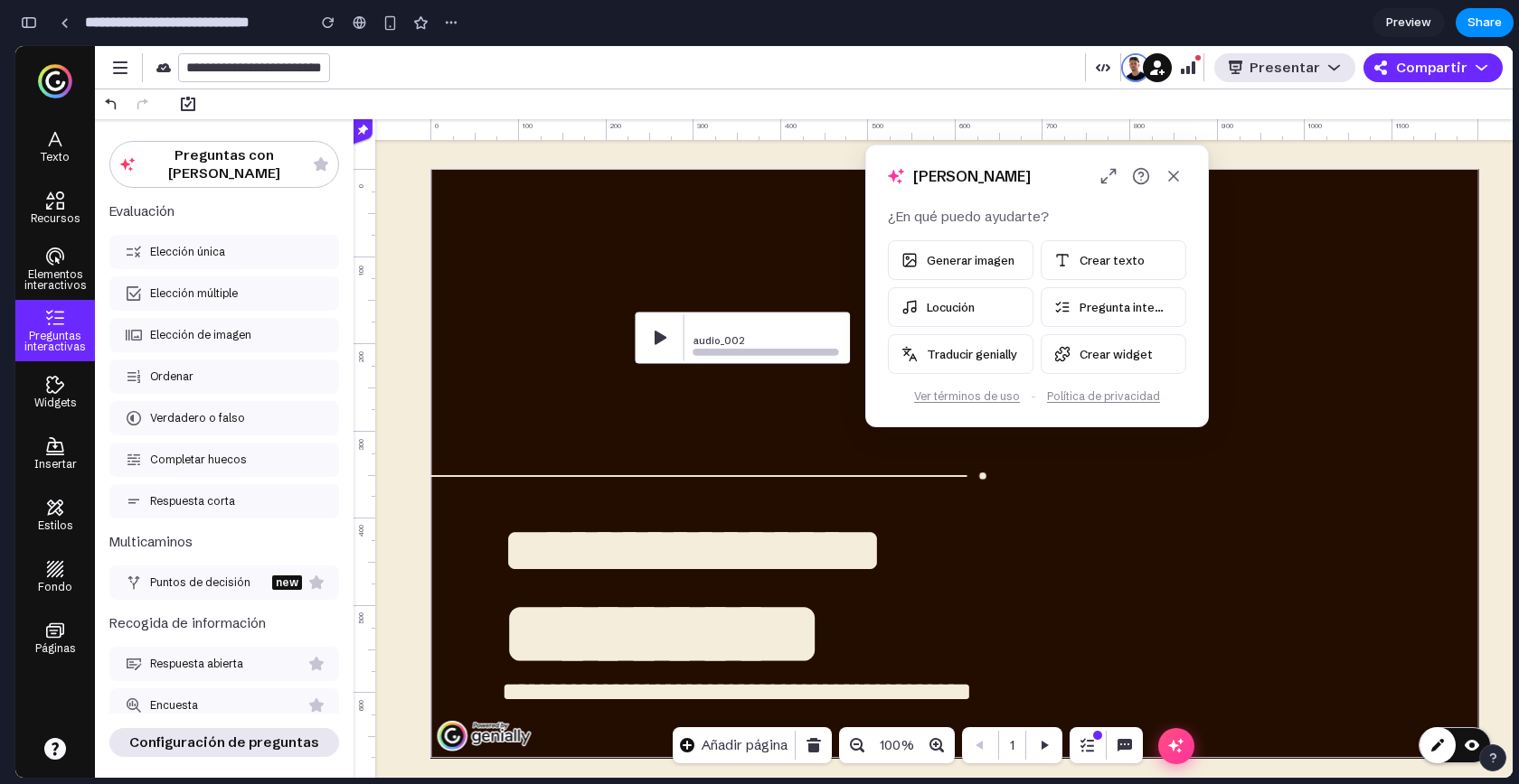
drag, startPoint x: 186, startPoint y: 445, endPoint x: 999, endPoint y: 173, distance: 857.3
click at [999, 173] on h3 "Hola, Alejandro" at bounding box center [972, 177] width 117 height 21
click at [1182, 182] on icon "Cerrar" at bounding box center [1173, 174] width 18 height 18
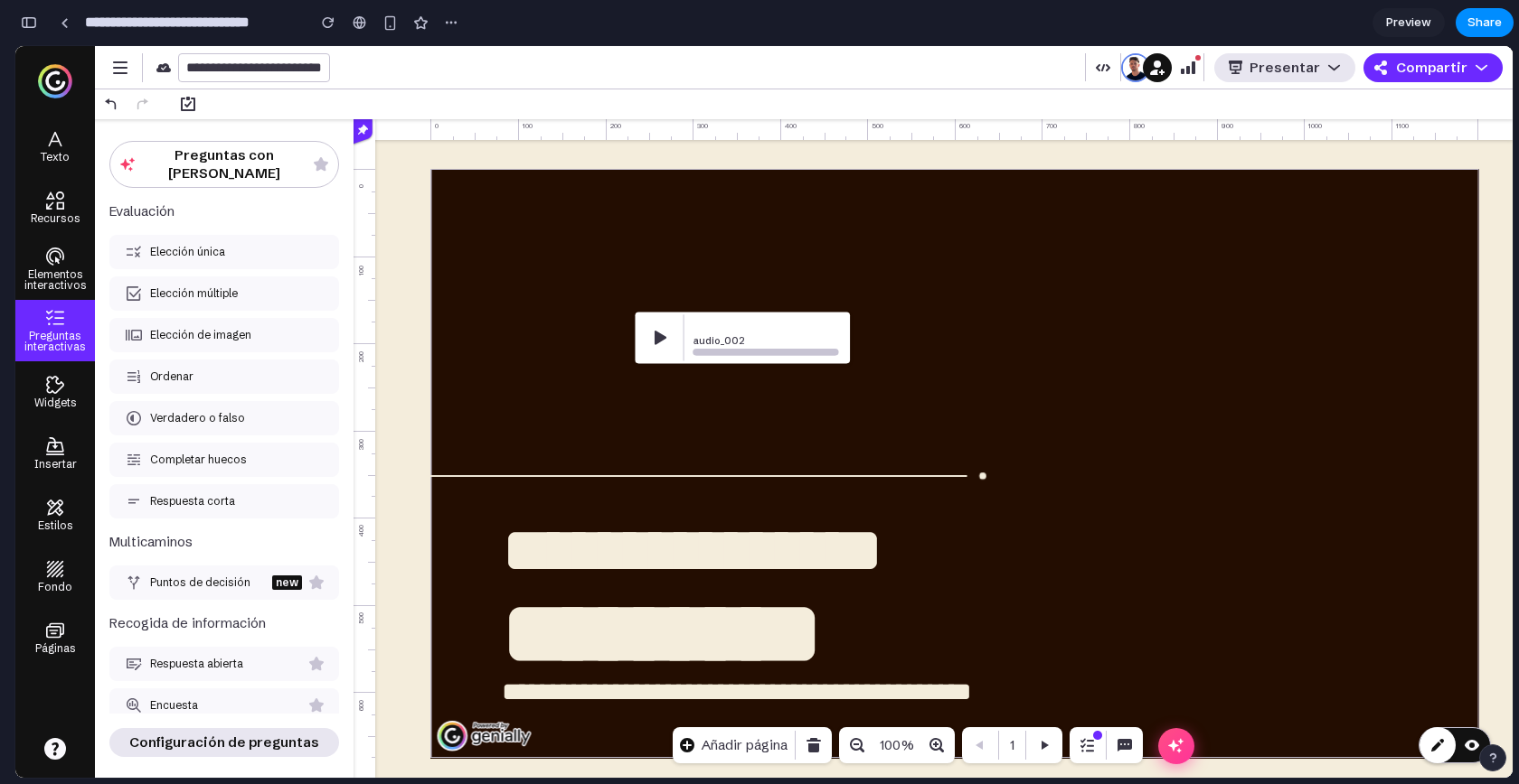
click at [1155, 704] on div at bounding box center [1171, 746] width 43 height 37
click at [1165, 704] on div "Abrir ventana flotante" at bounding box center [1176, 746] width 39 height 39
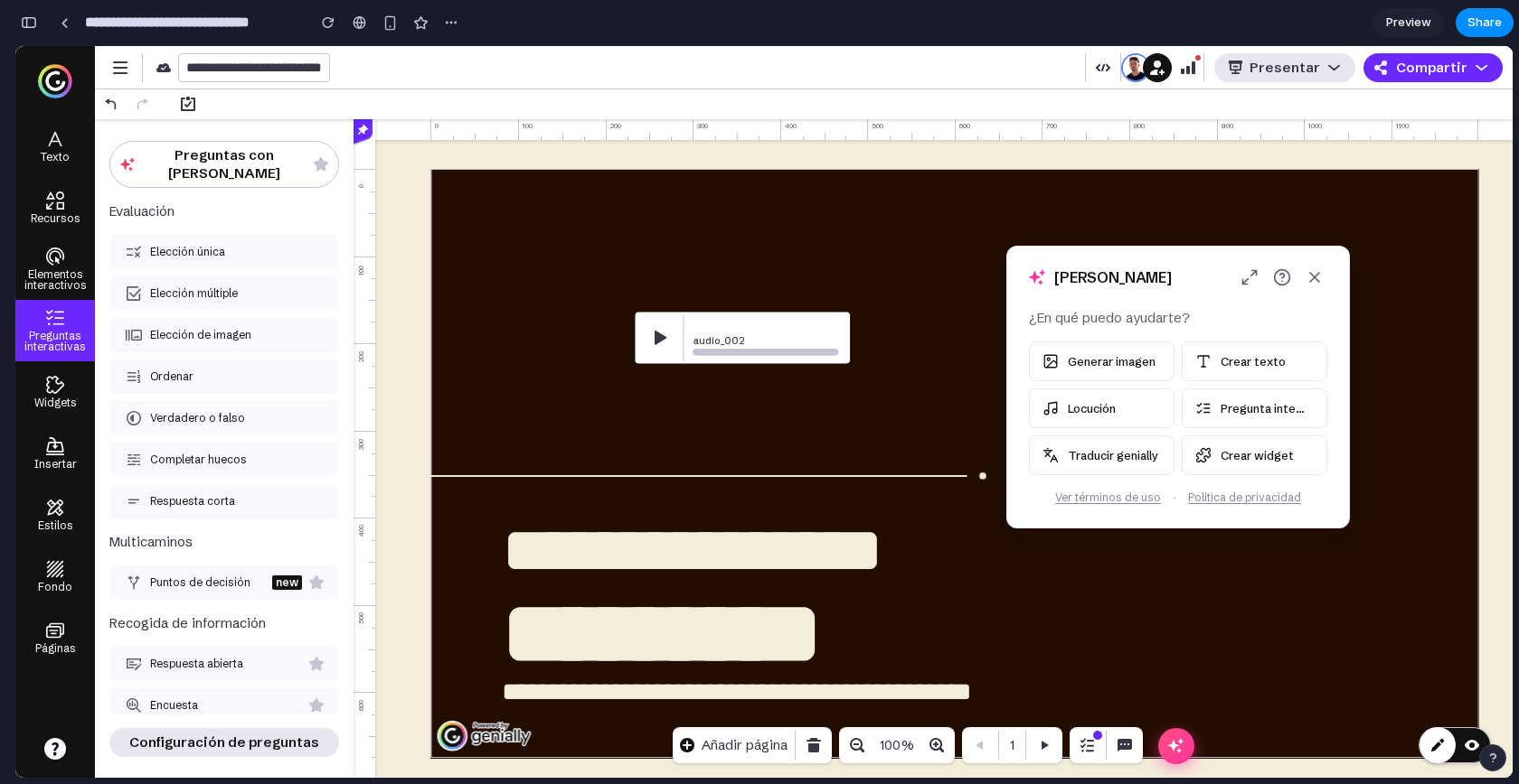
drag, startPoint x: 1060, startPoint y: 164, endPoint x: 1199, endPoint y: 272, distance: 176.0
click at [1200, 272] on div "Hola, Alejandro" at bounding box center [1178, 278] width 341 height 61
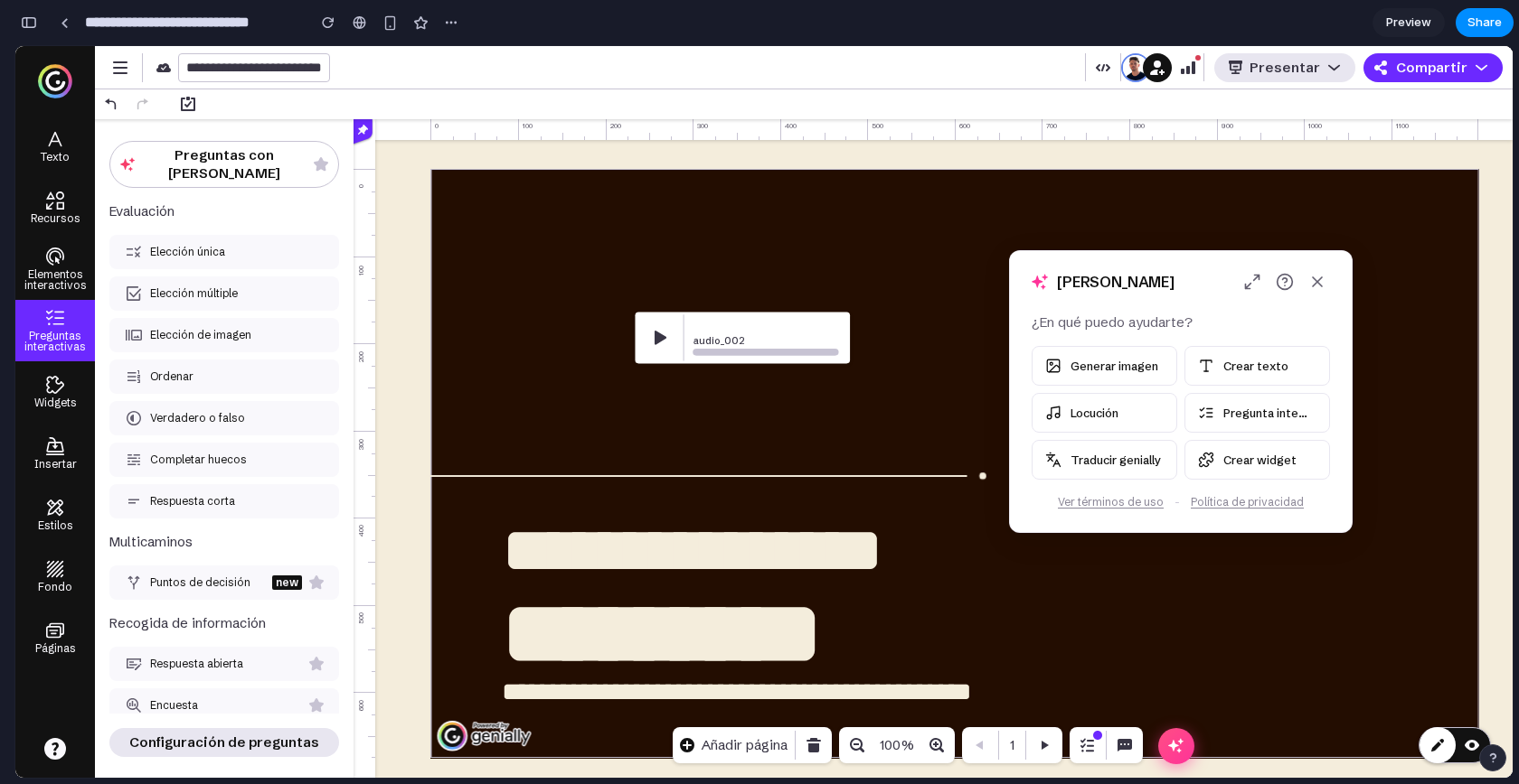
click at [1238, 285] on div "Hola, Alejandro" at bounding box center [1180, 282] width 341 height 61
click at [1250, 285] on icon "Expandir" at bounding box center [1252, 282] width 18 height 18
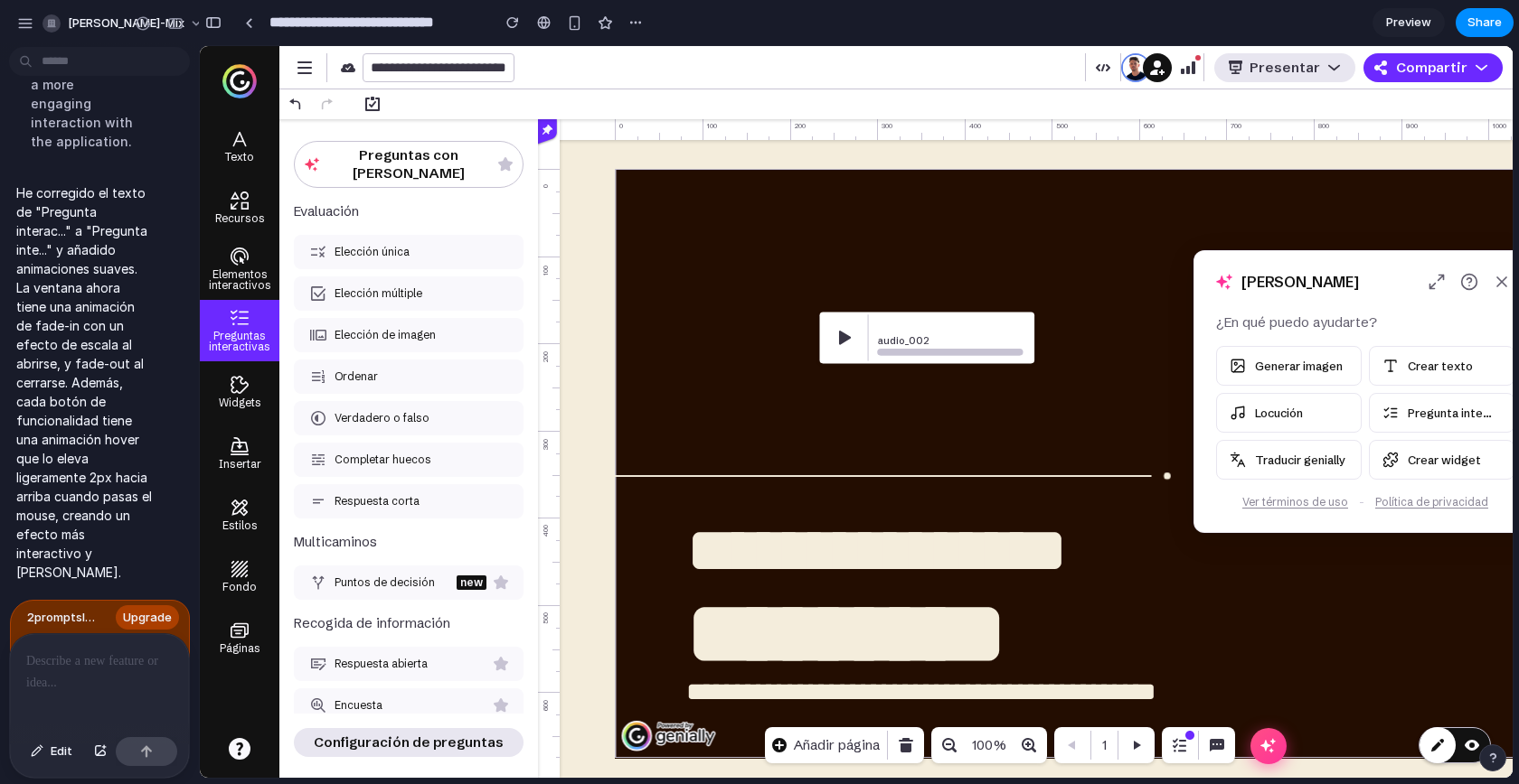
click at [87, 665] on div at bounding box center [95, 682] width 172 height 96
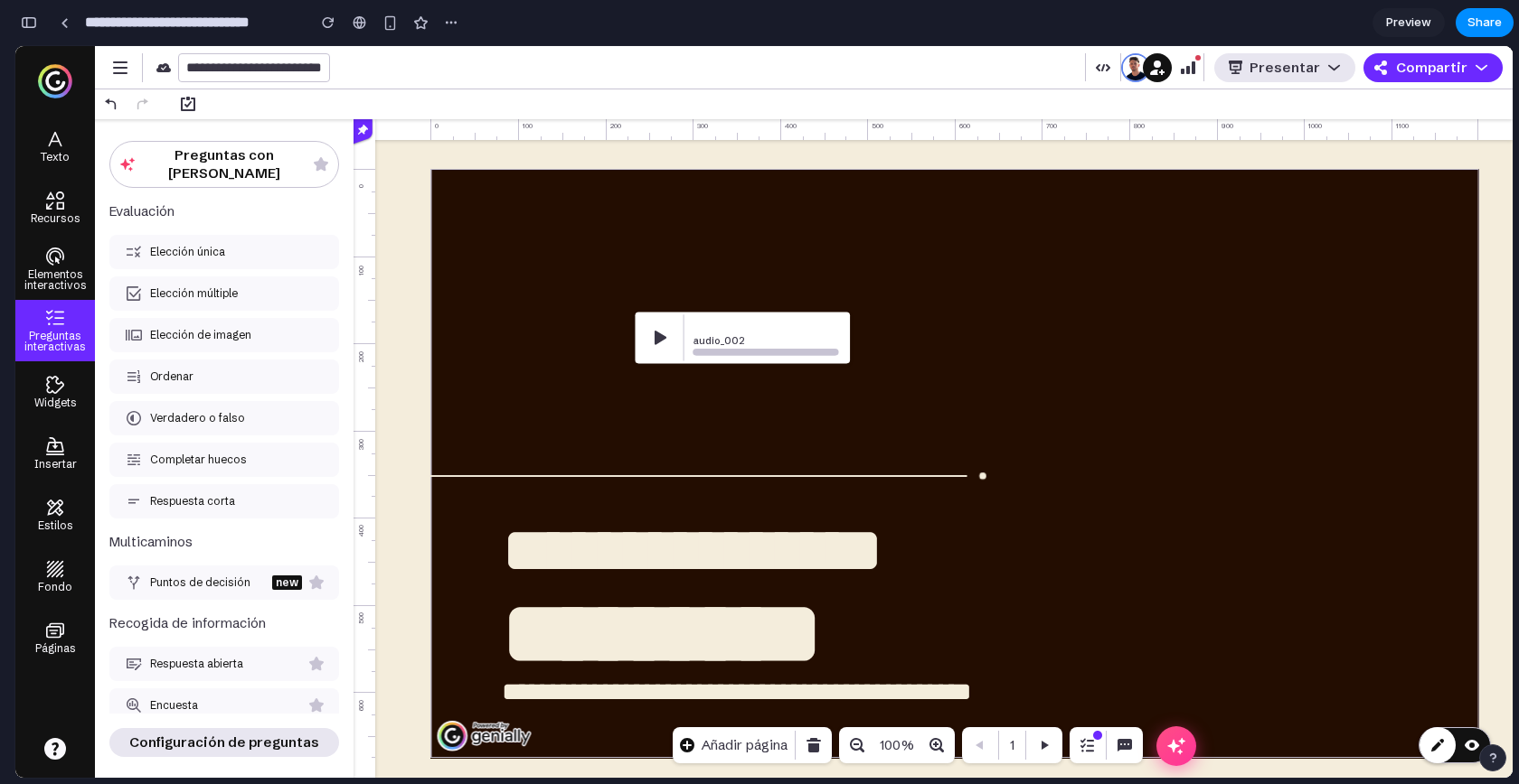
click at [1181, 704] on icon "Abrir ventana flotante" at bounding box center [1176, 745] width 17 height 16
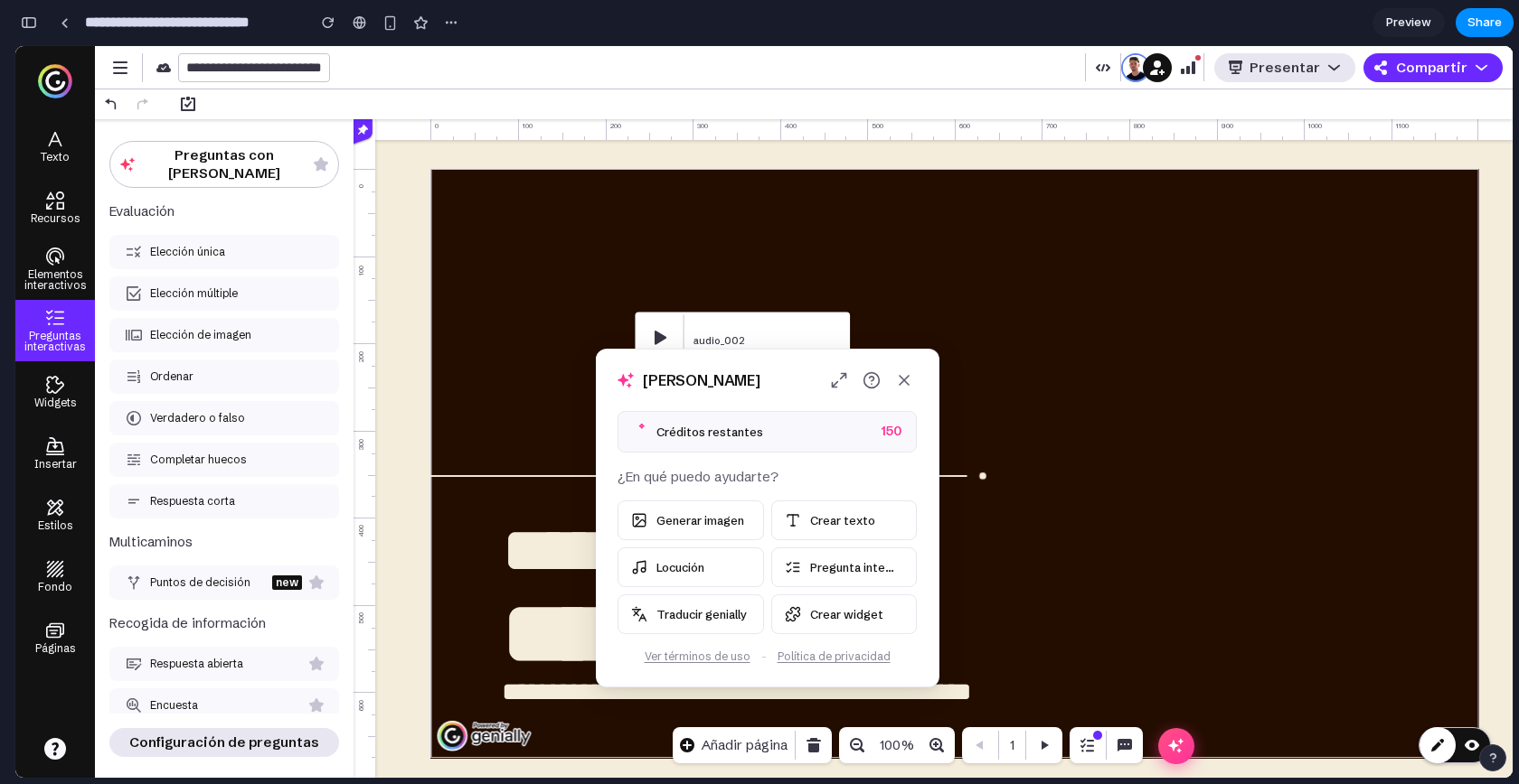
drag, startPoint x: 237, startPoint y: 439, endPoint x: 781, endPoint y: 372, distance: 548.1
click at [781, 372] on div "Hola, Alejandro" at bounding box center [767, 380] width 342 height 61
click at [765, 425] on div "Créditos restantes 150" at bounding box center [765, 431] width 299 height 41
drag, startPoint x: 772, startPoint y: 346, endPoint x: 795, endPoint y: 350, distance: 23.3
click at [795, 350] on body "**********" at bounding box center [763, 412] width 1497 height 732
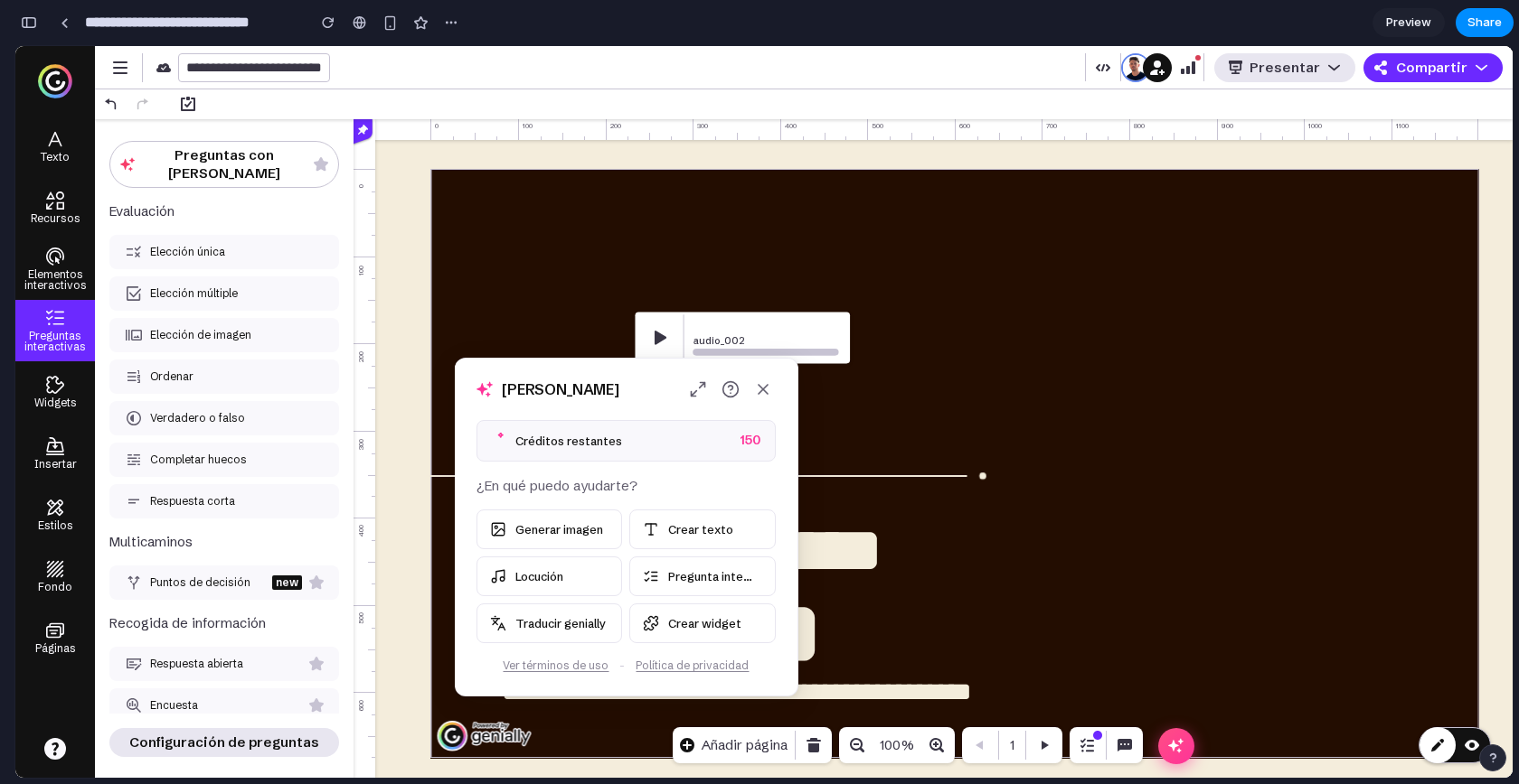
drag, startPoint x: 776, startPoint y: 365, endPoint x: 646, endPoint y: 359, distance: 130.1
click at [646, 359] on div "Hola, Alejandro" at bounding box center [626, 389] width 342 height 61
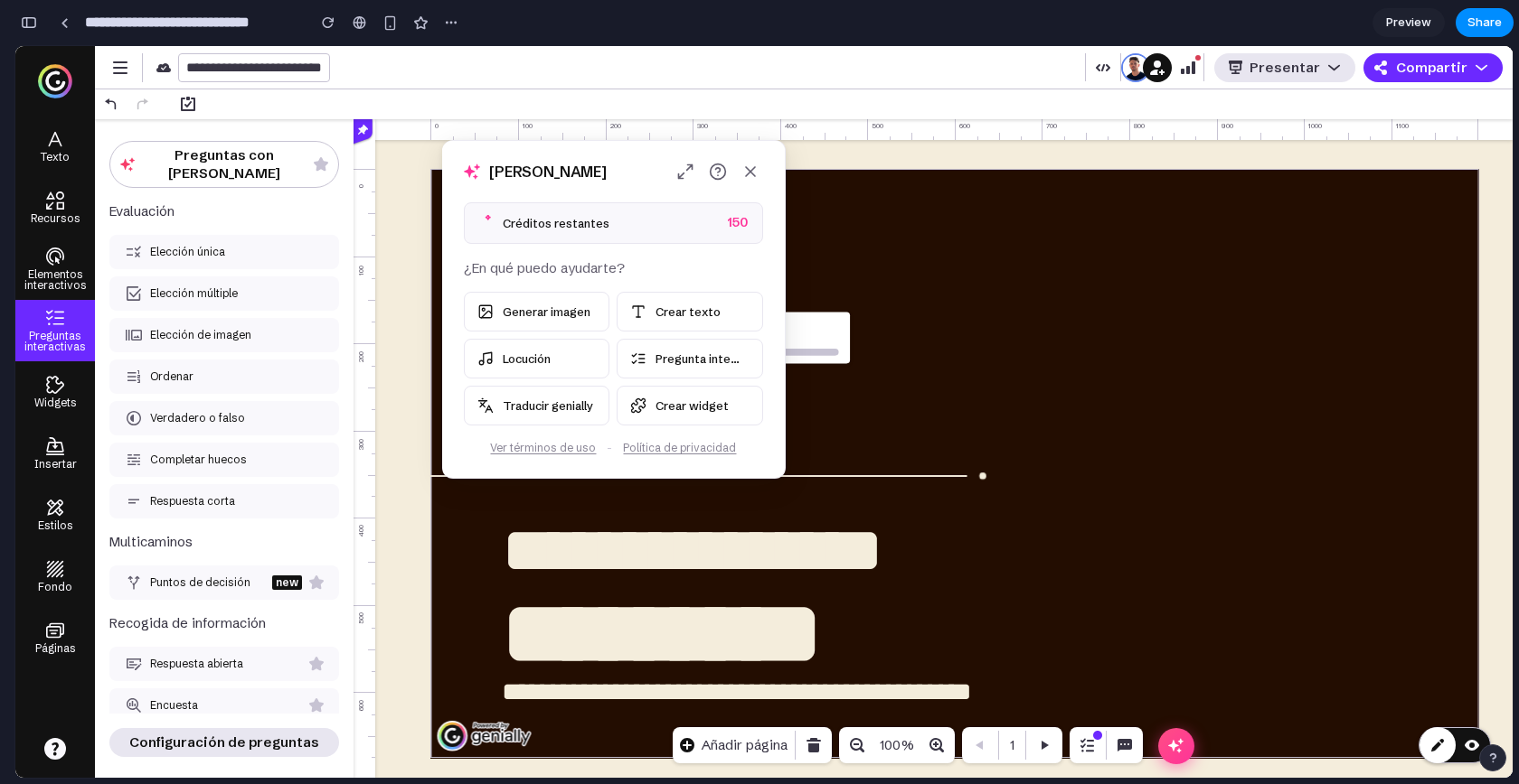
drag, startPoint x: 614, startPoint y: 346, endPoint x: 581, endPoint y: 149, distance: 199.7
click at [581, 149] on body "**********" at bounding box center [763, 412] width 1497 height 732
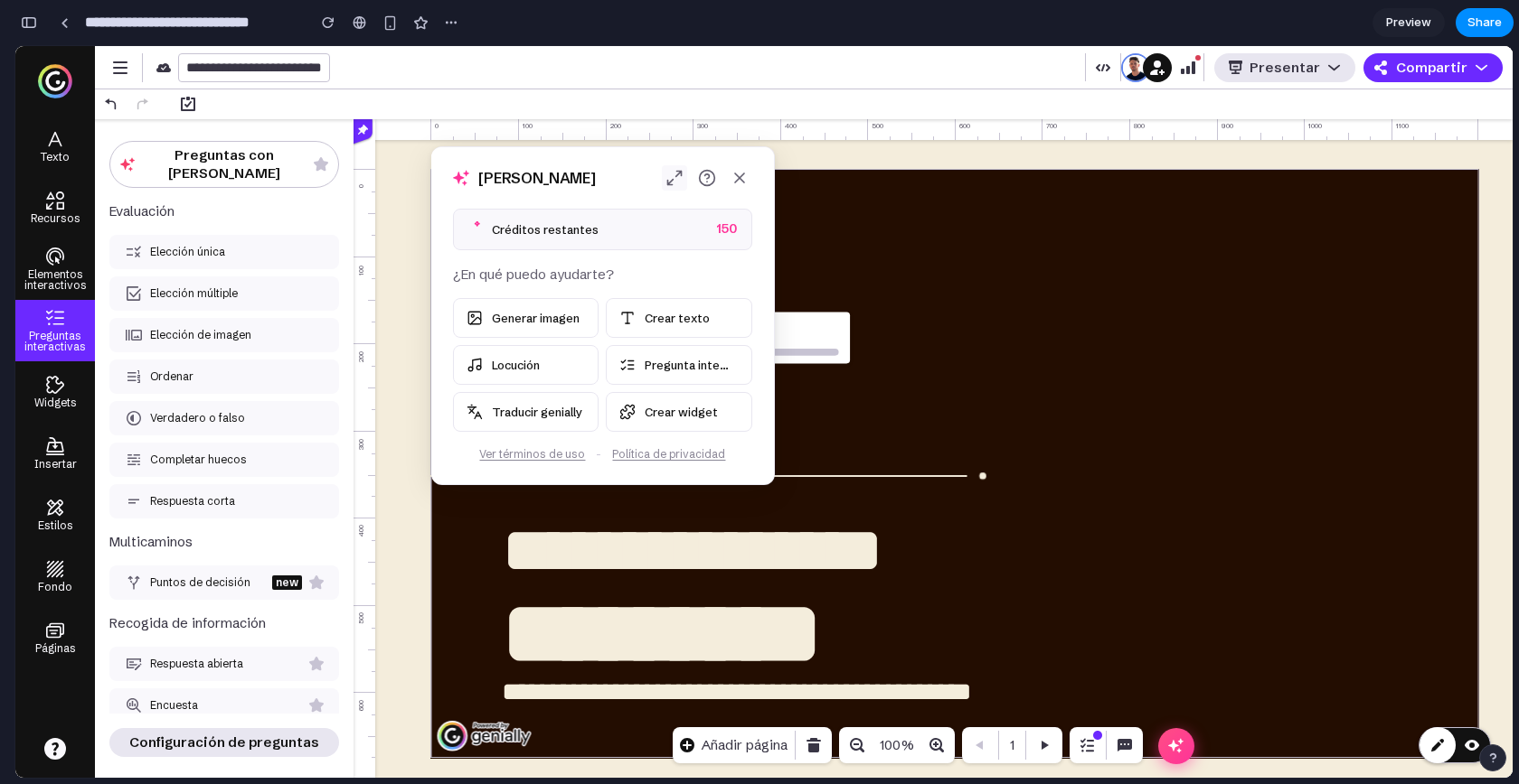
click at [680, 186] on icon "Expandir" at bounding box center [674, 178] width 18 height 18
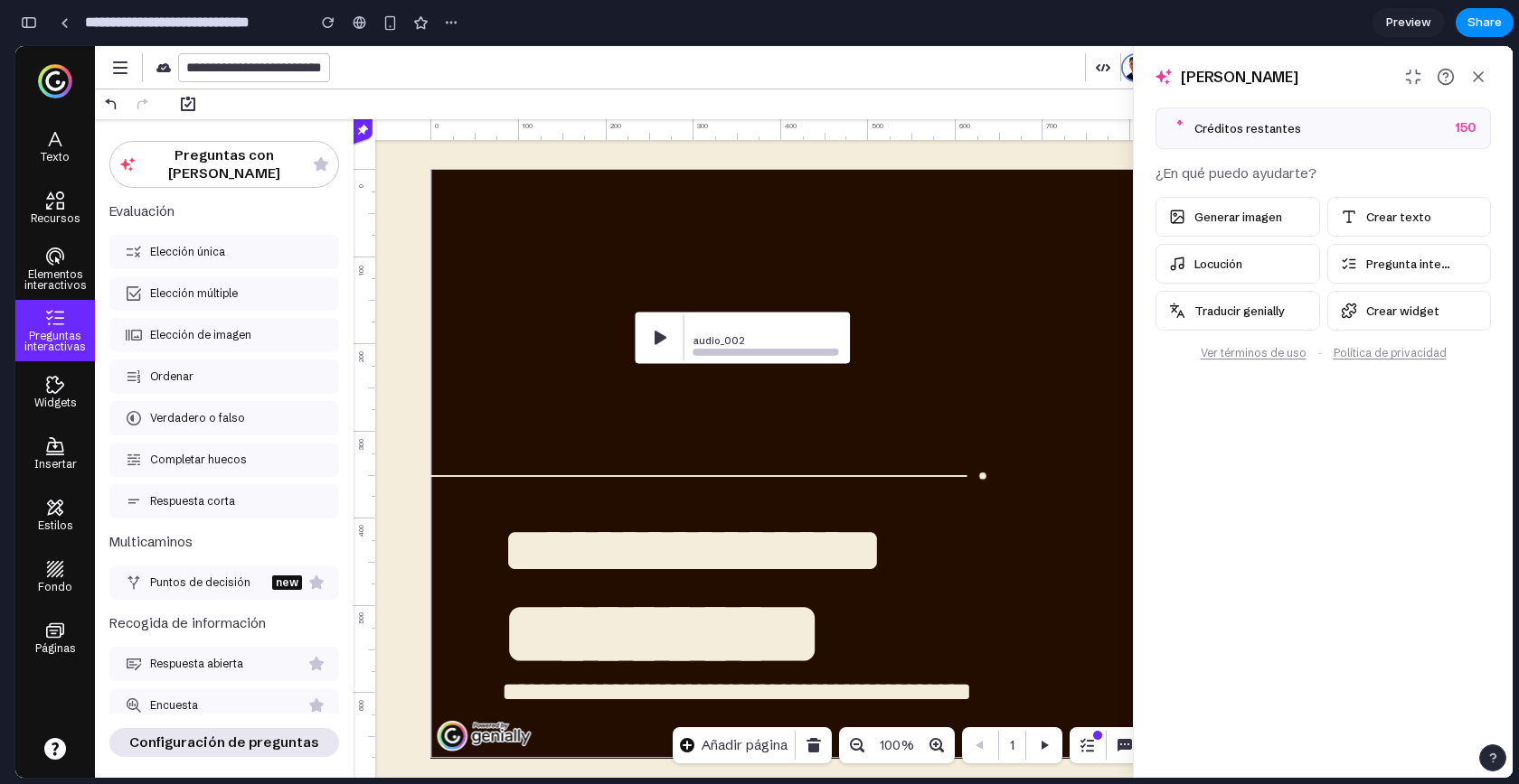
click at [1238, 127] on span "Créditos restantes" at bounding box center [1247, 129] width 107 height 17
click at [1366, 140] on div "Créditos restantes 150" at bounding box center [1323, 128] width 336 height 41
click at [1366, 83] on icon "Minimizar" at bounding box center [1412, 77] width 18 height 18
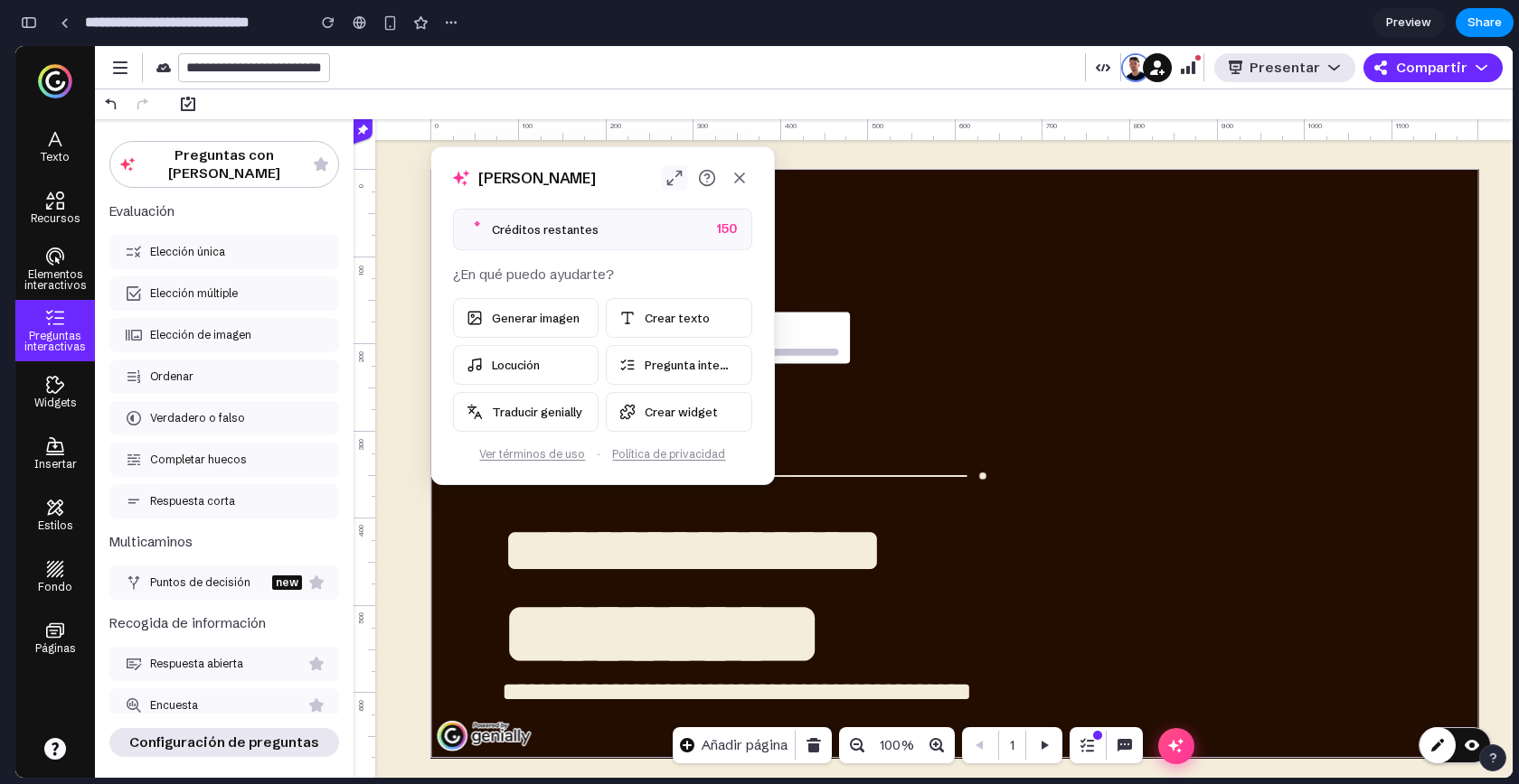
click at [669, 181] on icon "Expandir" at bounding box center [674, 178] width 18 height 18
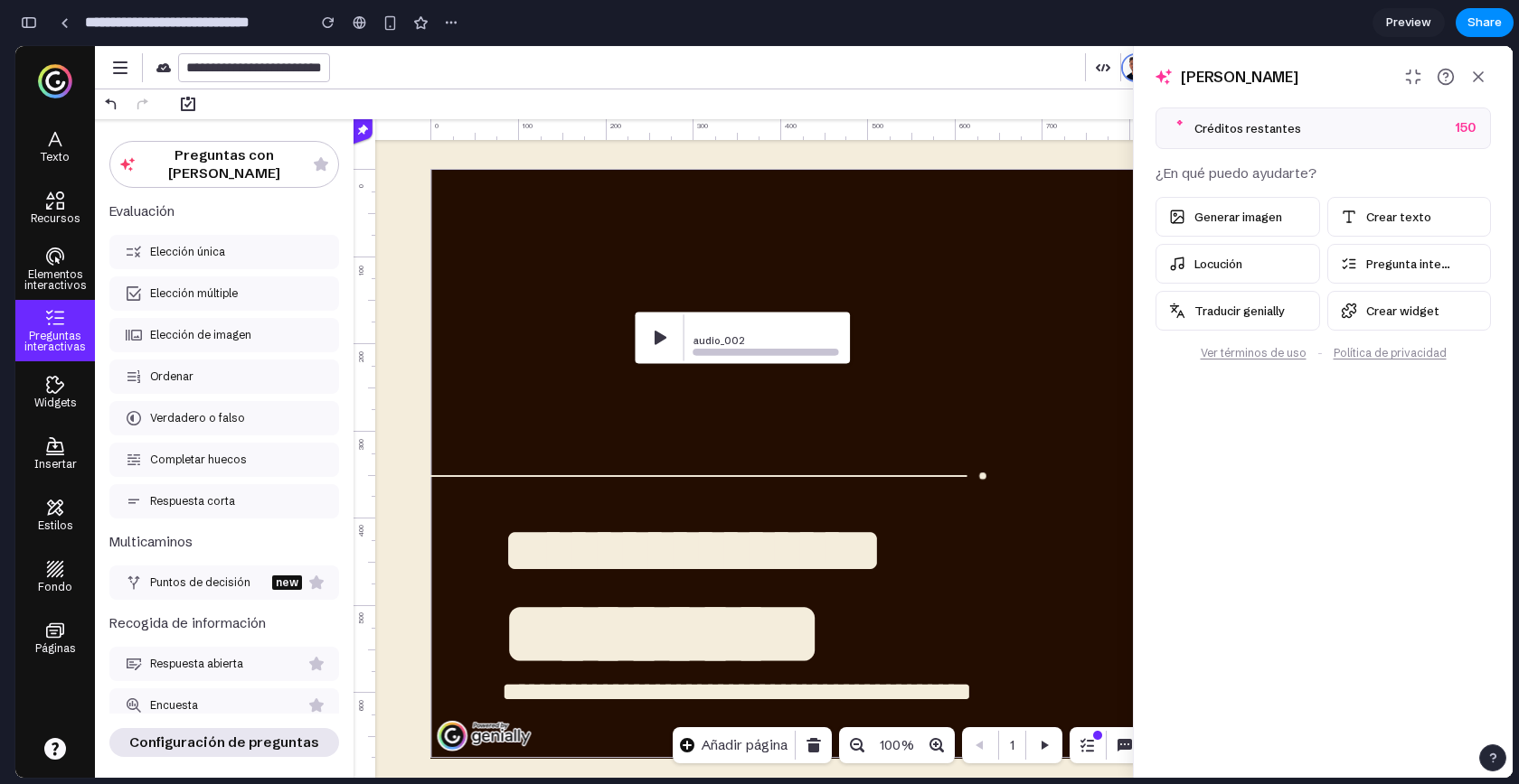
click at [1366, 74] on icon "Minimizar" at bounding box center [1412, 77] width 18 height 18
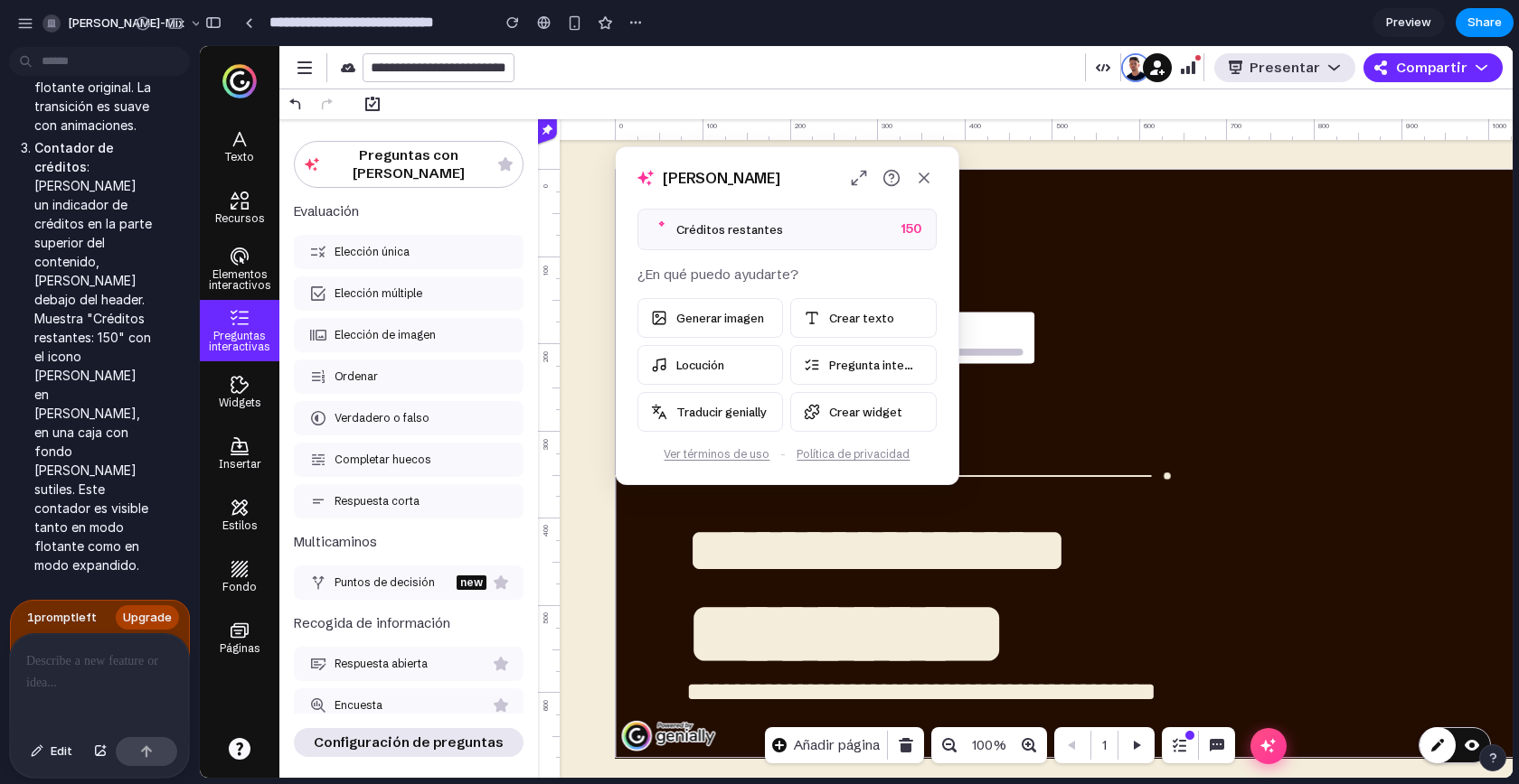
click at [78, 674] on div at bounding box center [95, 682] width 172 height 96
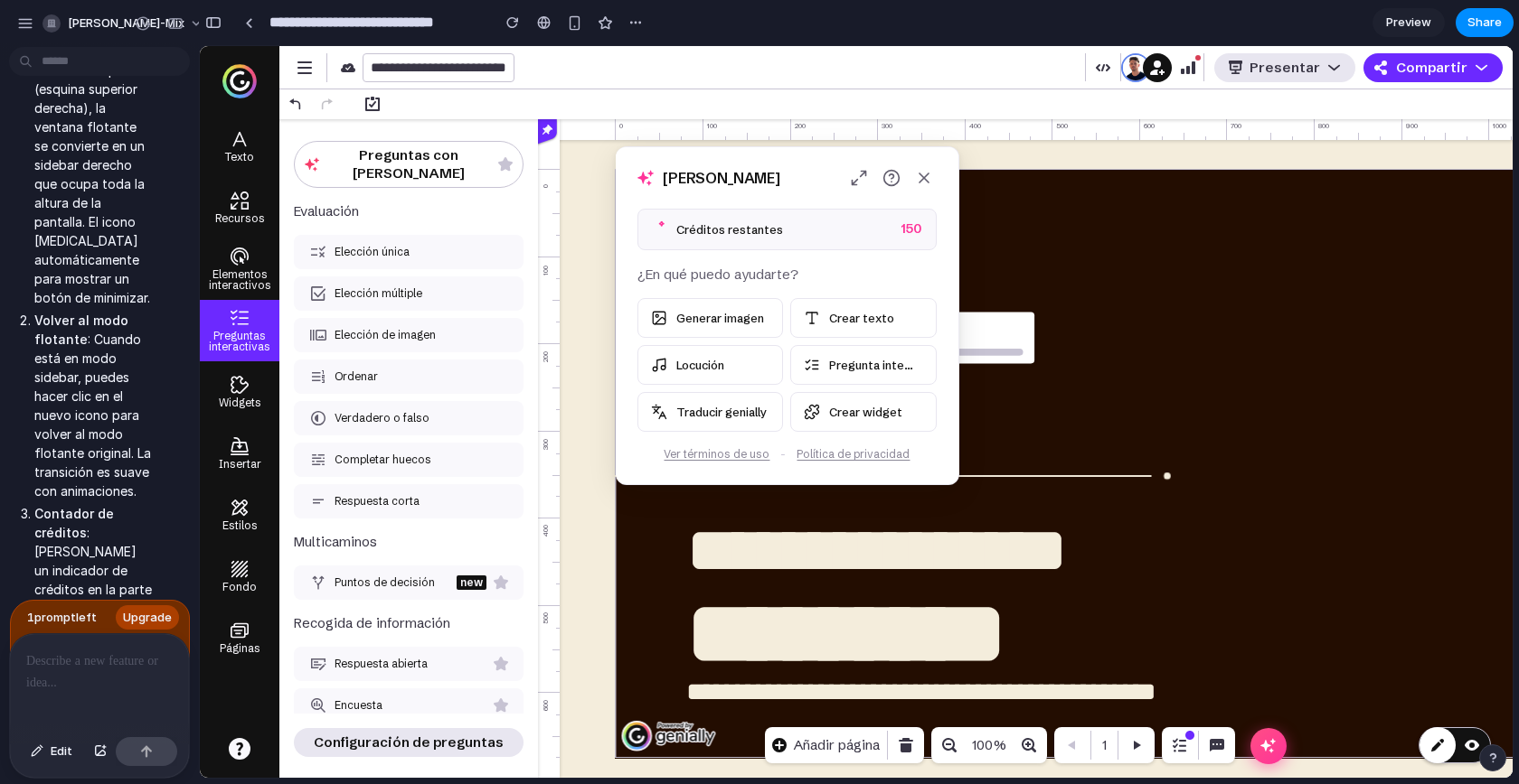
scroll to position [6973, 0]
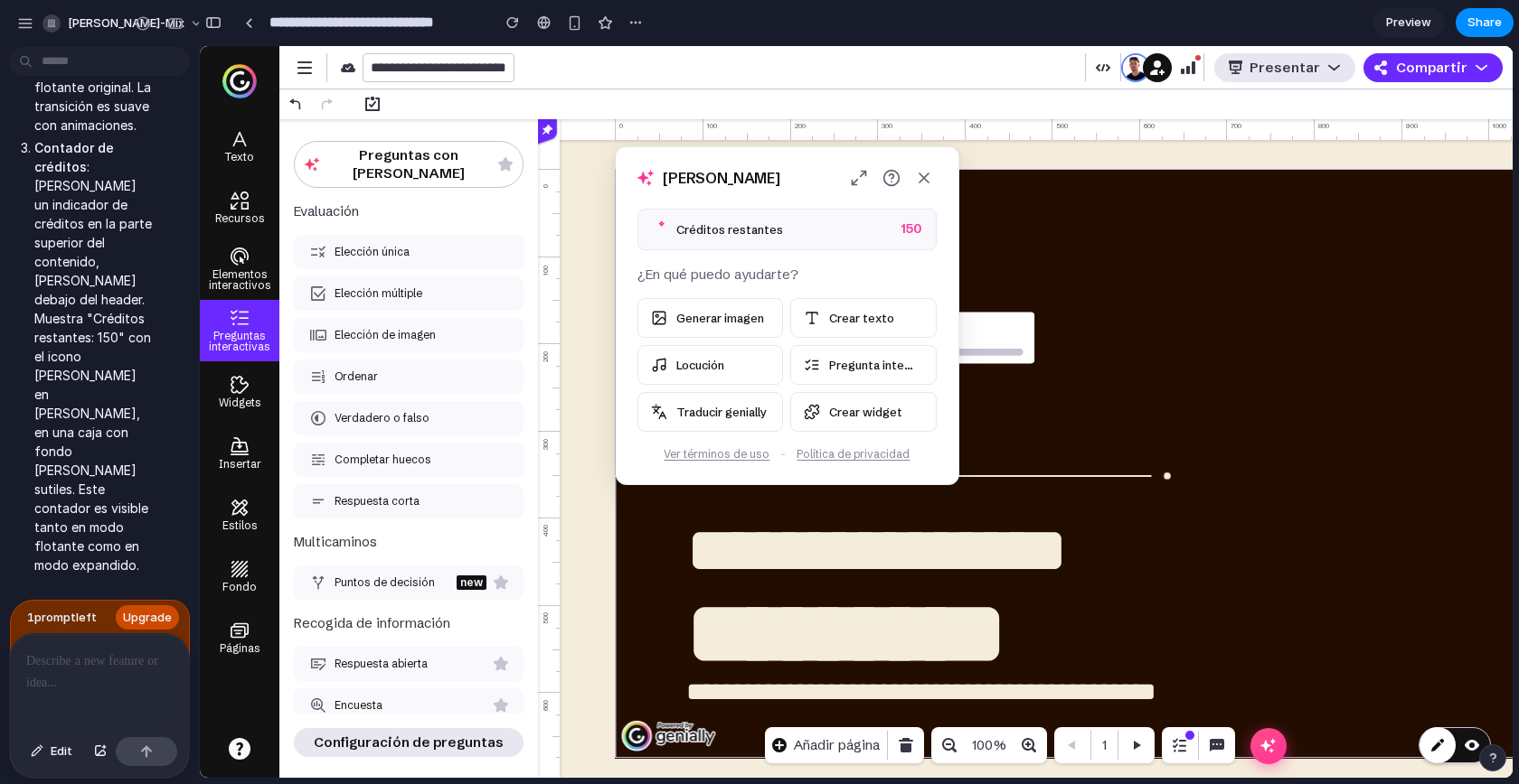
click at [130, 609] on span "Upgrade" at bounding box center [147, 618] width 49 height 18
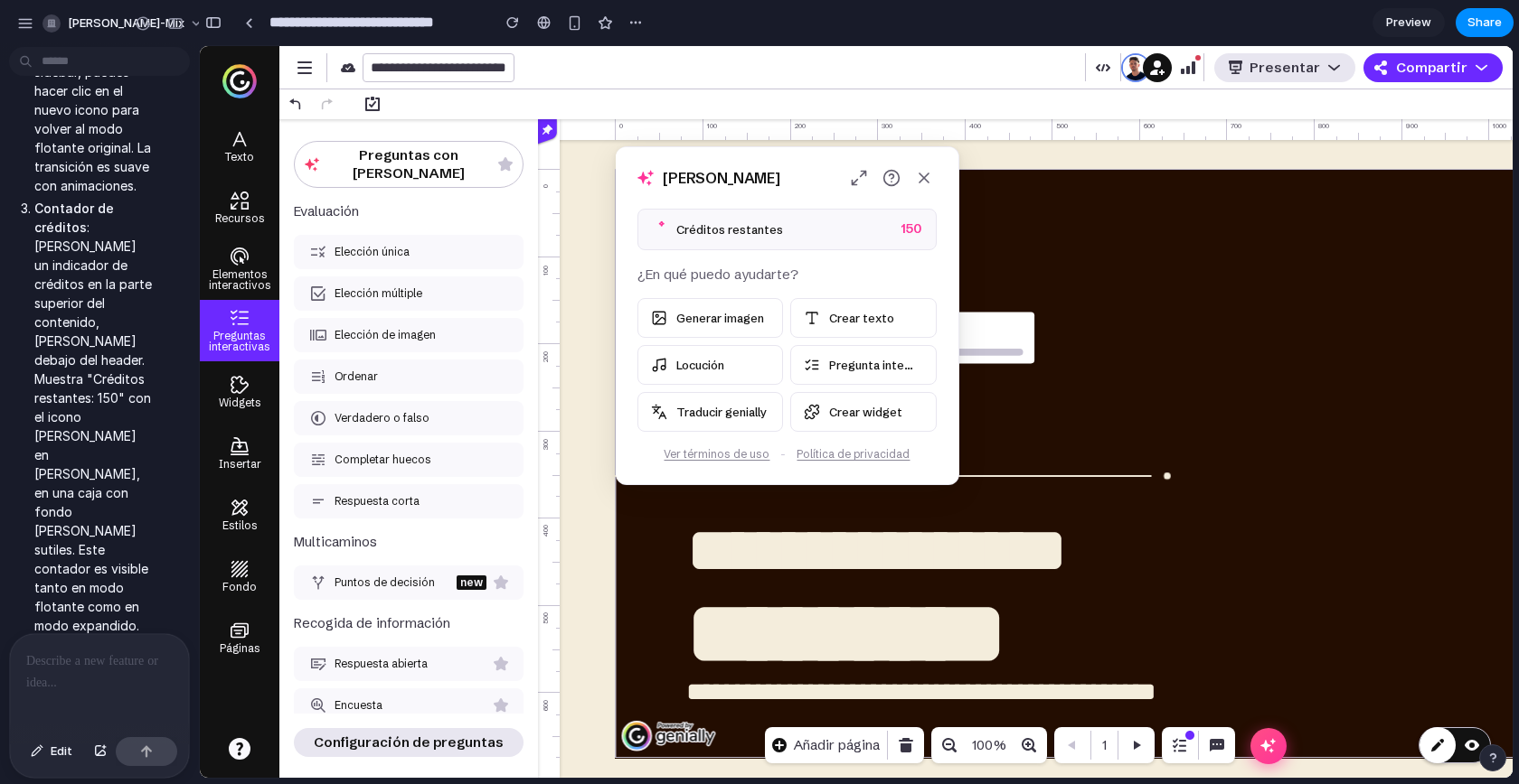
scroll to position [6940, 0]
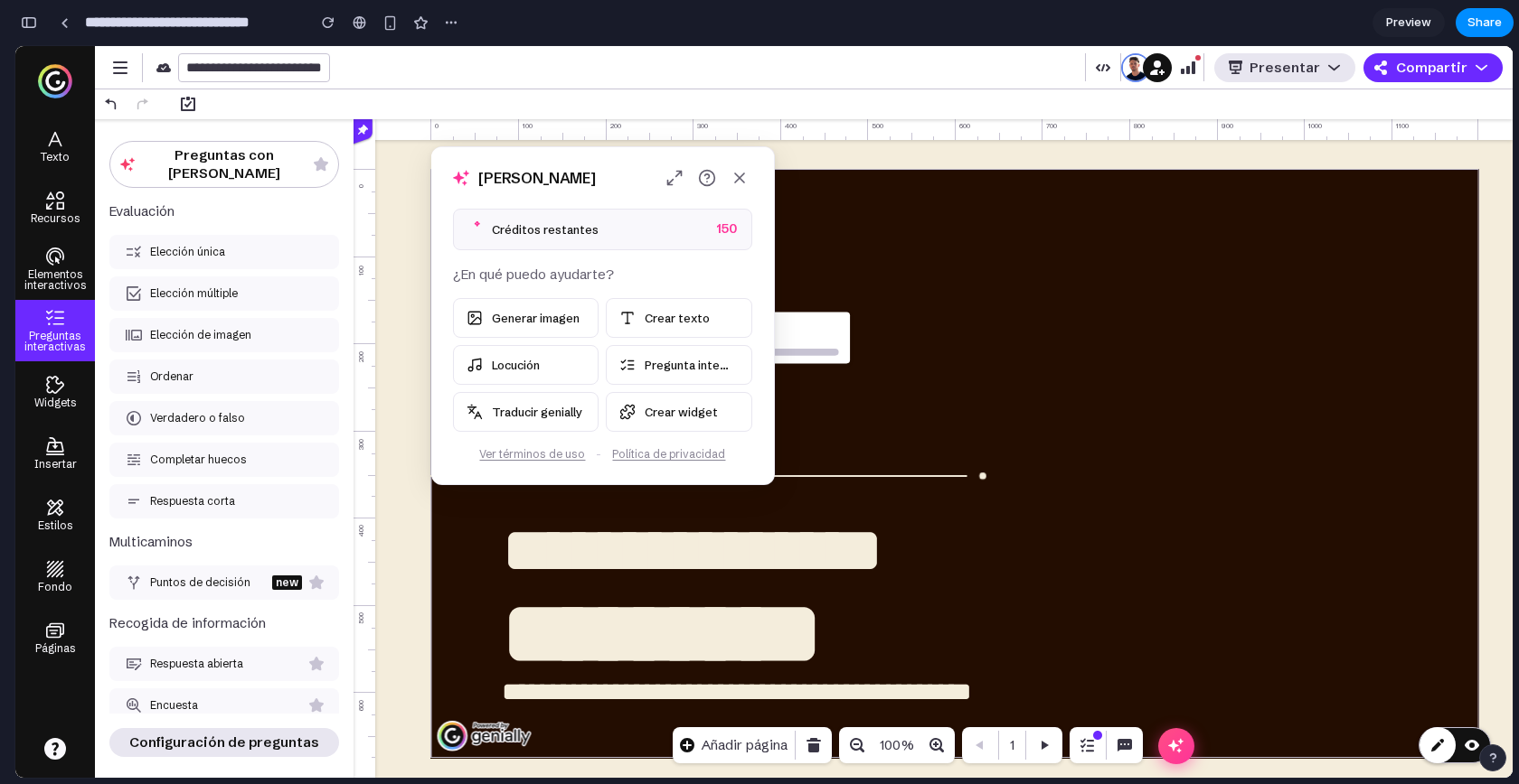
scroll to position [6973, 0]
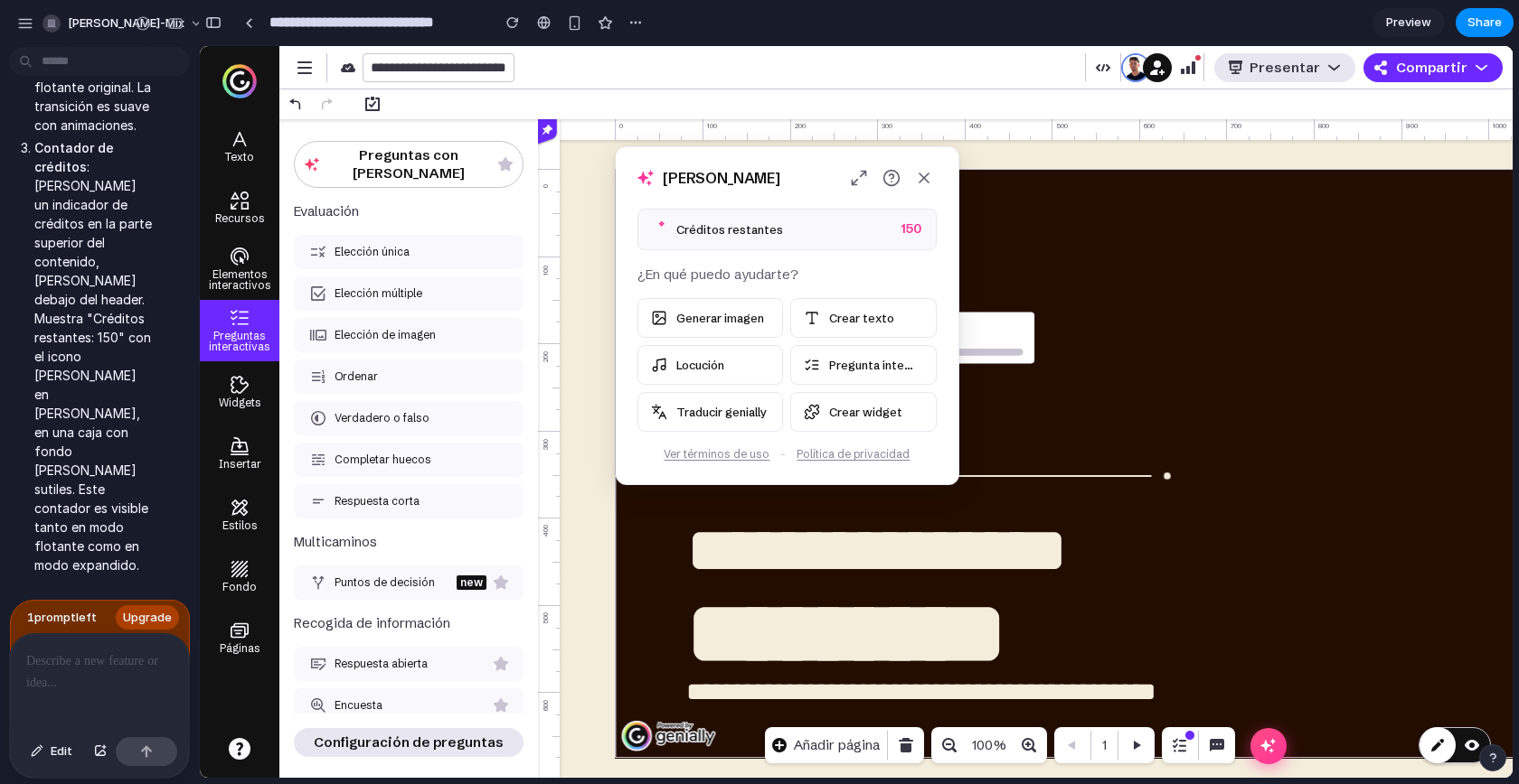
click at [55, 673] on div at bounding box center [95, 682] width 172 height 96
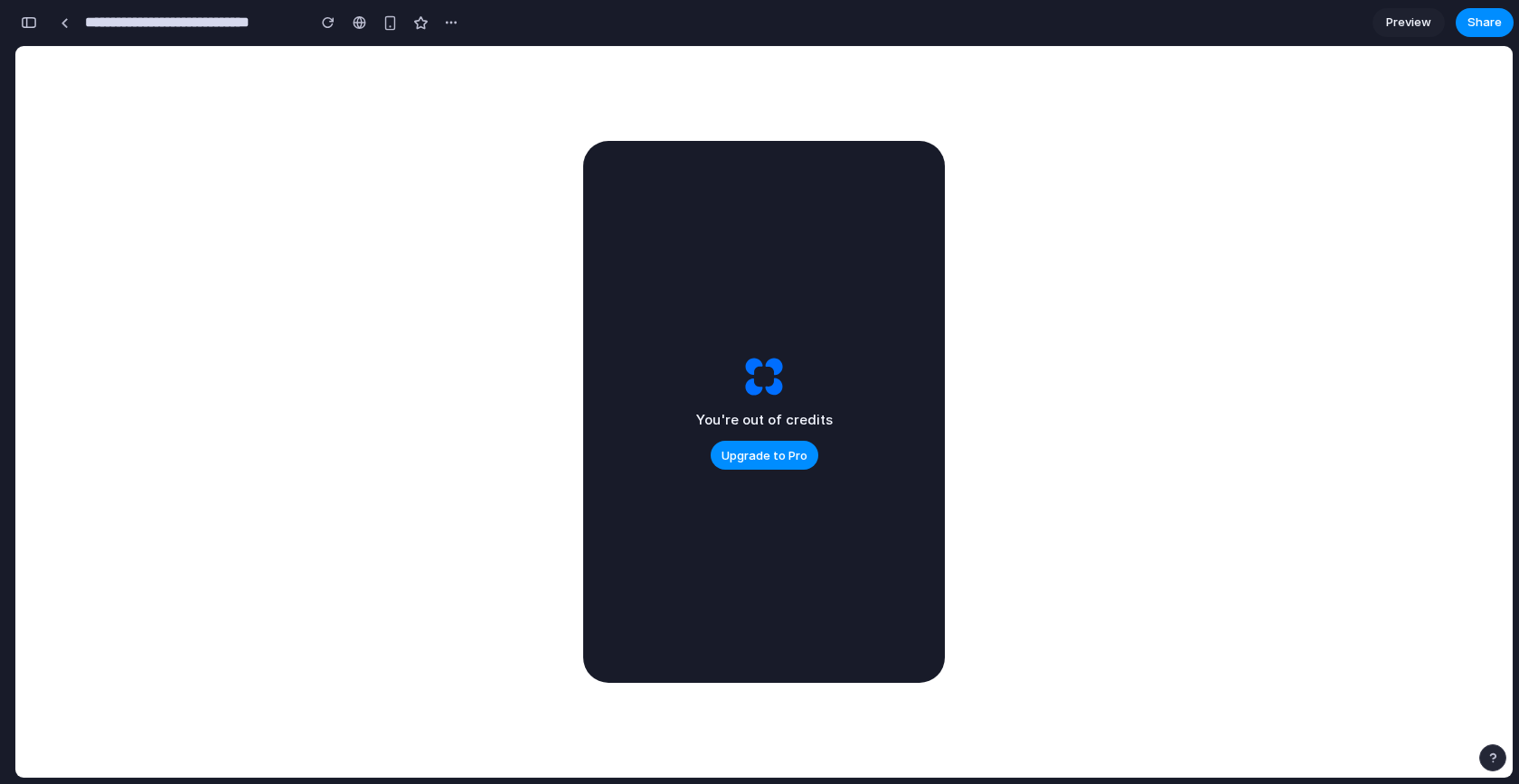
scroll to position [0, 0]
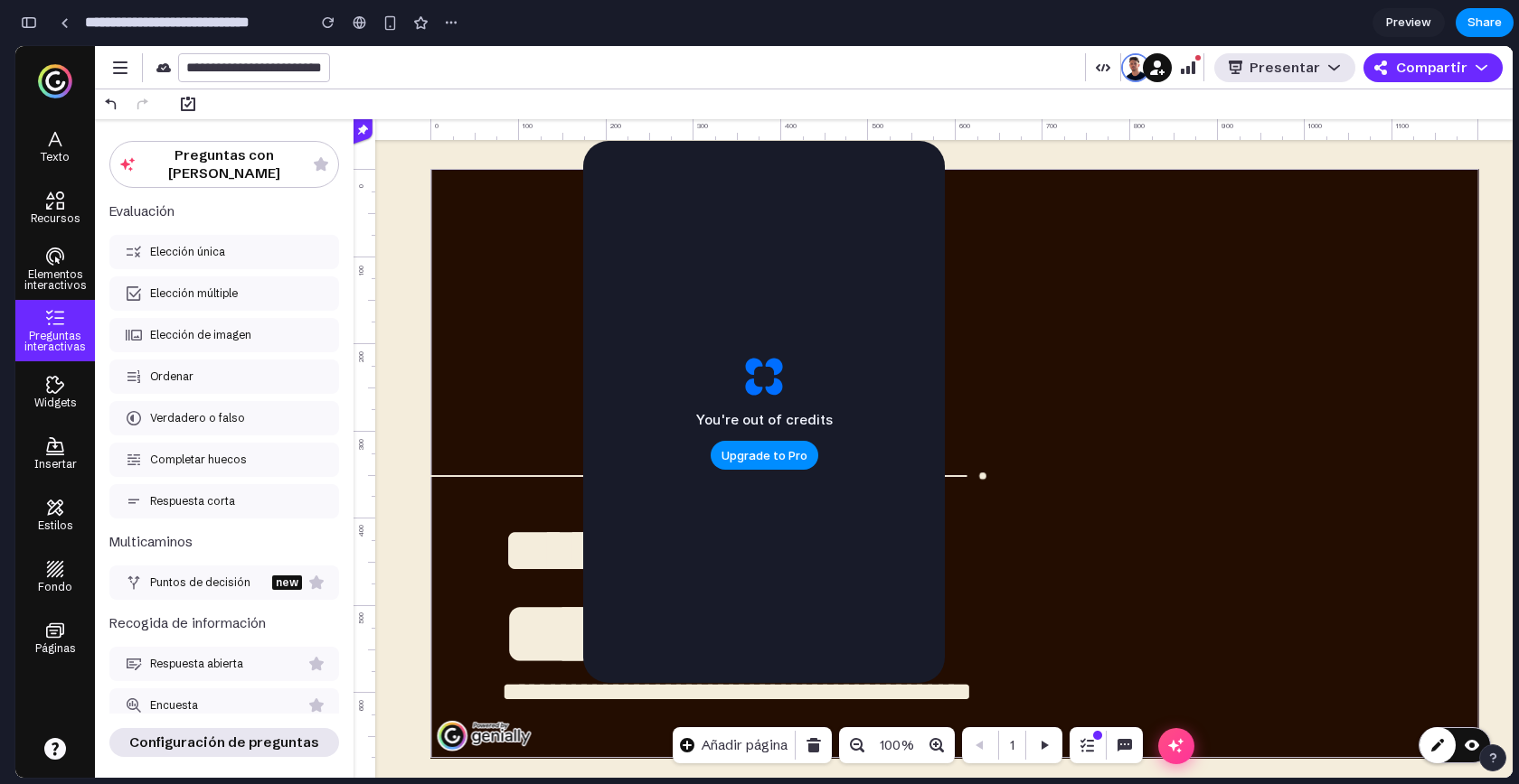
click at [1040, 397] on div "**********" at bounding box center [955, 463] width 1048 height 589
click at [1177, 704] on icon "Abrir ventana flotante" at bounding box center [1176, 746] width 17 height 17
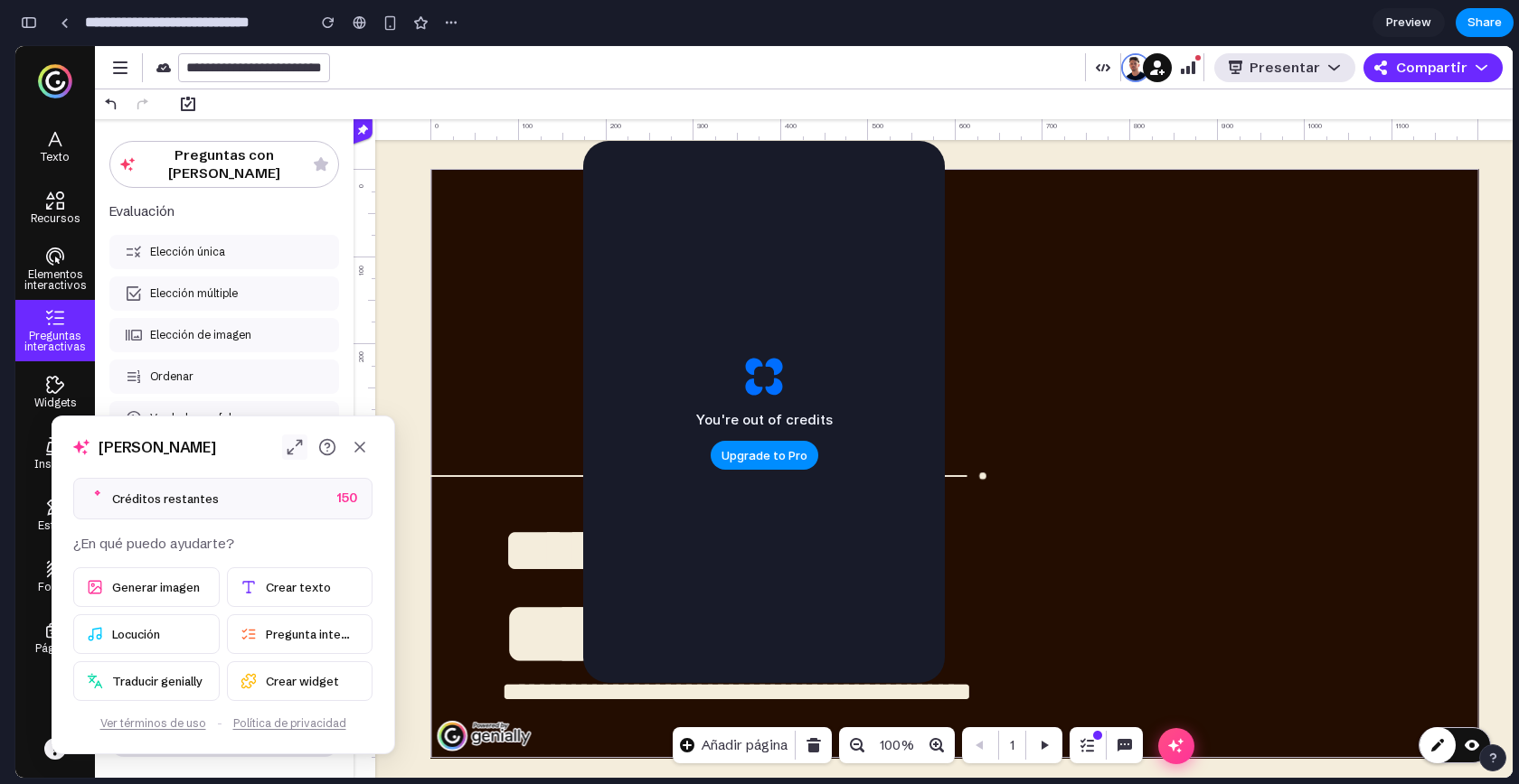
click at [294, 455] on icon "Expandir" at bounding box center [294, 447] width 18 height 18
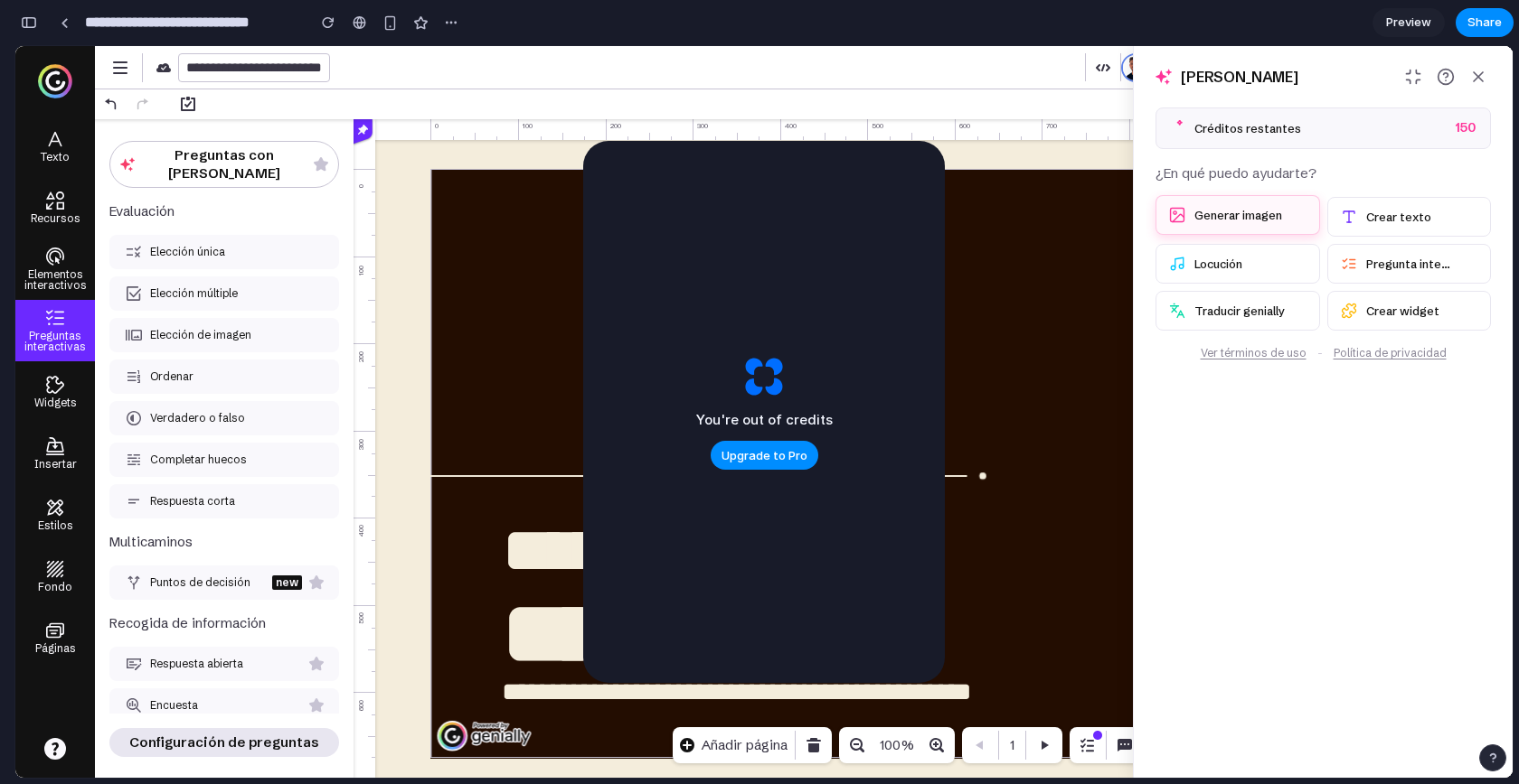
click at [1228, 218] on span "Generar imagen" at bounding box center [1237, 215] width 87 height 15
click at [1251, 91] on div "Hola, Alejandro" at bounding box center [1323, 77] width 379 height 61
click at [1244, 153] on div "Créditos restantes 150 ¿En qué puedo ayudarte? Generar imagen Crear texto Locuc…" at bounding box center [1323, 245] width 379 height 276
click at [1366, 70] on icon "Minimizar" at bounding box center [1413, 77] width 13 height 13
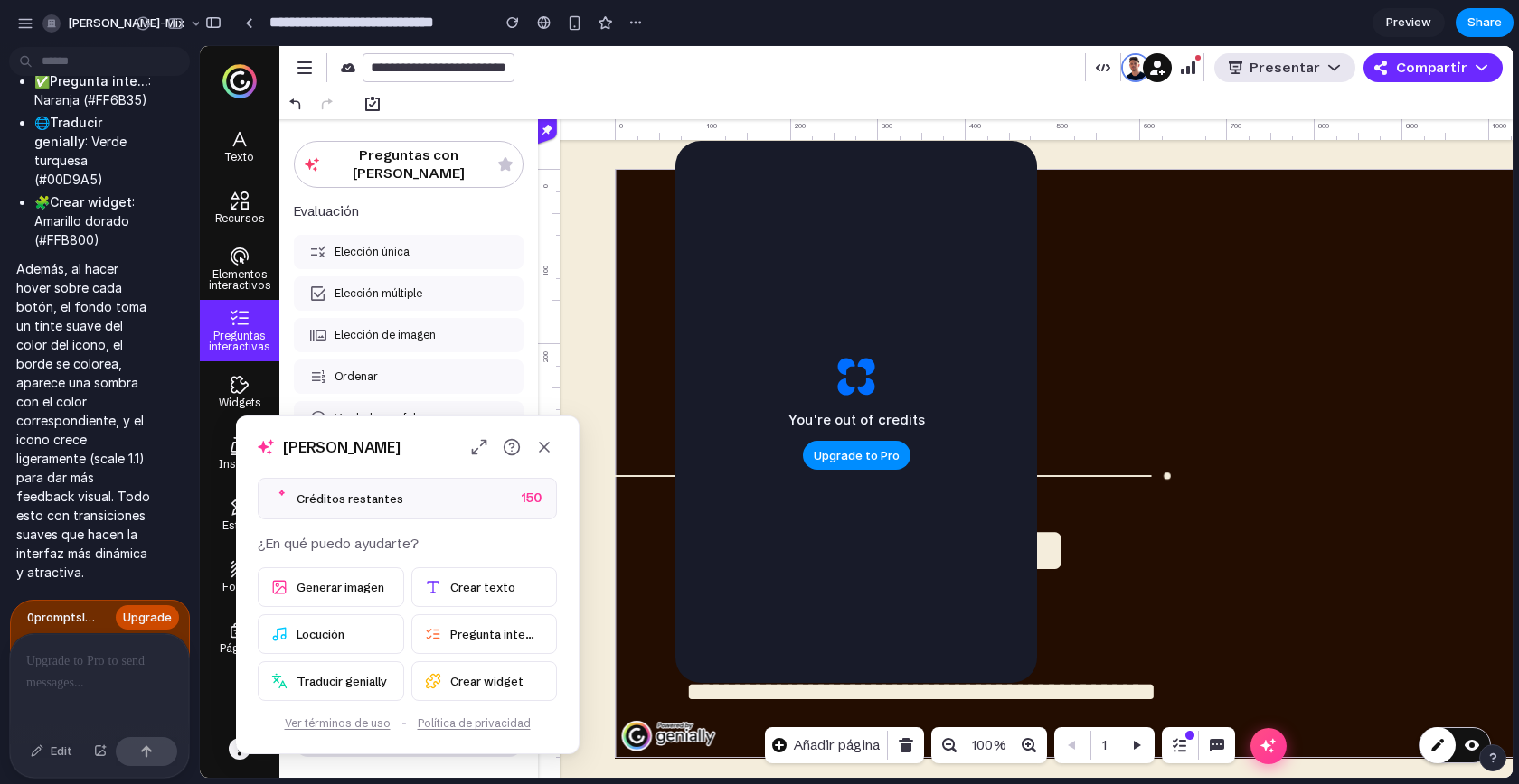
click at [159, 612] on span "Upgrade" at bounding box center [147, 618] width 49 height 18
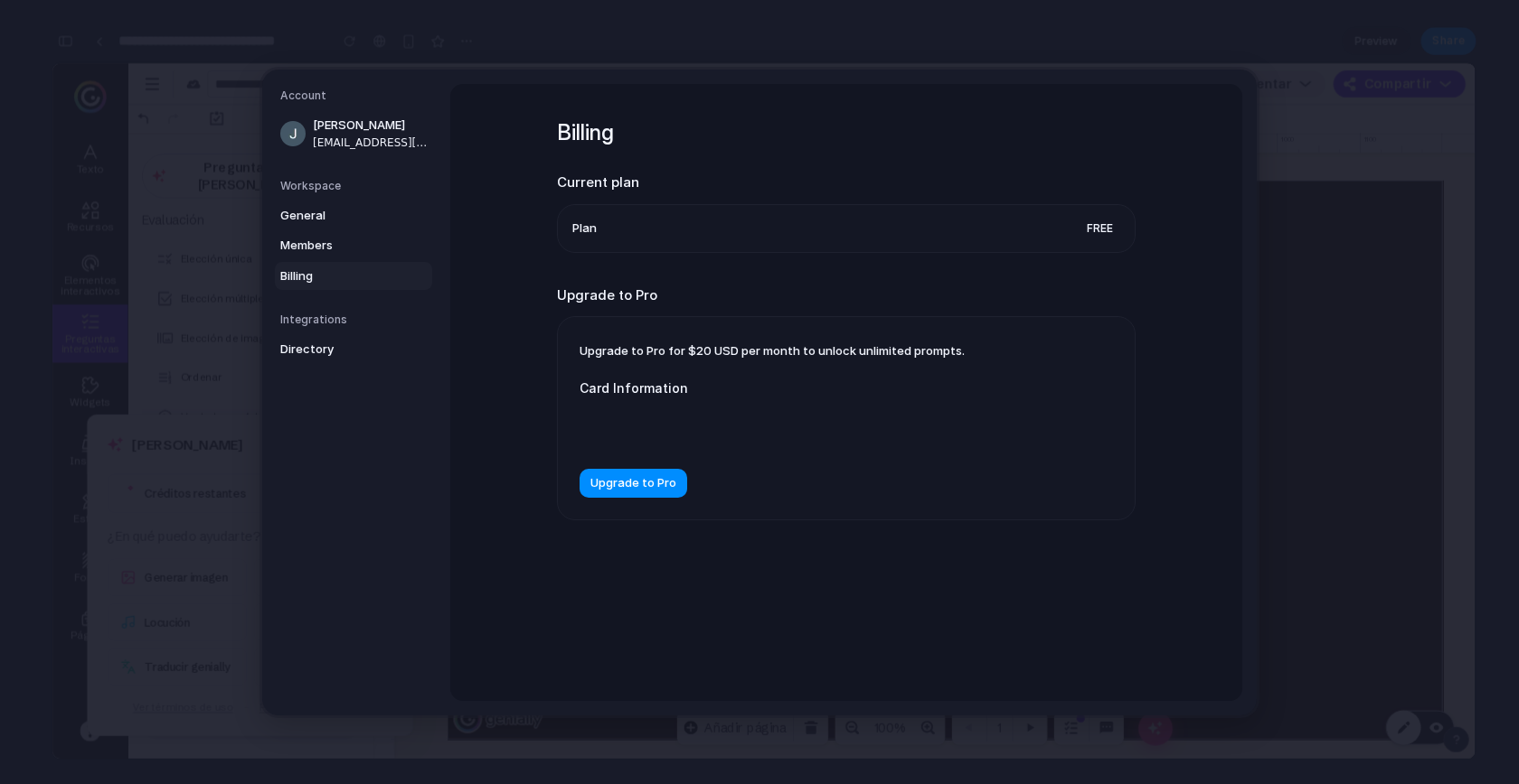
scroll to position [8073, 0]
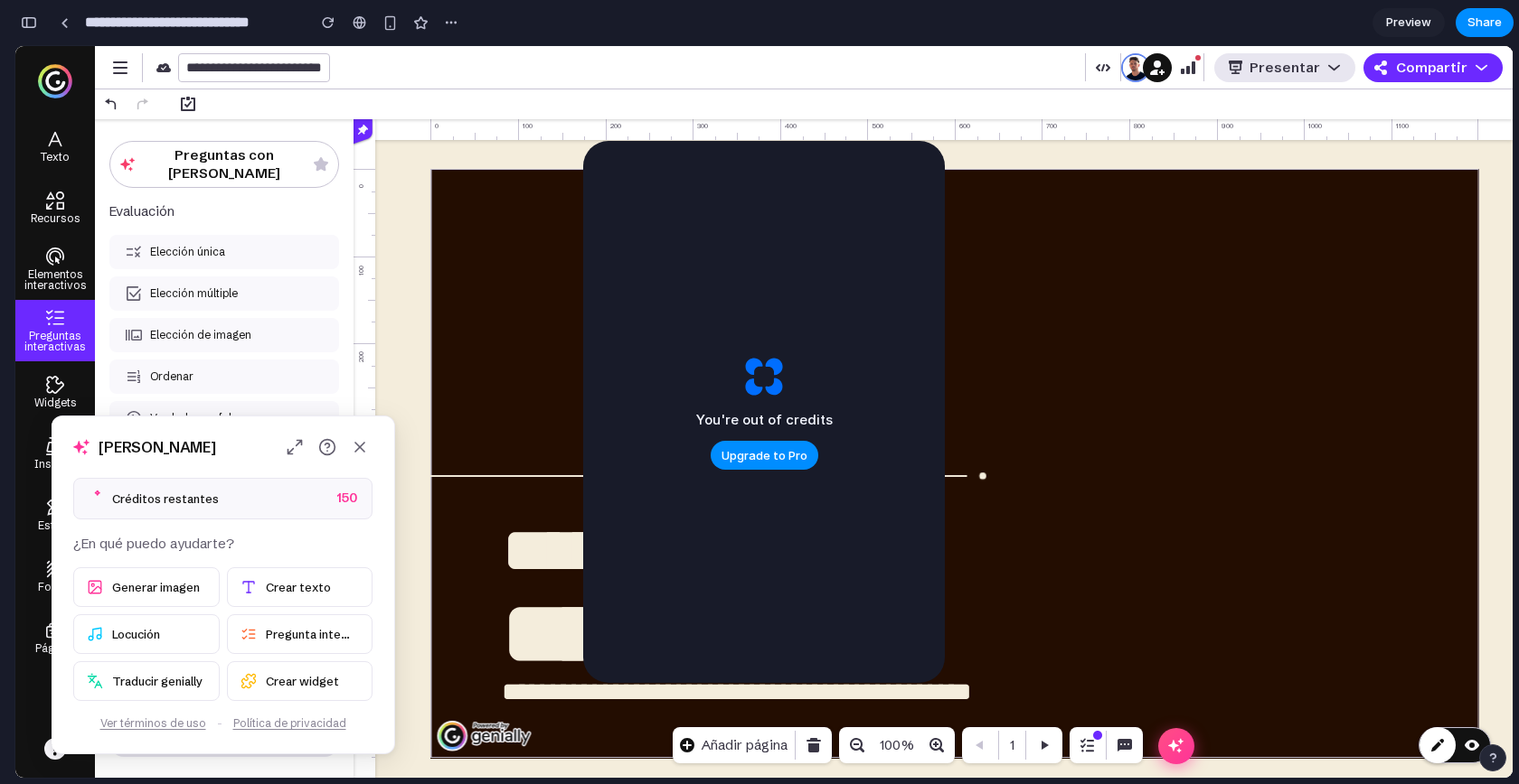
scroll to position [8107, 0]
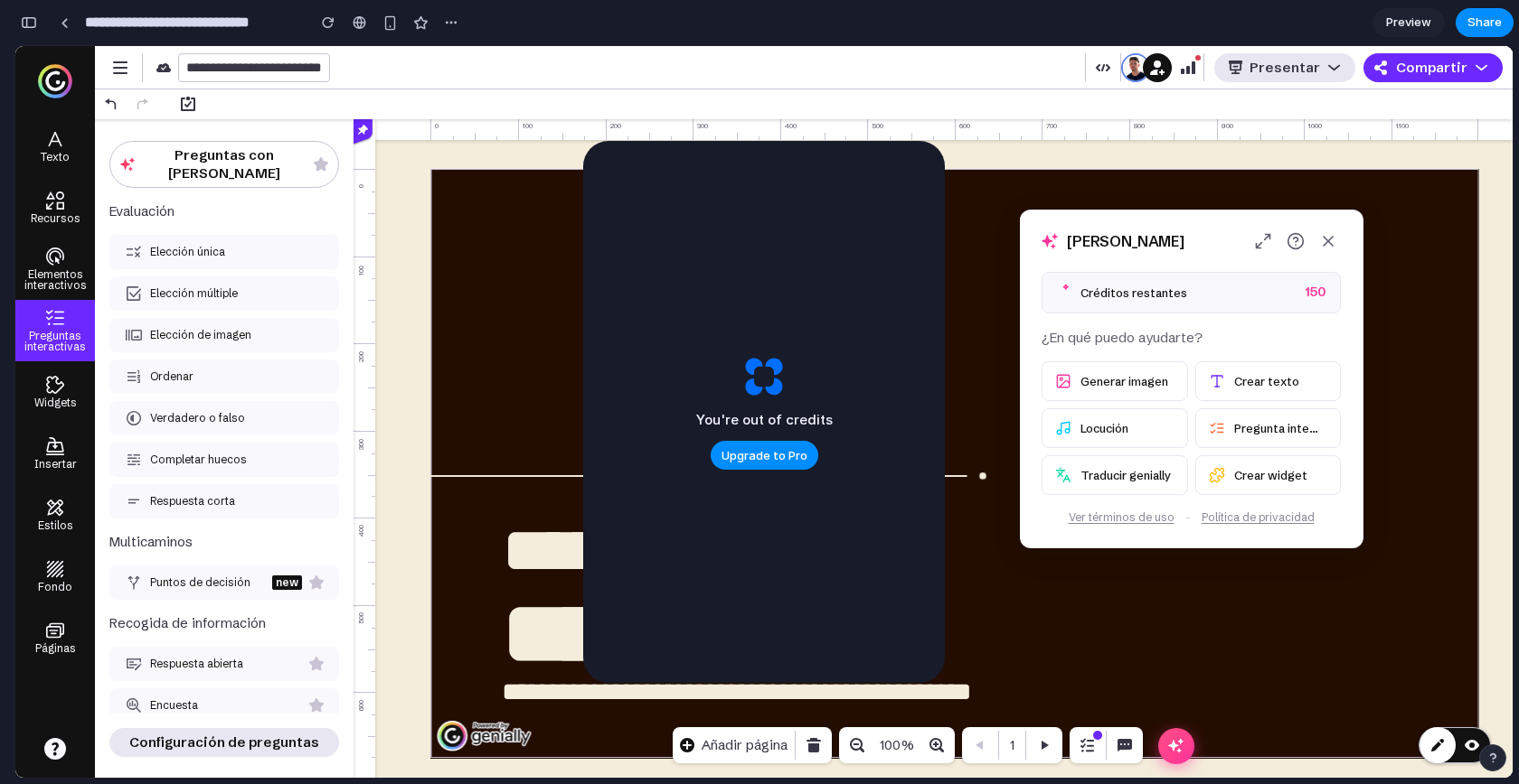
drag, startPoint x: 216, startPoint y: 445, endPoint x: 1177, endPoint y: 231, distance: 984.5
click at [1178, 231] on div "Hola, Alejandro" at bounding box center [1191, 241] width 342 height 61
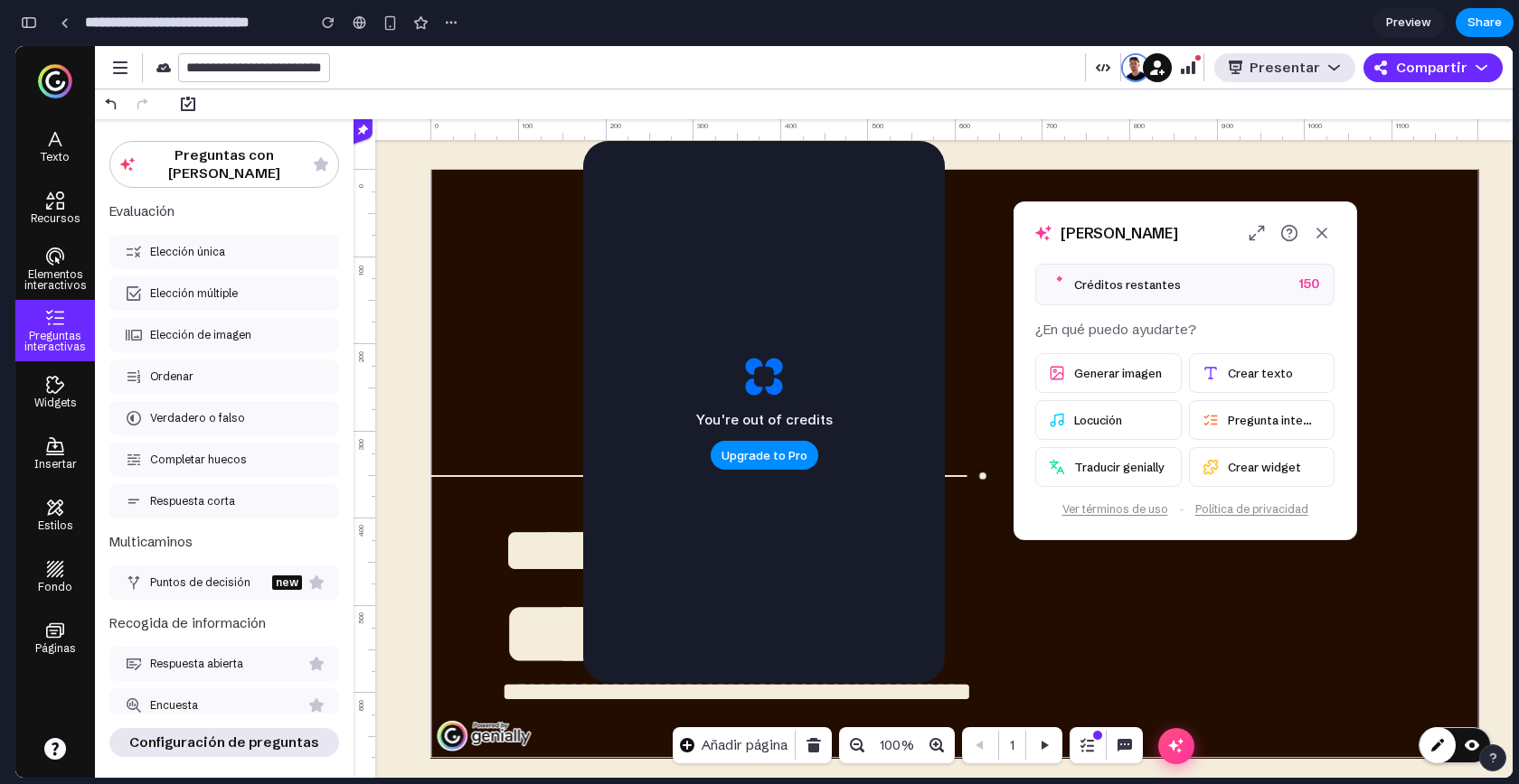
click at [36, 22] on div "button" at bounding box center [29, 22] width 16 height 12
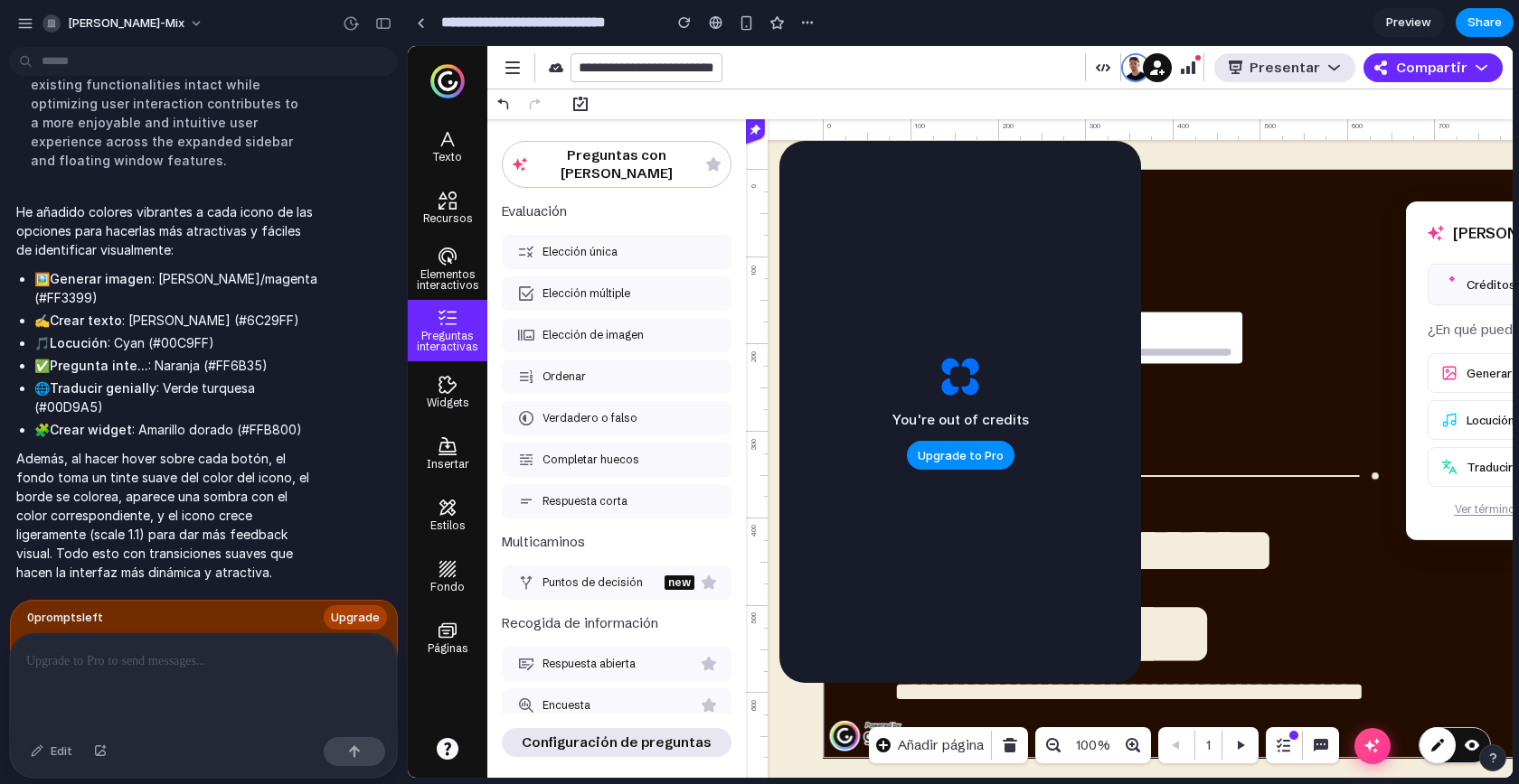
click at [128, 659] on p at bounding box center [199, 661] width 347 height 22
click at [233, 650] on p at bounding box center [199, 661] width 347 height 22
click at [24, 25] on div "button" at bounding box center [25, 23] width 16 height 16
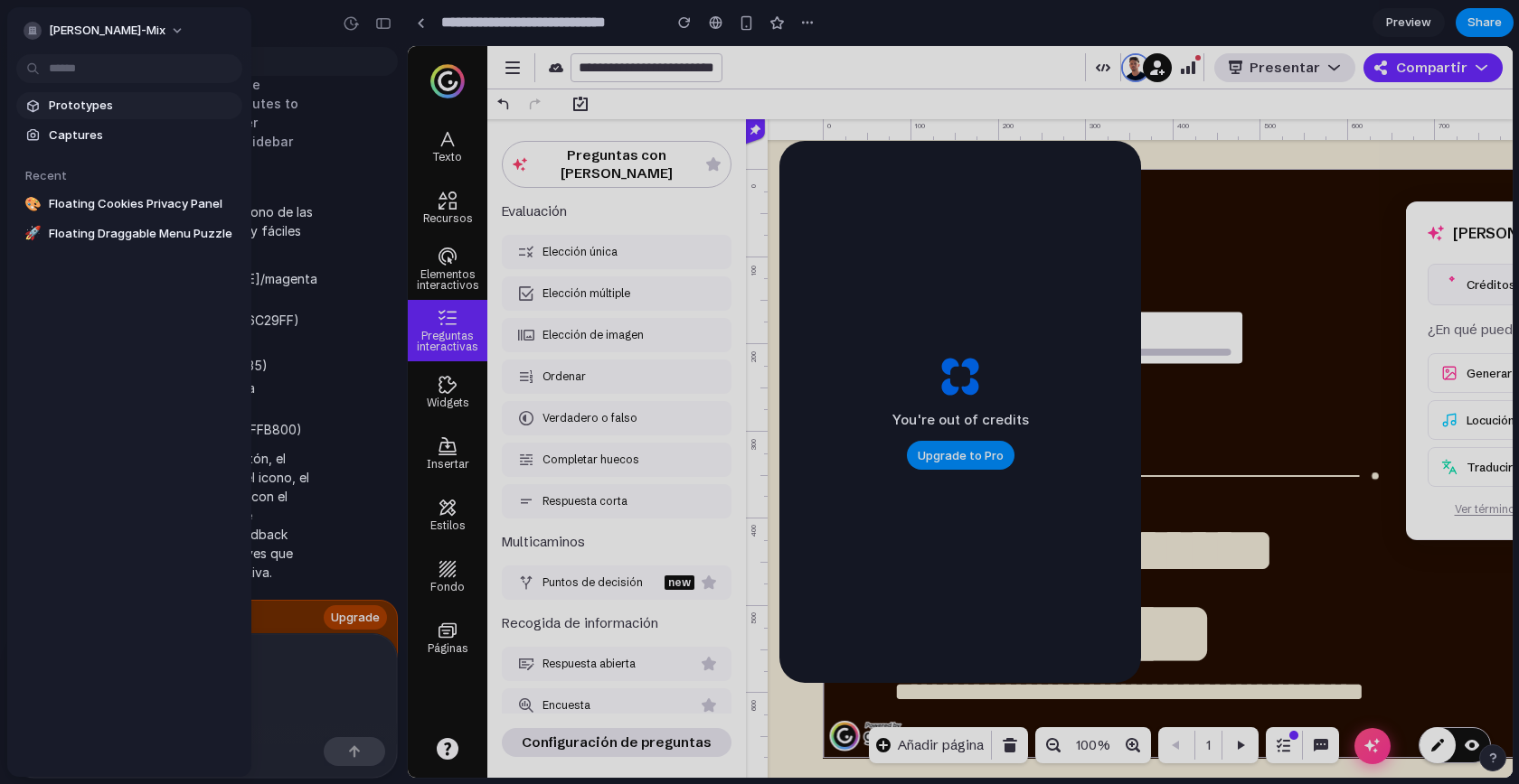
click at [67, 109] on span "Prototypes" at bounding box center [142, 106] width 187 height 18
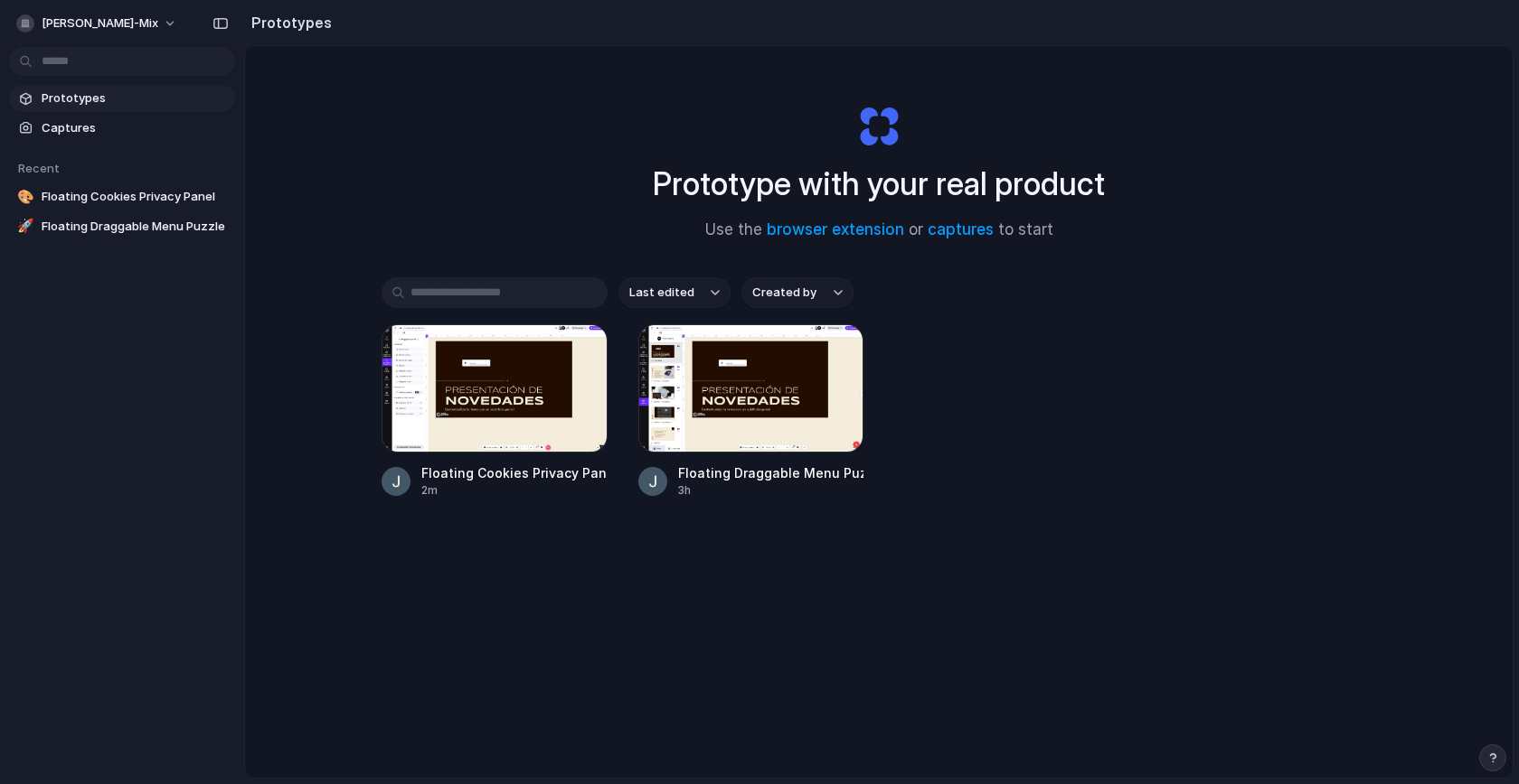
click at [374, 184] on div "Prototype with your real product Use the browser extension or captures to start…" at bounding box center [879, 459] width 1267 height 827
click at [806, 407] on div at bounding box center [751, 389] width 226 height 129
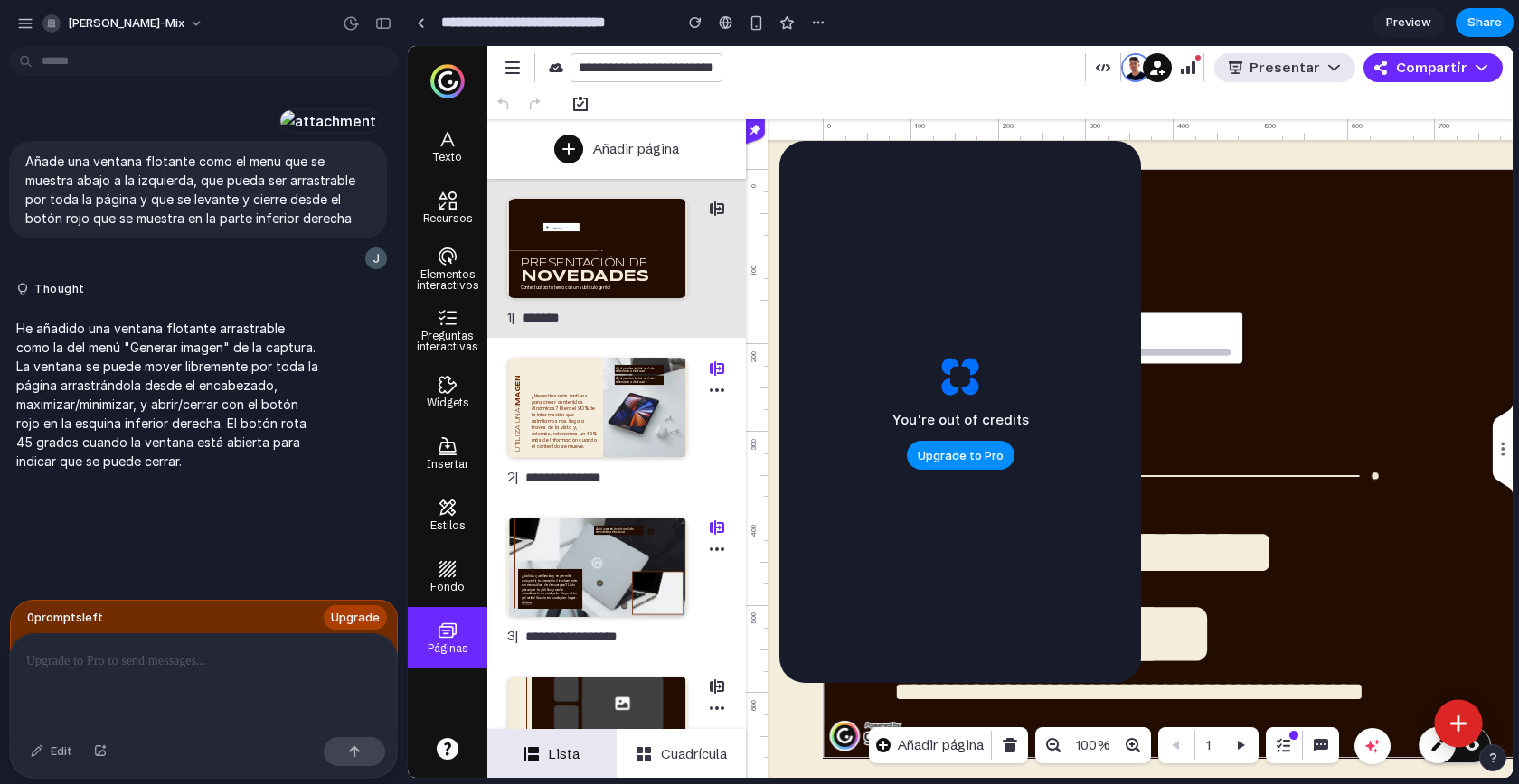
click at [1366, 704] on icon at bounding box center [1458, 723] width 24 height 24
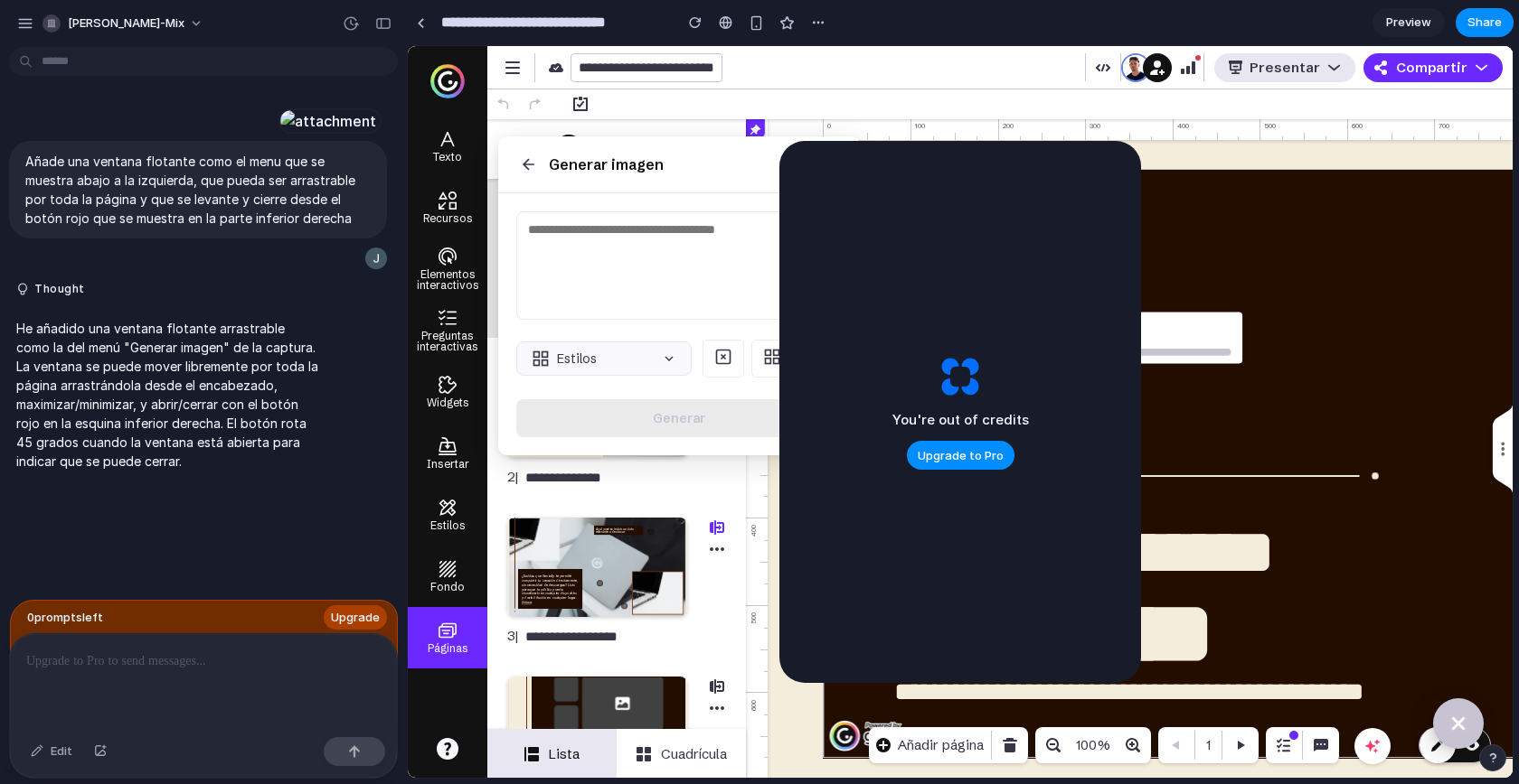
click at [1366, 704] on icon at bounding box center [1458, 723] width 37 height 37
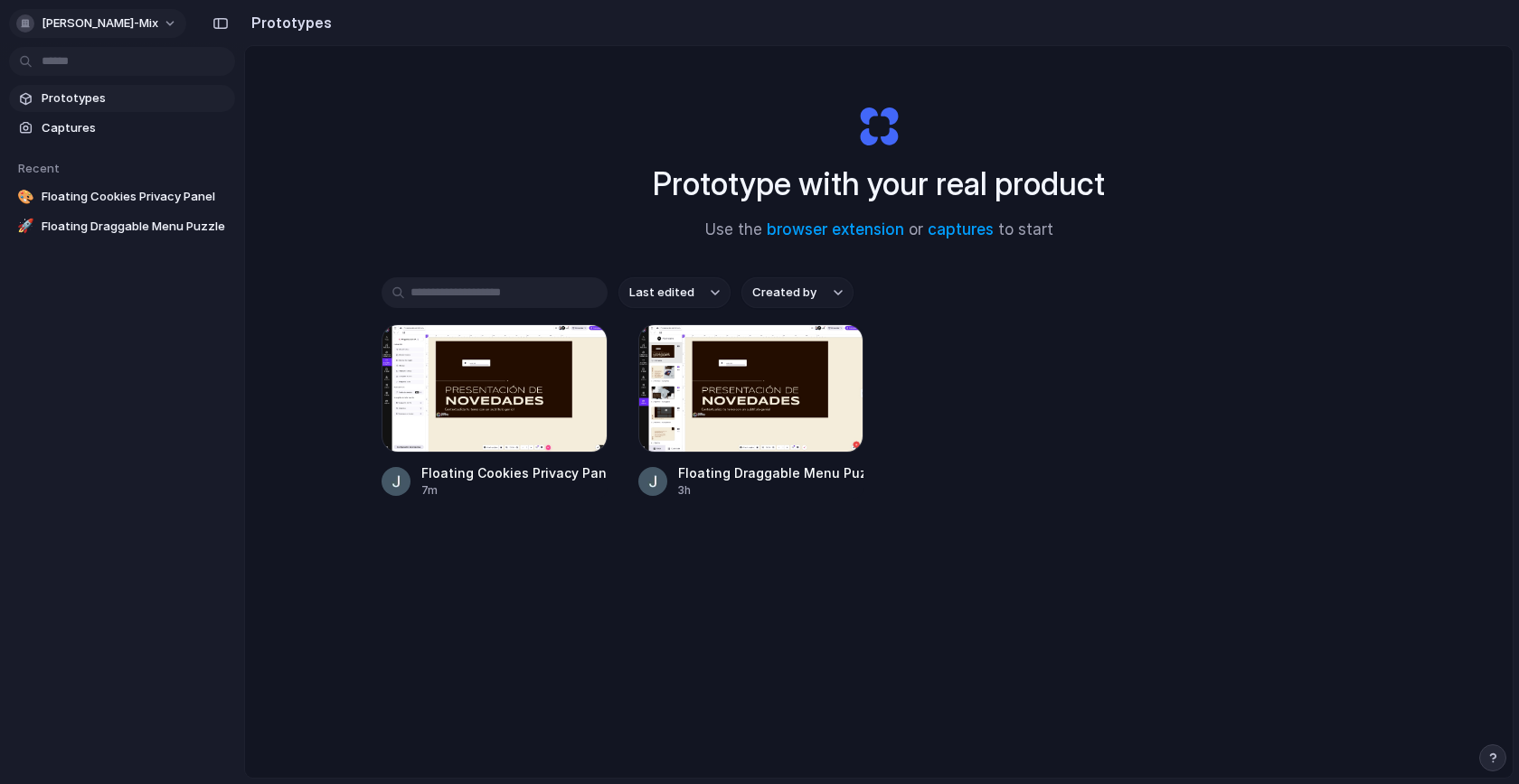
click at [82, 24] on span "[PERSON_NAME]-mix" at bounding box center [99, 23] width 116 height 18
click at [90, 152] on li "Sign out" at bounding box center [87, 151] width 150 height 29
